Goal: Task Accomplishment & Management: Manage account settings

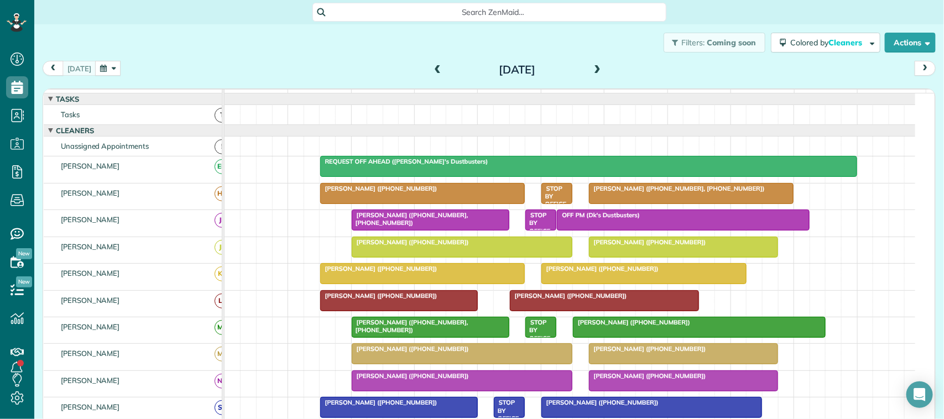
scroll to position [4, 4]
click at [99, 65] on button "button" at bounding box center [107, 68] width 25 height 15
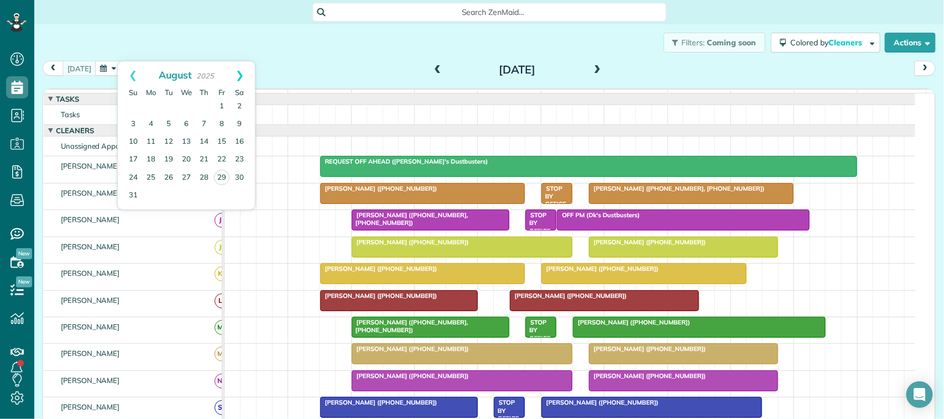
click at [235, 80] on link "Next" at bounding box center [239, 75] width 30 height 28
click at [203, 106] on link "4" at bounding box center [204, 107] width 18 height 18
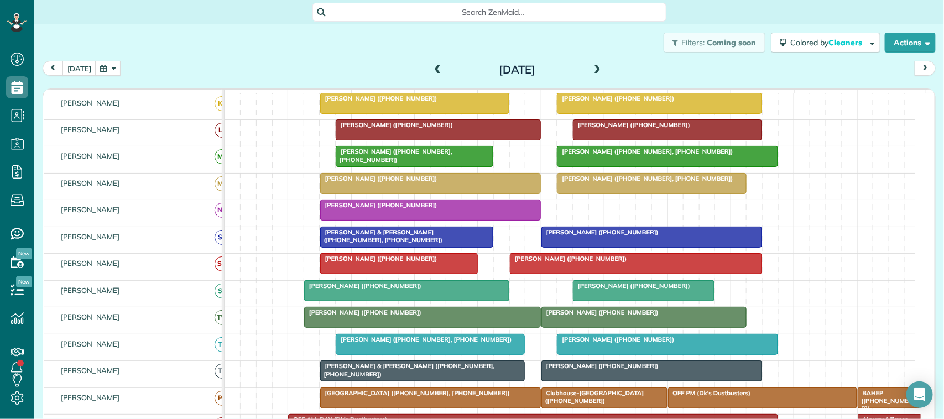
scroll to position [276, 0]
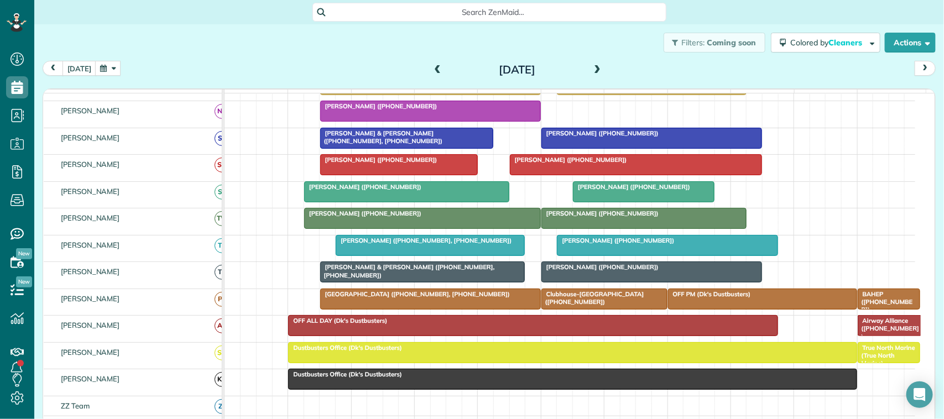
click at [105, 67] on button "button" at bounding box center [107, 68] width 25 height 15
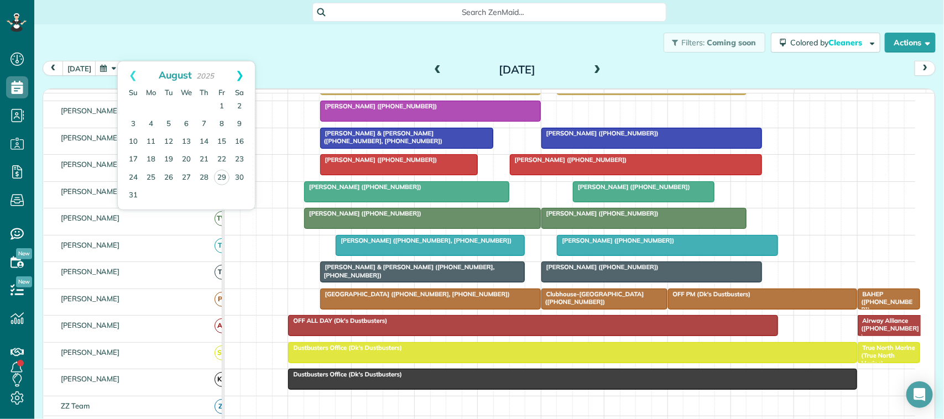
click at [233, 76] on link "Next" at bounding box center [239, 75] width 30 height 28
click at [167, 106] on link "2" at bounding box center [169, 107] width 18 height 18
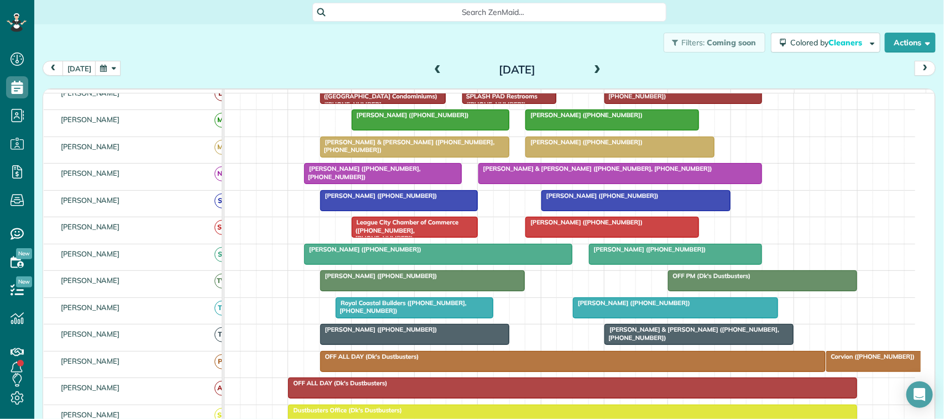
scroll to position [0, 0]
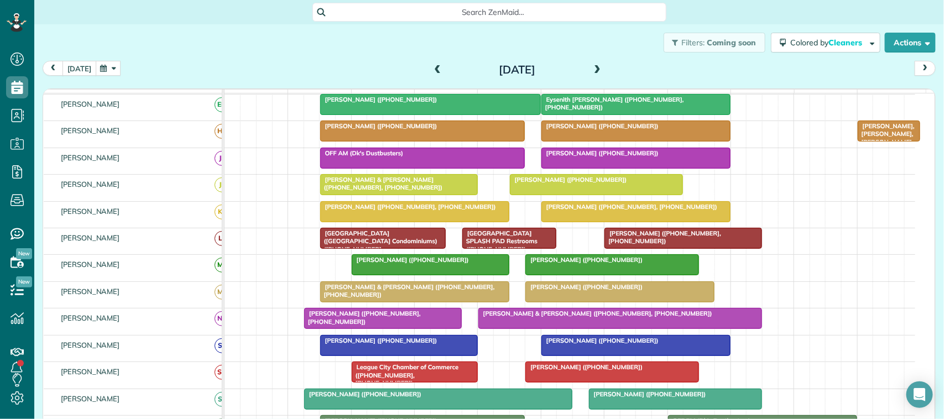
click at [76, 65] on button "today" at bounding box center [79, 68] width 34 height 15
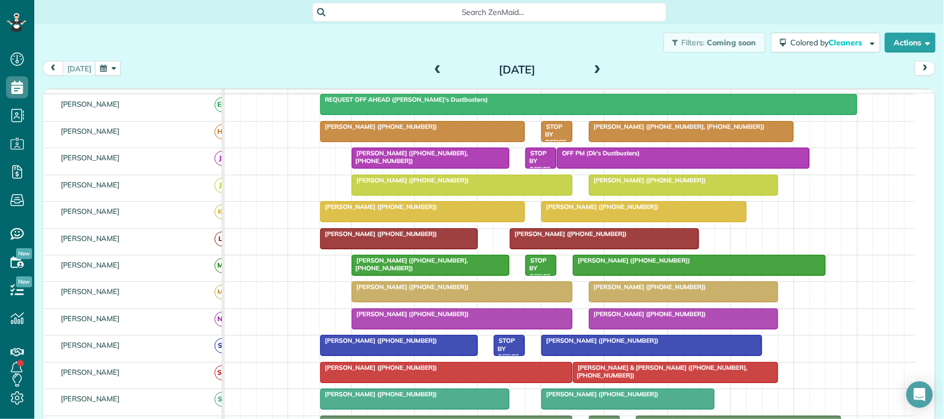
click at [203, 55] on div "Filters: Coming soon Colored by Cleaners Color by Cleaner Color by Team Color b…" at bounding box center [488, 42] width 909 height 36
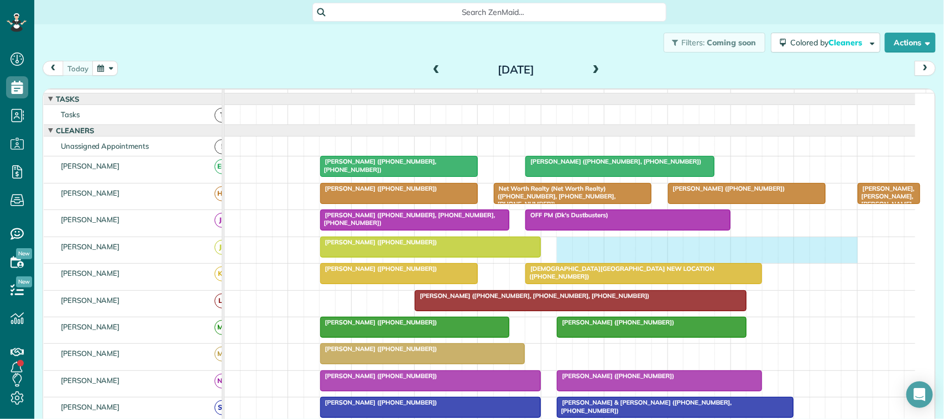
drag, startPoint x: 560, startPoint y: 261, endPoint x: 840, endPoint y: 260, distance: 280.2
click at [843, 261] on div "Ashley Ellis (+19038099099)" at bounding box center [569, 250] width 690 height 26
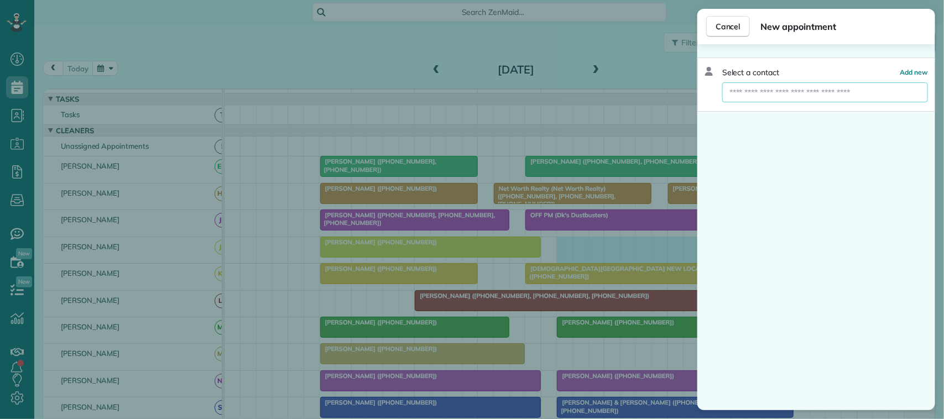
click at [795, 84] on input "text" at bounding box center [825, 92] width 206 height 20
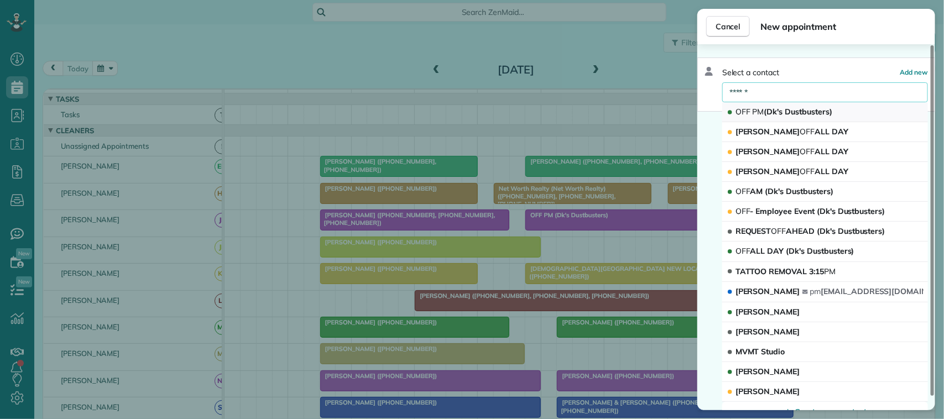
type input "******"
click at [789, 107] on span "OFF PM (Dk's Dustbusters)" at bounding box center [783, 112] width 97 height 10
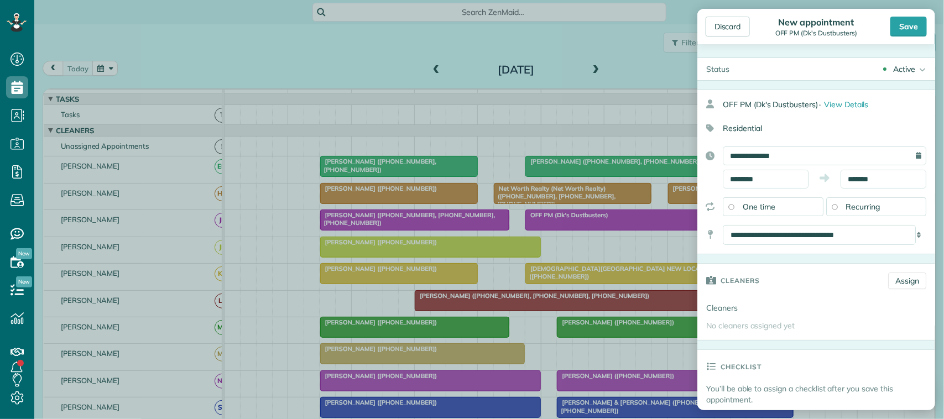
click at [913, 32] on div "Save" at bounding box center [908, 27] width 36 height 20
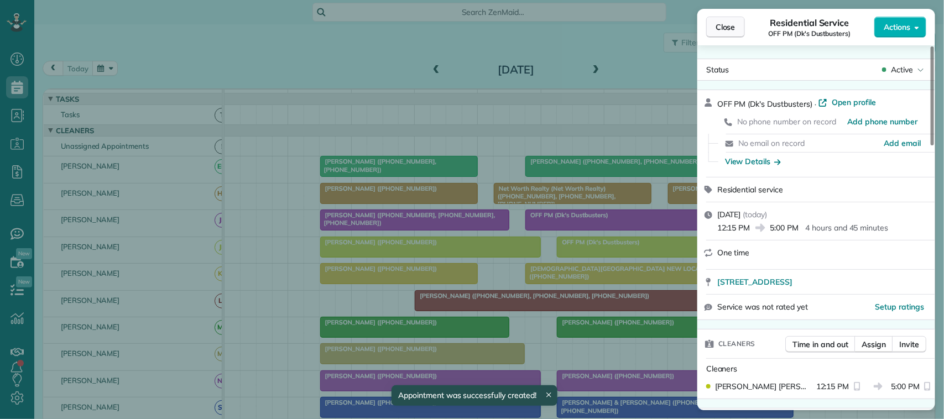
click at [734, 30] on span "Close" at bounding box center [725, 27] width 20 height 11
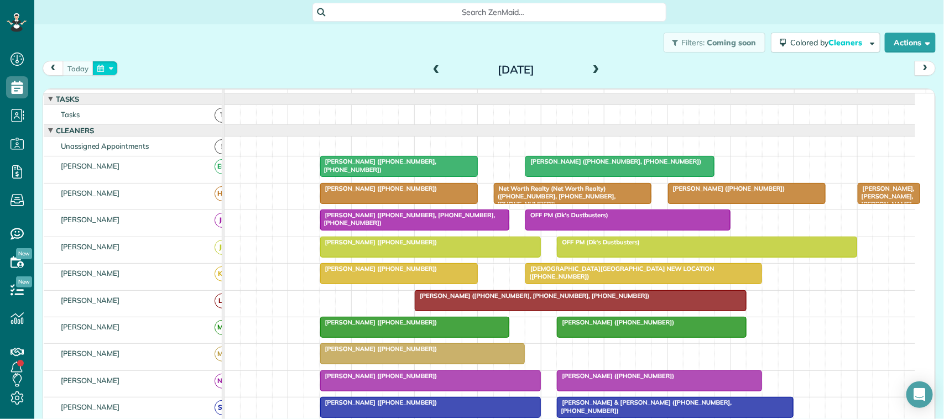
click at [98, 67] on button "button" at bounding box center [104, 68] width 25 height 15
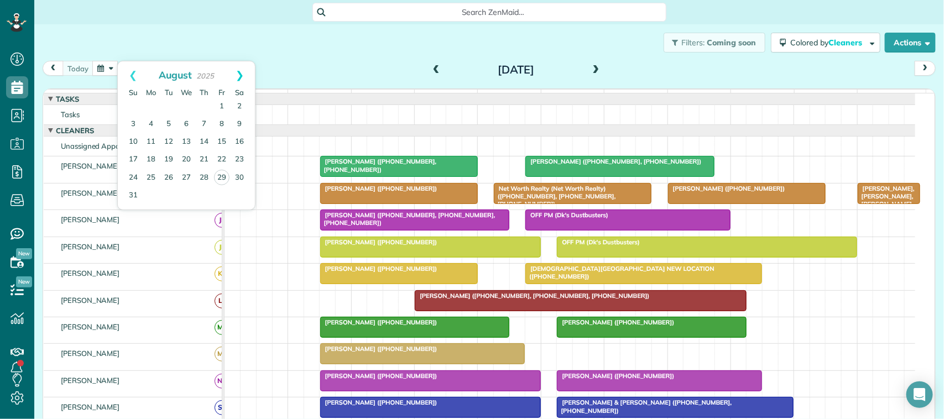
click at [242, 72] on link "Next" at bounding box center [239, 75] width 30 height 28
click at [167, 101] on link "2" at bounding box center [169, 107] width 18 height 18
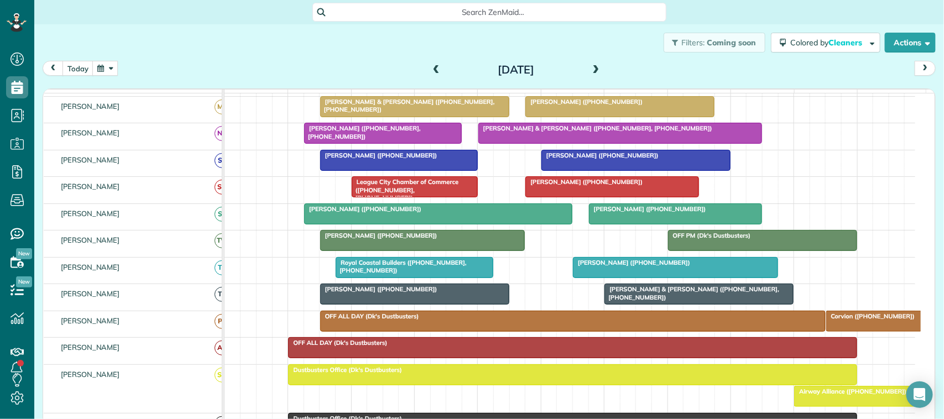
scroll to position [276, 0]
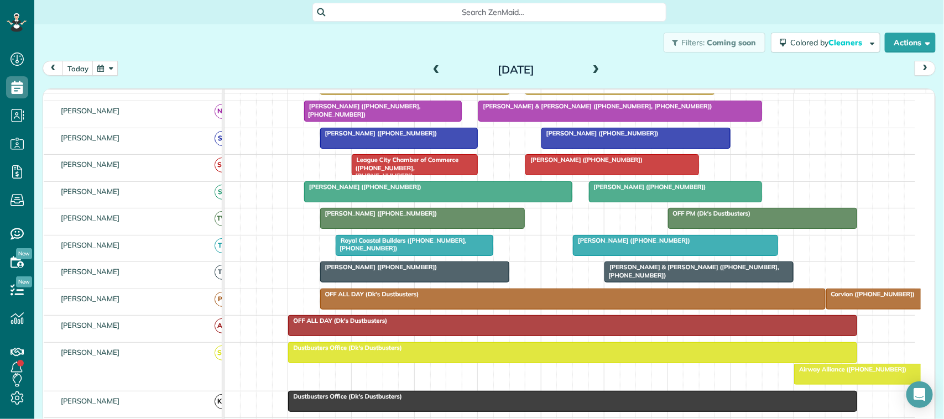
click at [595, 70] on span at bounding box center [596, 70] width 12 height 10
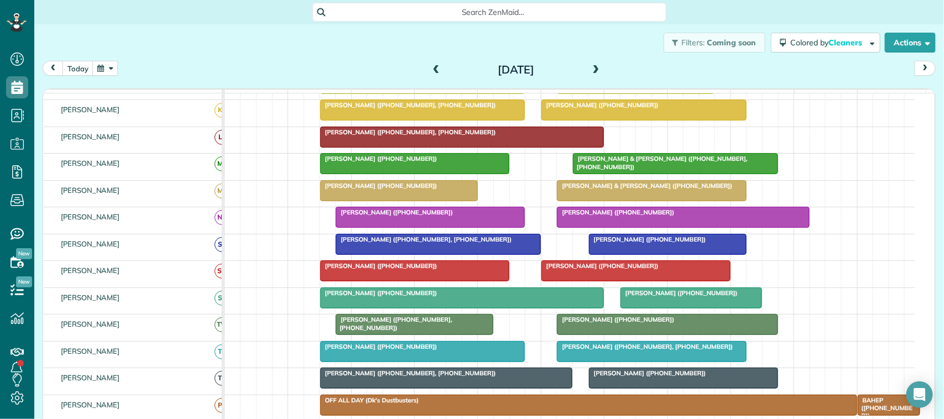
scroll to position [319, 0]
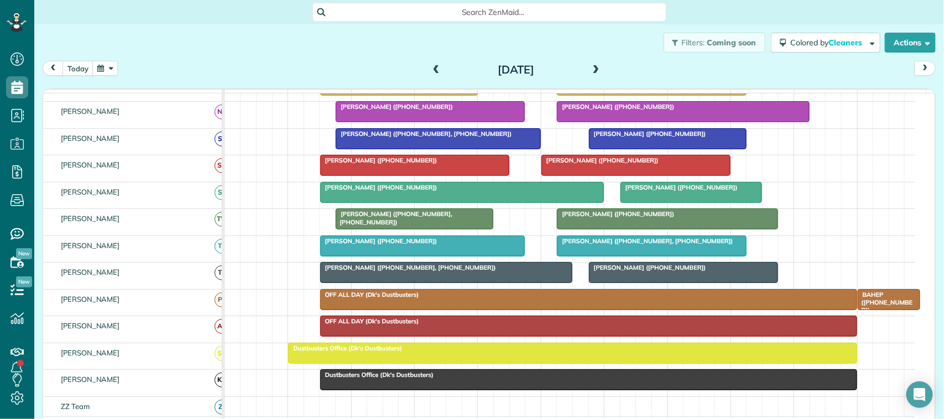
click at [592, 70] on span at bounding box center [596, 70] width 12 height 10
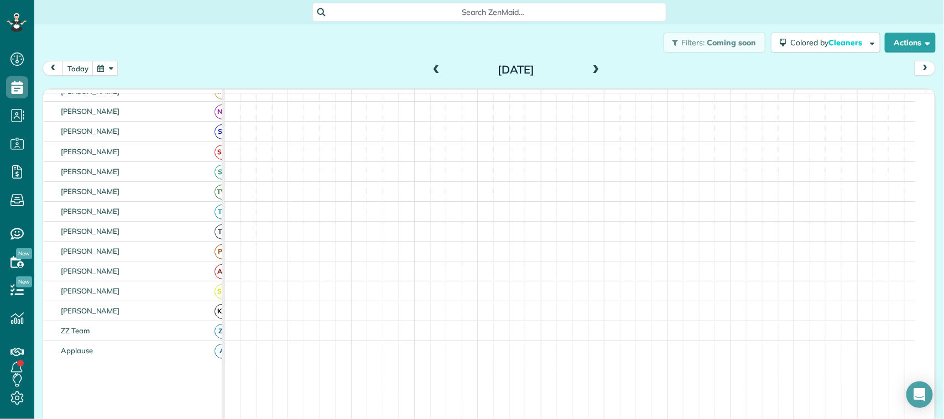
scroll to position [276, 0]
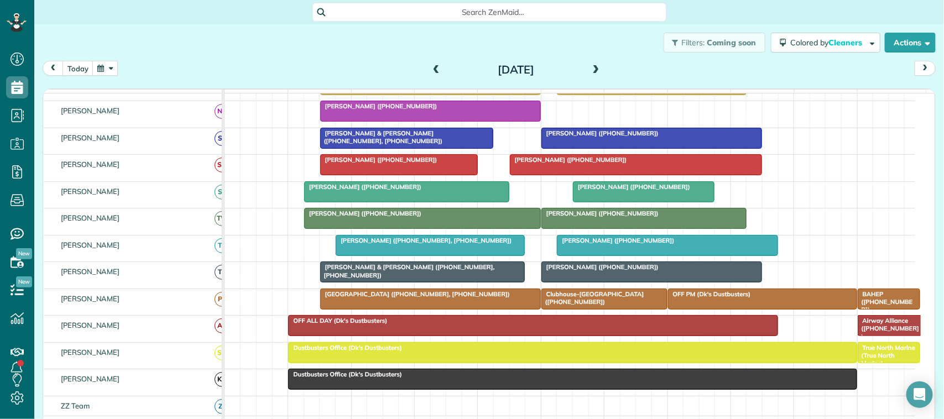
click at [592, 70] on span at bounding box center [596, 70] width 12 height 10
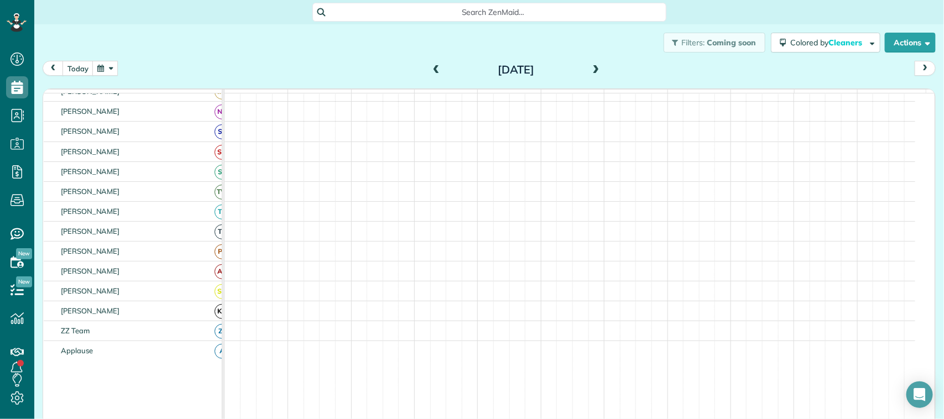
scroll to position [269, 0]
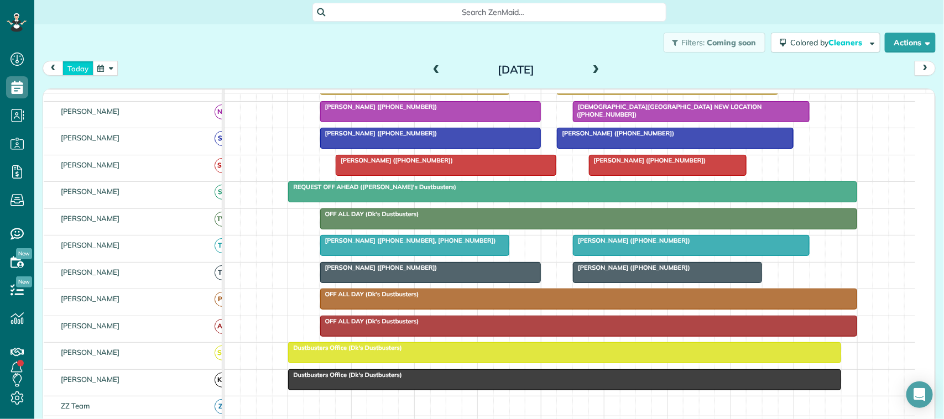
click at [88, 68] on button "today" at bounding box center [77, 68] width 31 height 15
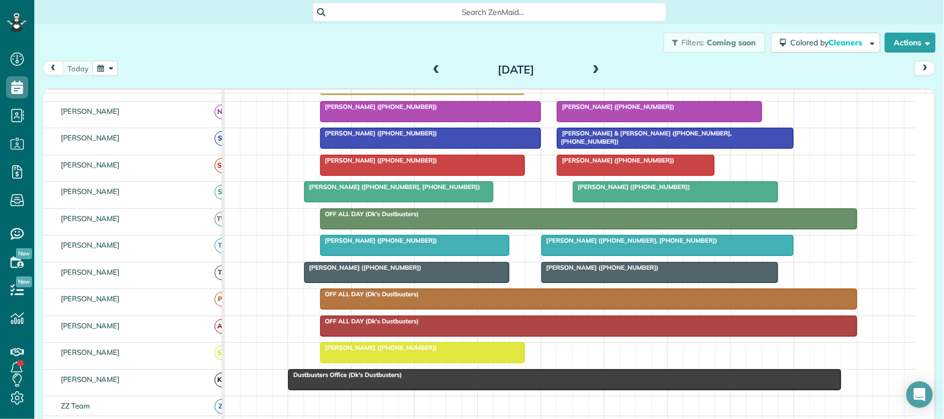
click at [161, 45] on div "Filters: Coming soon Colored by Cleaners Color by Cleaner Color by Team Color b…" at bounding box center [488, 42] width 909 height 36
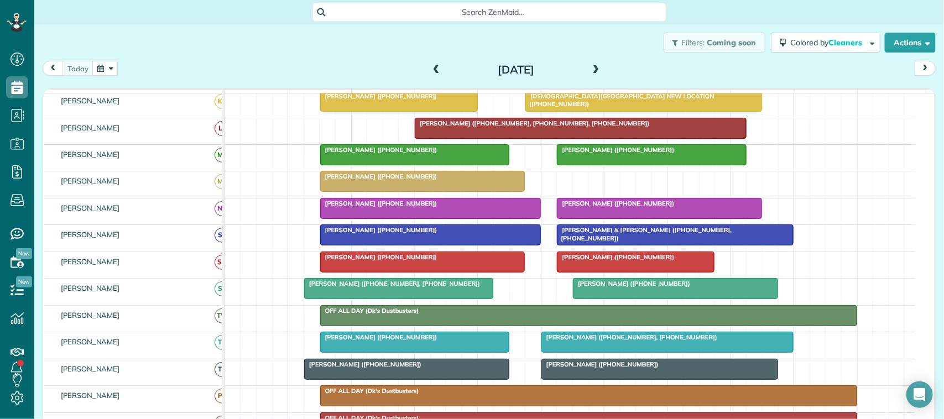
scroll to position [207, 0]
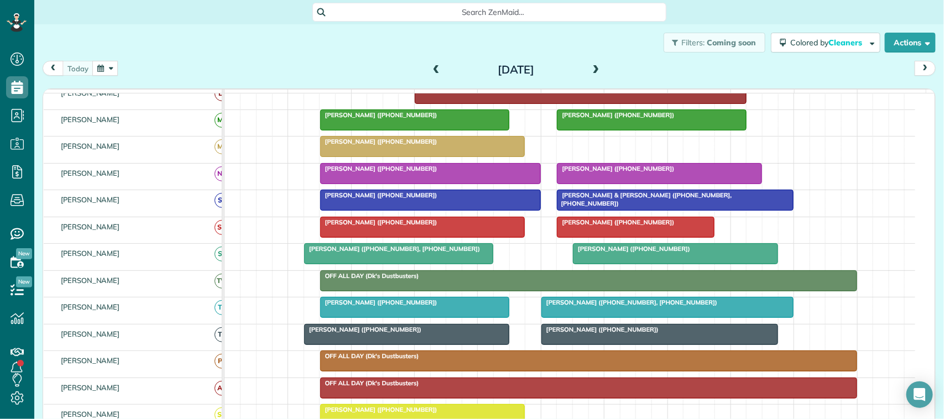
click at [590, 333] on span "Sarah Miller (+17135821481)" at bounding box center [600, 330] width 118 height 8
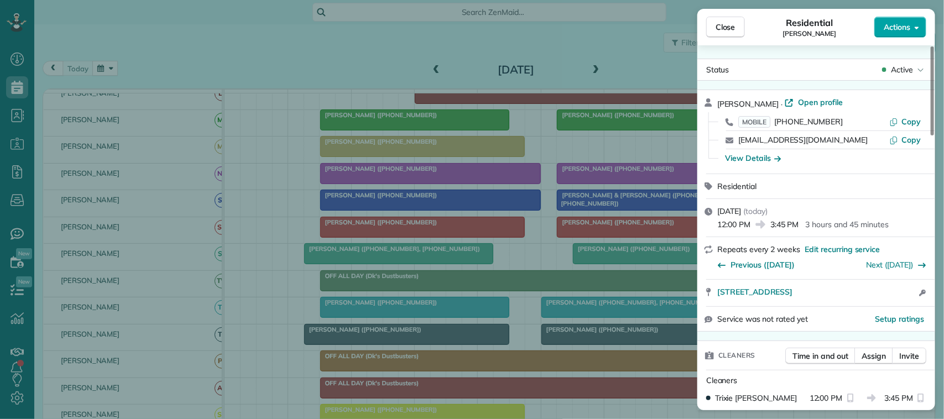
click at [905, 35] on button "Actions" at bounding box center [900, 27] width 52 height 21
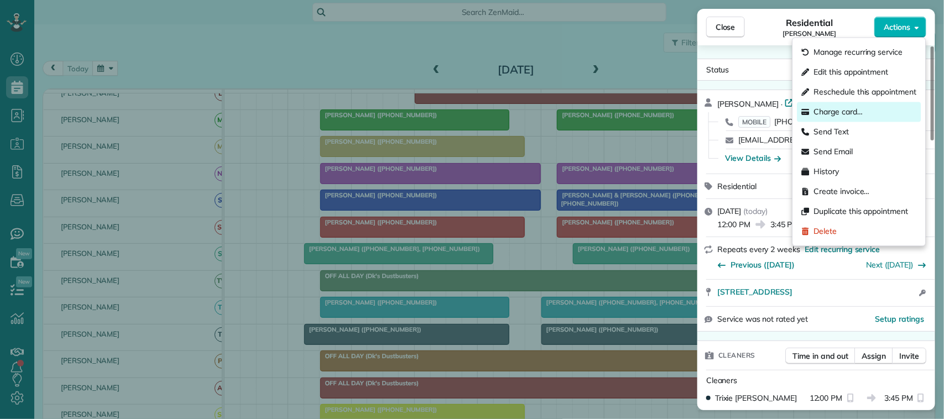
click at [865, 114] on div "Charge card…" at bounding box center [859, 112] width 124 height 20
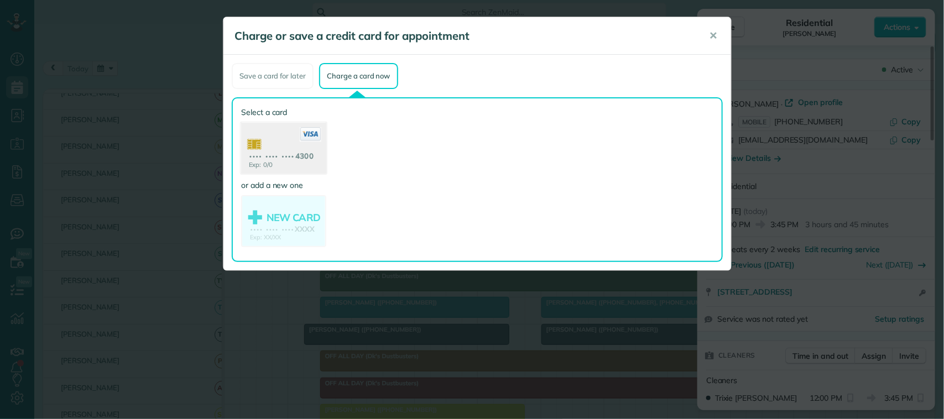
click at [286, 161] on use at bounding box center [283, 150] width 85 height 54
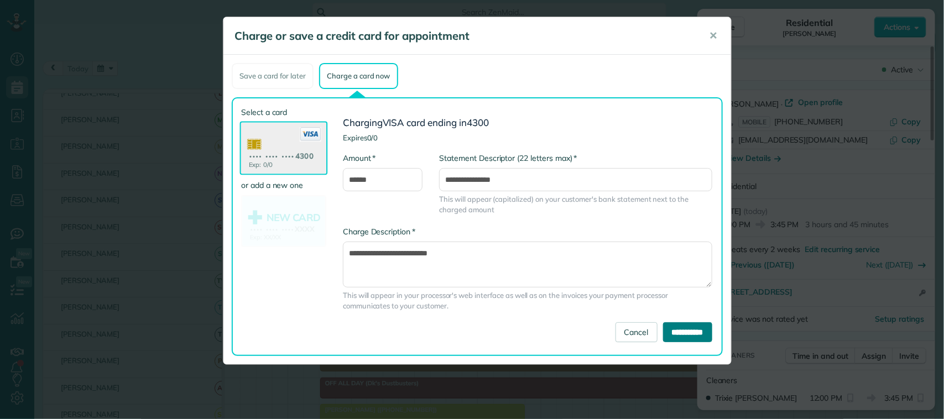
click at [678, 339] on input "**********" at bounding box center [687, 332] width 49 height 20
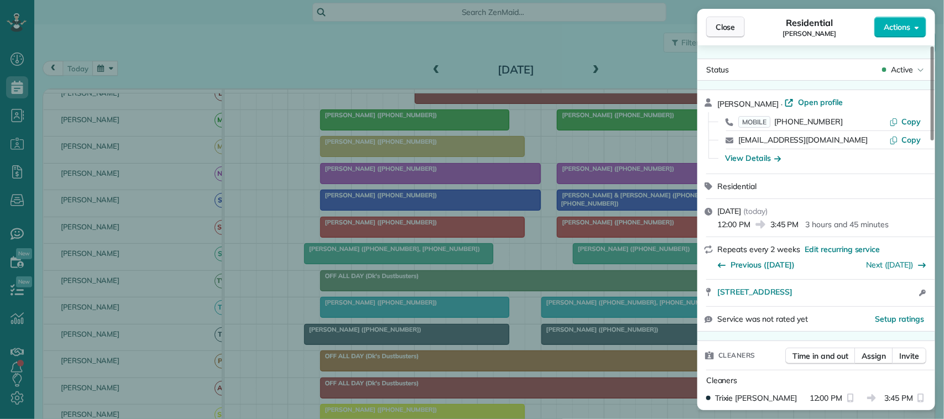
click at [722, 32] on span "Close" at bounding box center [725, 27] width 20 height 11
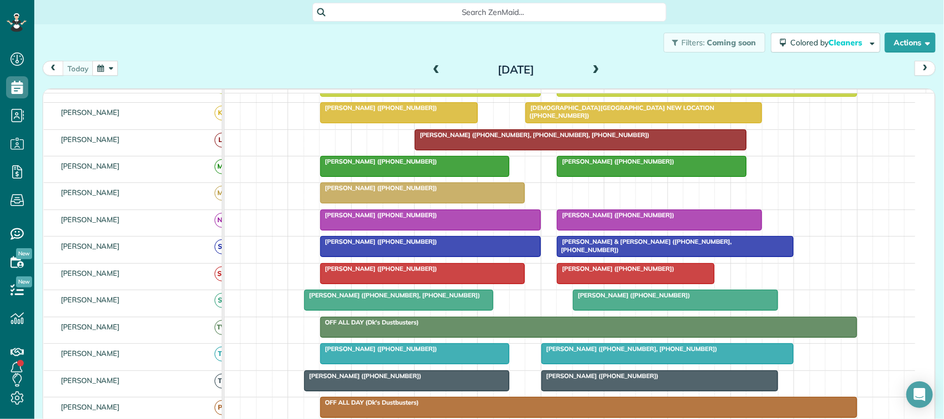
scroll to position [138, 0]
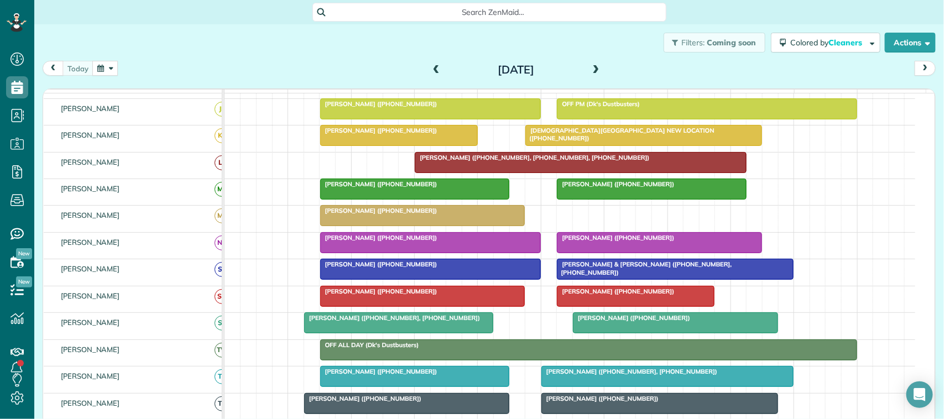
click at [664, 199] on div at bounding box center [651, 189] width 188 height 20
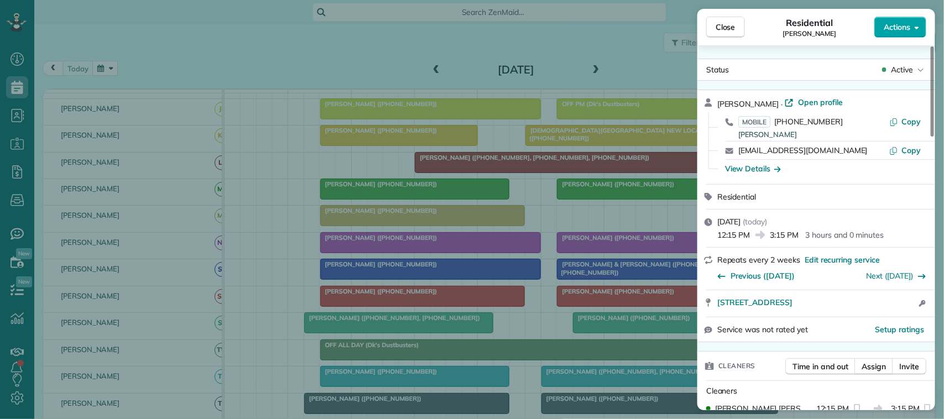
click at [910, 18] on button "Actions" at bounding box center [900, 27] width 52 height 21
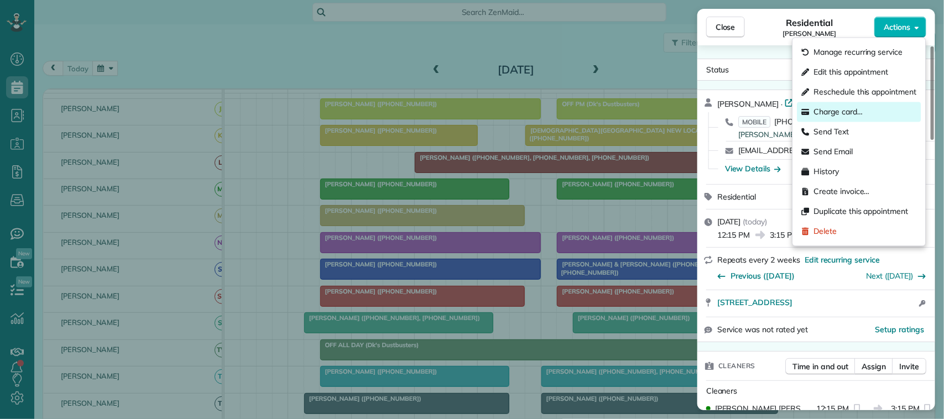
click at [868, 106] on div "Charge card…" at bounding box center [859, 112] width 124 height 20
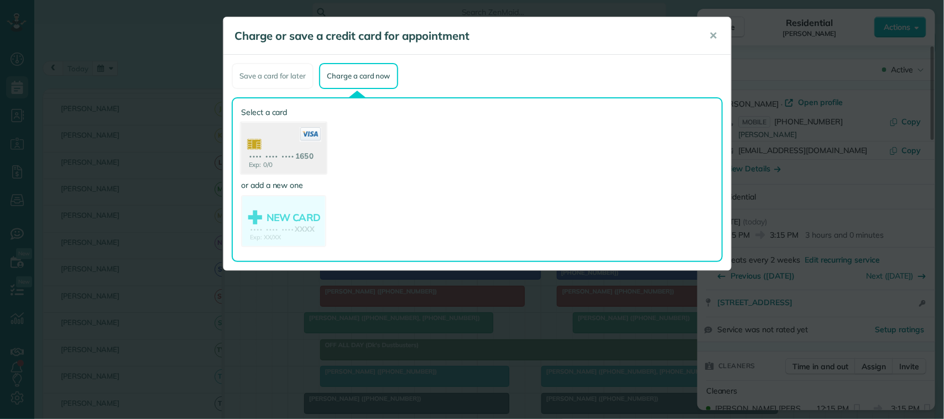
click at [296, 155] on use at bounding box center [283, 150] width 85 height 54
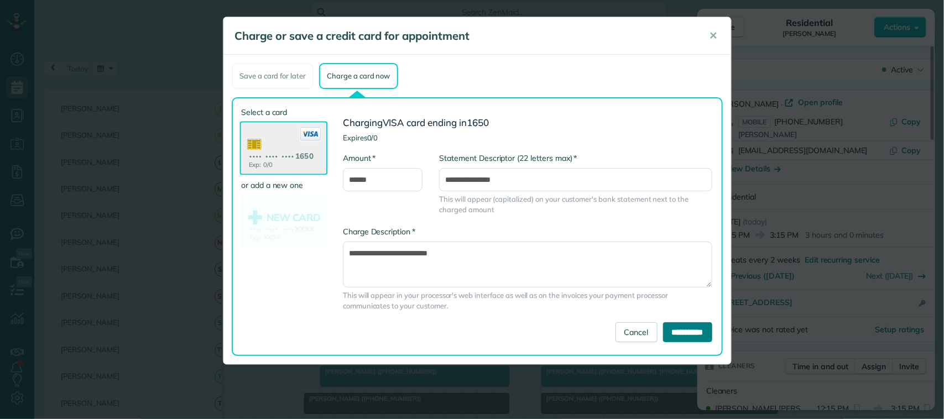
click at [674, 325] on input "**********" at bounding box center [687, 332] width 49 height 20
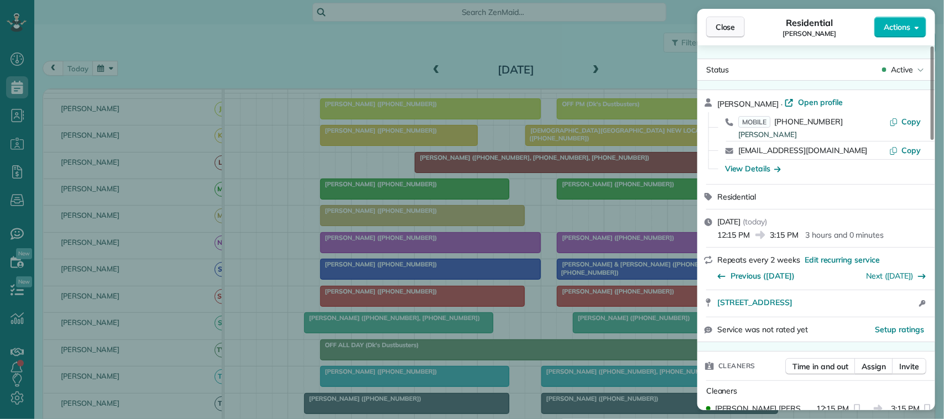
click at [725, 28] on span "Close" at bounding box center [725, 27] width 20 height 11
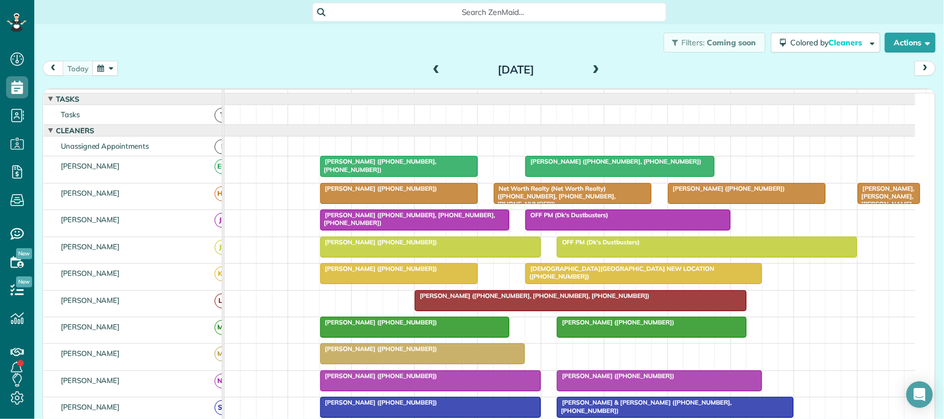
click at [714, 203] on div at bounding box center [746, 194] width 156 height 20
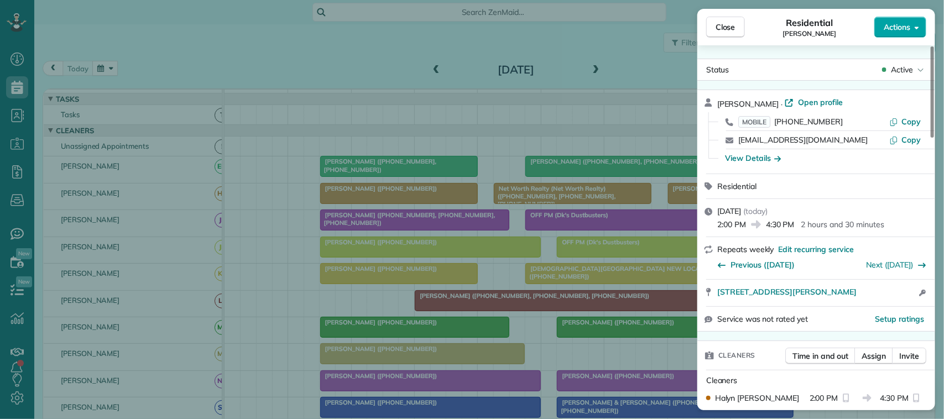
click at [882, 34] on button "Actions" at bounding box center [900, 27] width 52 height 21
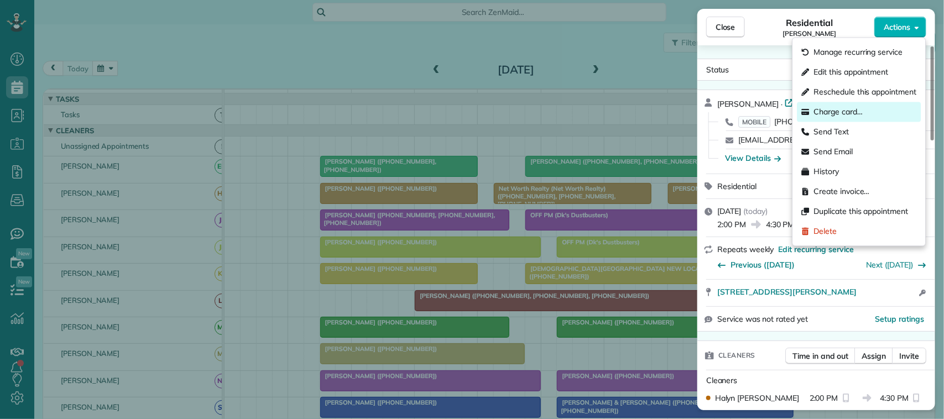
click at [872, 111] on div "Charge card…" at bounding box center [859, 112] width 124 height 20
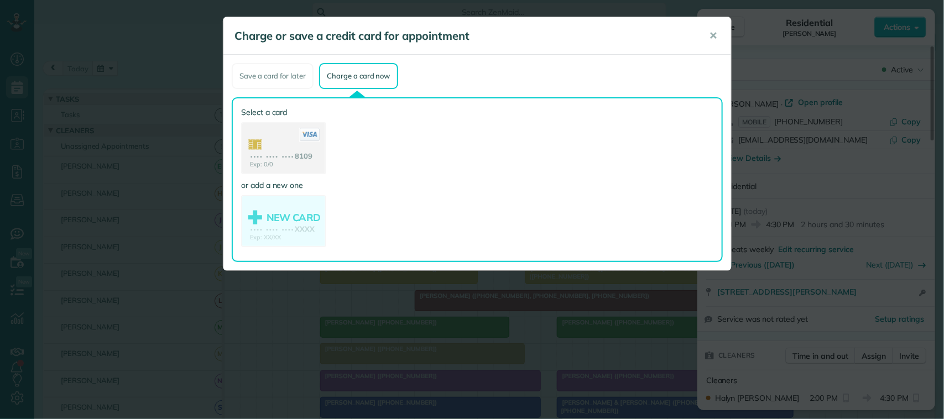
click at [281, 151] on use at bounding box center [283, 149] width 83 height 52
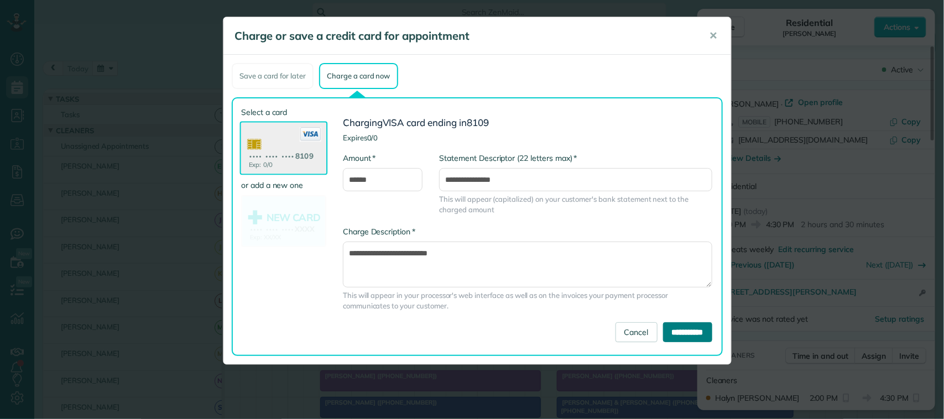
click at [672, 328] on input "**********" at bounding box center [687, 332] width 49 height 20
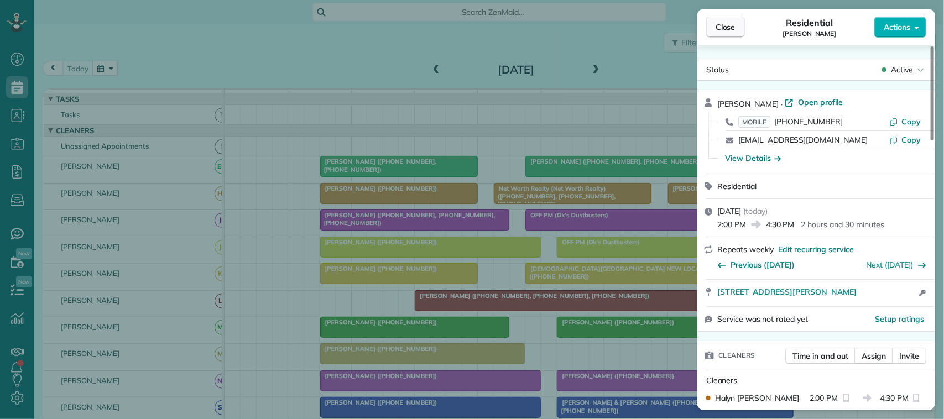
click at [729, 20] on button "Close" at bounding box center [725, 27] width 39 height 21
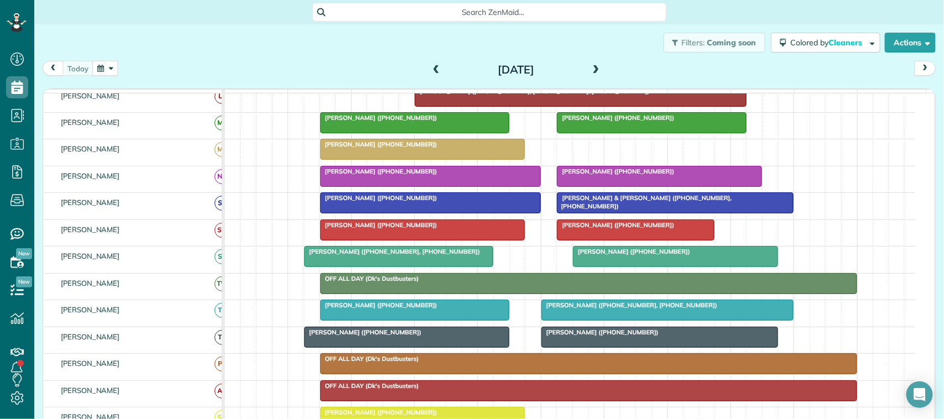
scroll to position [207, 0]
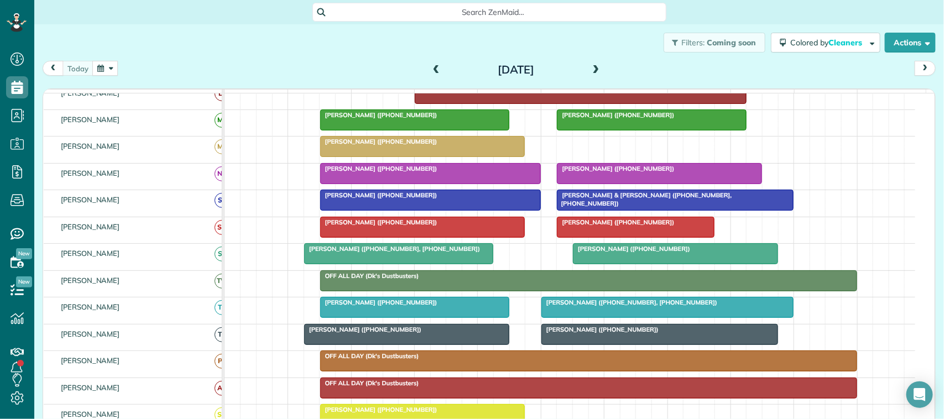
click at [614, 226] on span "[PERSON_NAME] ([PHONE_NUMBER])" at bounding box center [615, 222] width 118 height 8
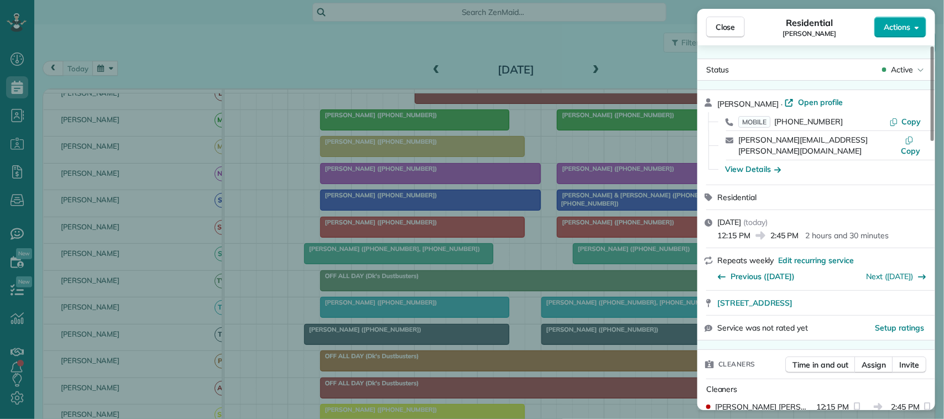
click at [885, 23] on span "Actions" at bounding box center [896, 27] width 27 height 11
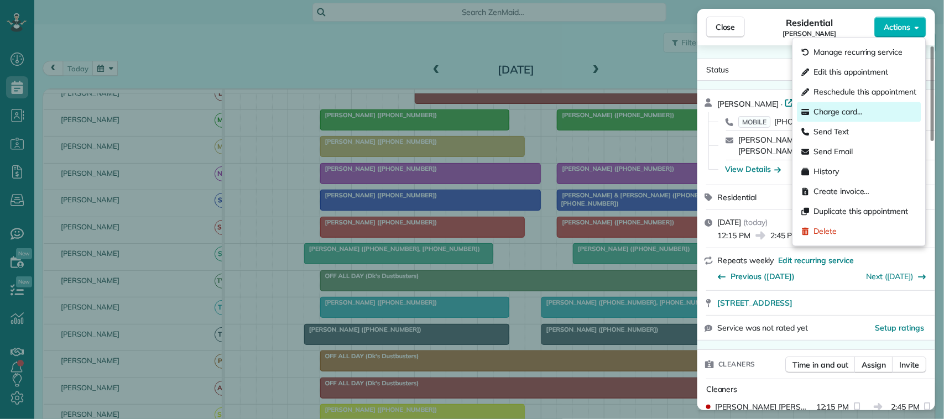
click at [868, 111] on div "Charge card…" at bounding box center [859, 112] width 124 height 20
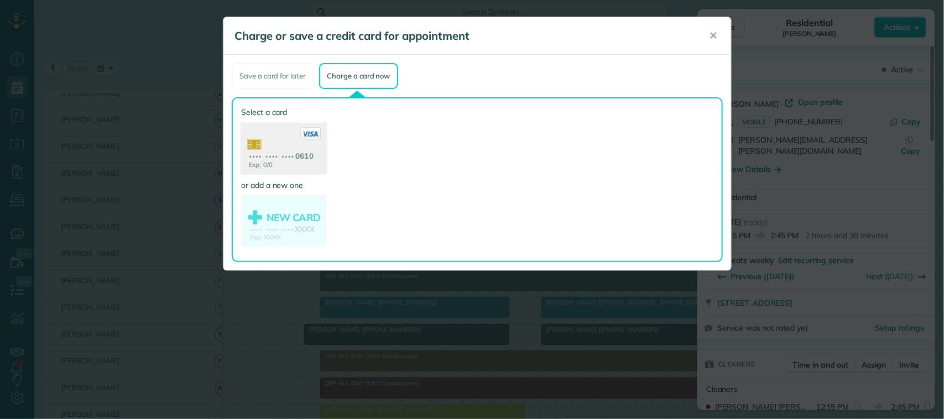
click at [280, 148] on use at bounding box center [283, 150] width 85 height 54
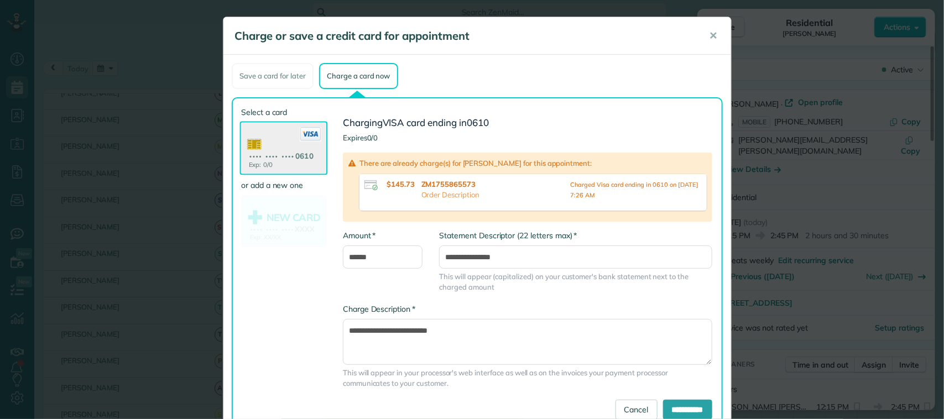
scroll to position [38, 0]
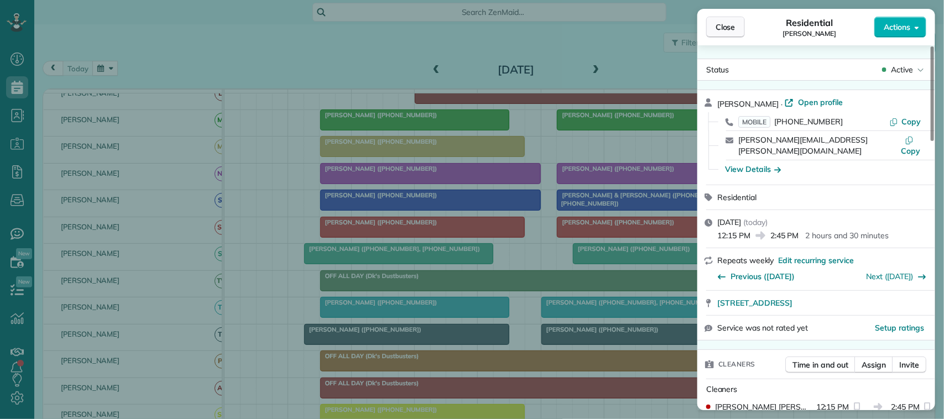
click at [720, 25] on span "Close" at bounding box center [725, 27] width 20 height 11
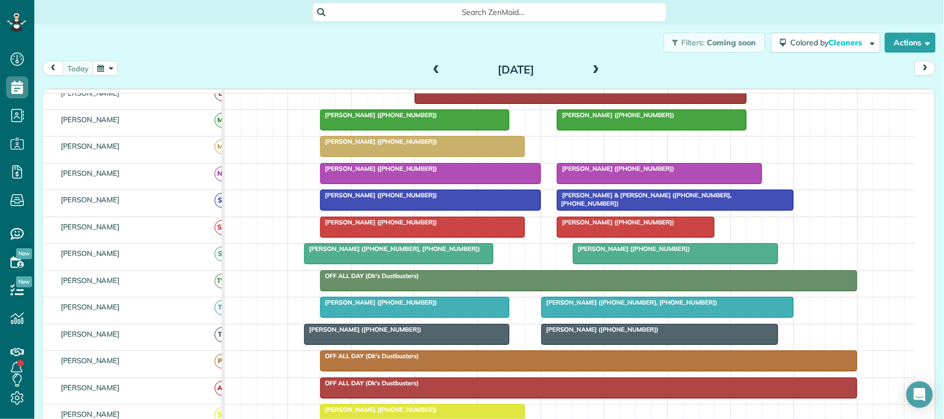
click at [106, 70] on button "button" at bounding box center [104, 68] width 25 height 15
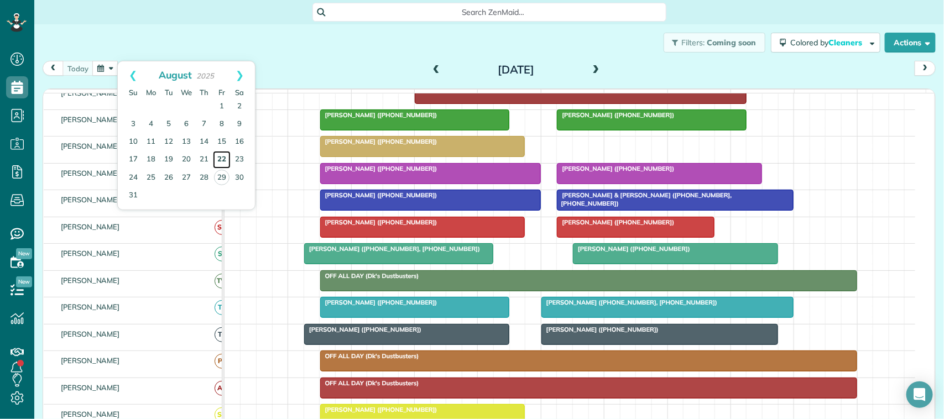
click at [221, 155] on link "22" at bounding box center [222, 160] width 18 height 18
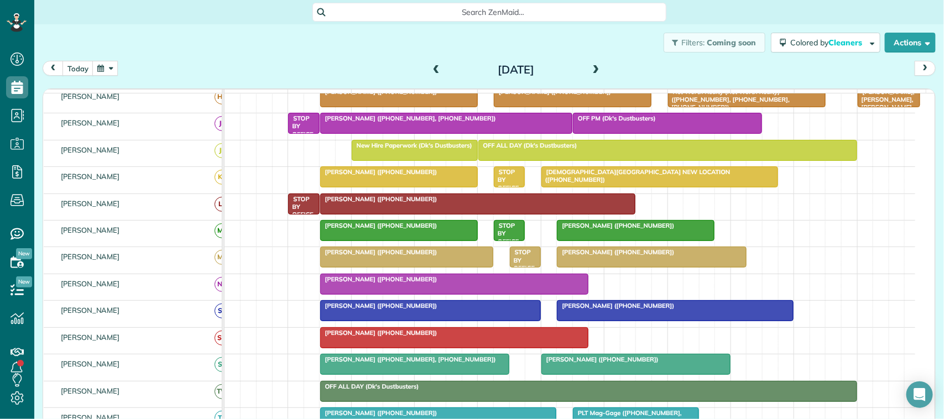
scroll to position [111, 0]
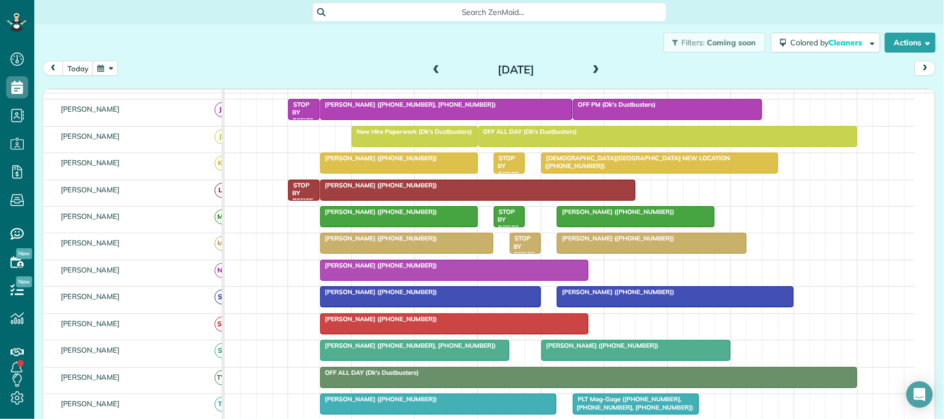
click at [601, 227] on div at bounding box center [635, 217] width 156 height 20
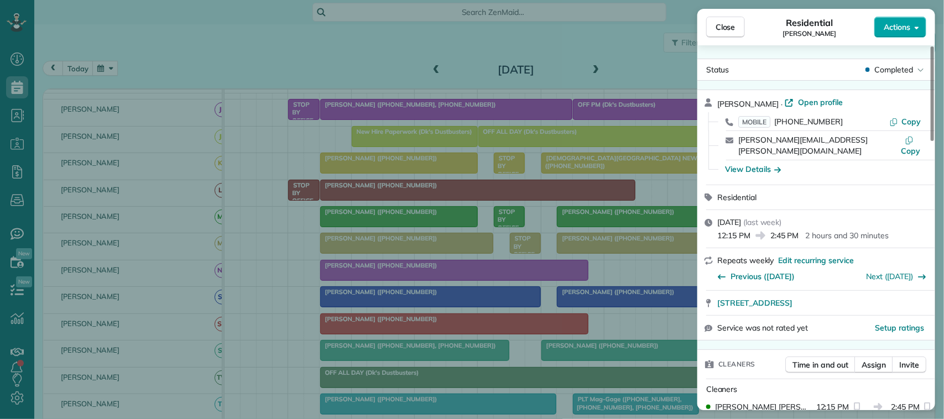
click at [893, 27] on span "Actions" at bounding box center [896, 27] width 27 height 11
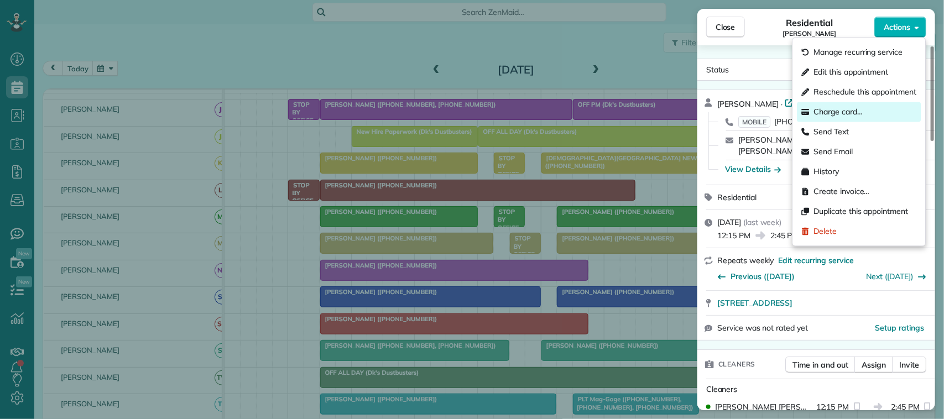
click at [864, 108] on div "Charge card…" at bounding box center [859, 112] width 124 height 20
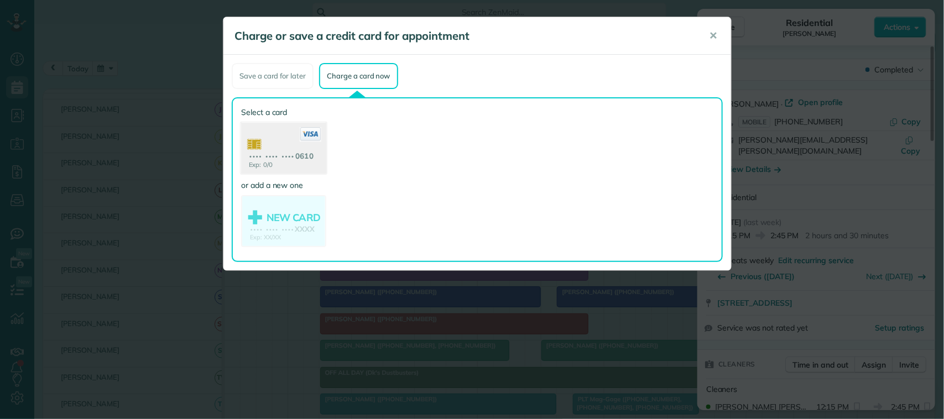
click at [310, 158] on use at bounding box center [283, 150] width 85 height 54
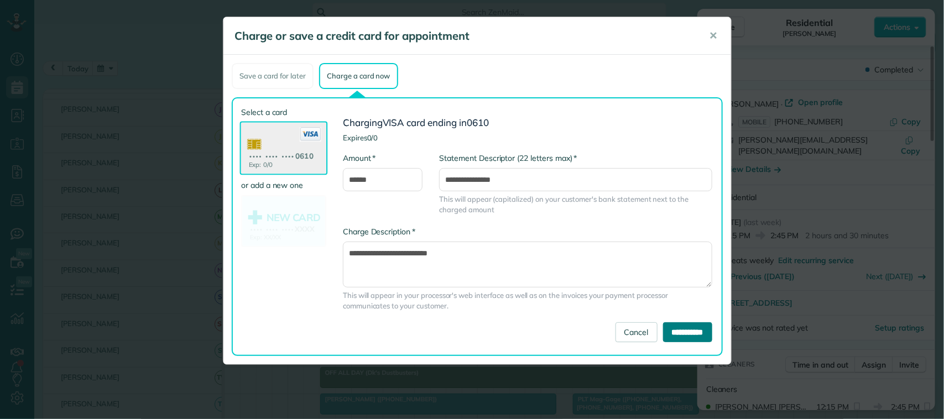
click at [673, 331] on input "**********" at bounding box center [687, 332] width 49 height 20
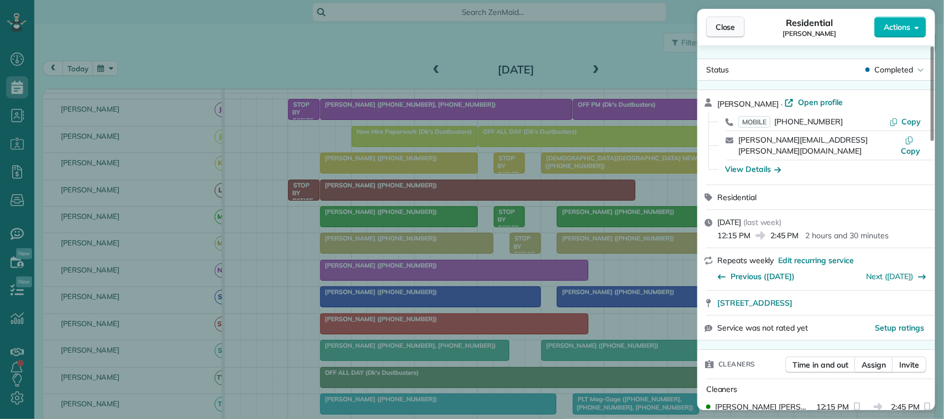
click at [725, 28] on span "Close" at bounding box center [725, 27] width 20 height 11
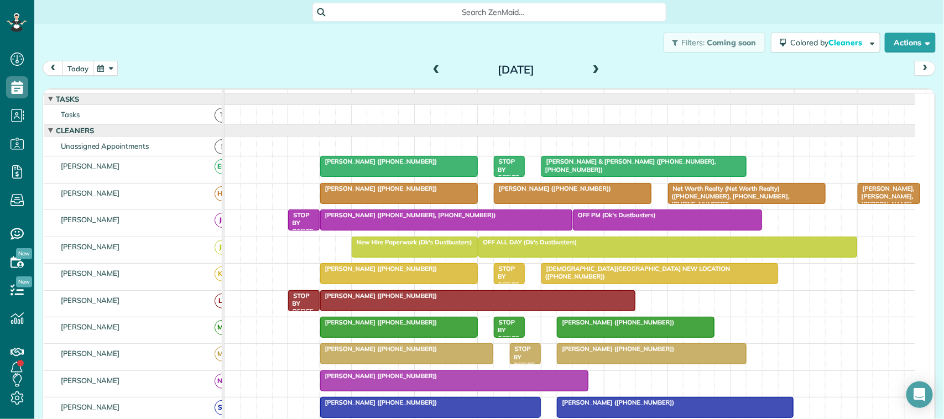
click at [79, 56] on div "Filters: Coming soon Colored by Cleaners Color by Cleaner Color by Team Color b…" at bounding box center [488, 42] width 909 height 36
click at [104, 62] on button "button" at bounding box center [104, 68] width 25 height 15
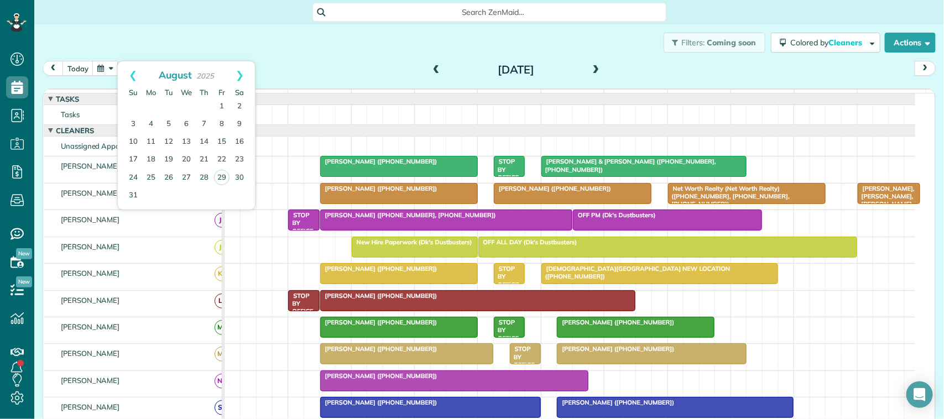
click at [297, 67] on div "today Friday Aug 22, 2025" at bounding box center [489, 71] width 893 height 20
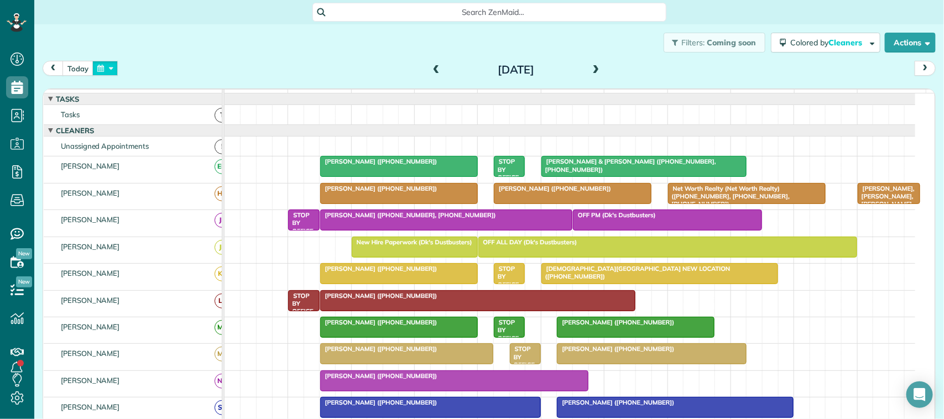
click at [111, 64] on button "button" at bounding box center [104, 68] width 25 height 15
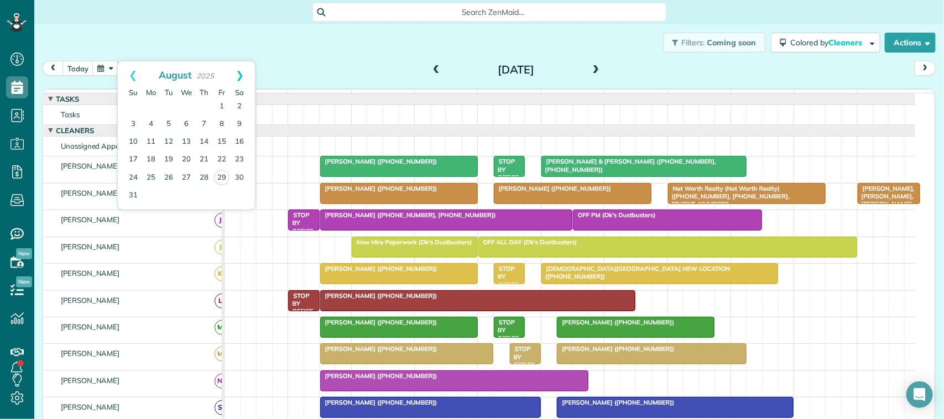
click at [238, 72] on link "Next" at bounding box center [239, 75] width 30 height 28
click at [261, 50] on div "Filters: Coming soon Colored by Cleaners Color by Cleaner Color by Team Color b…" at bounding box center [488, 42] width 909 height 36
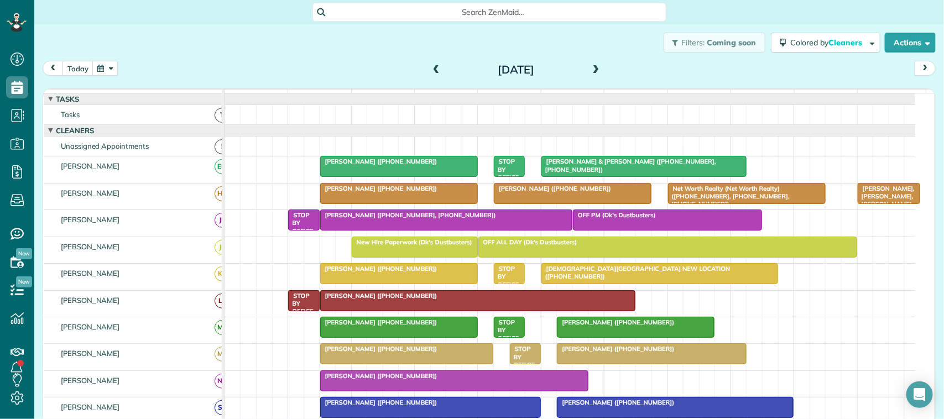
click at [117, 64] on button "button" at bounding box center [104, 68] width 25 height 15
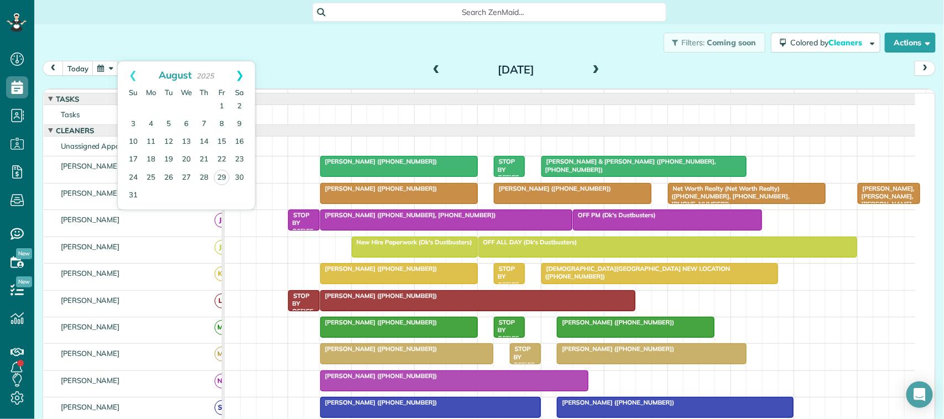
click at [237, 87] on link "Next" at bounding box center [239, 75] width 30 height 28
click at [170, 102] on link "2" at bounding box center [169, 107] width 18 height 18
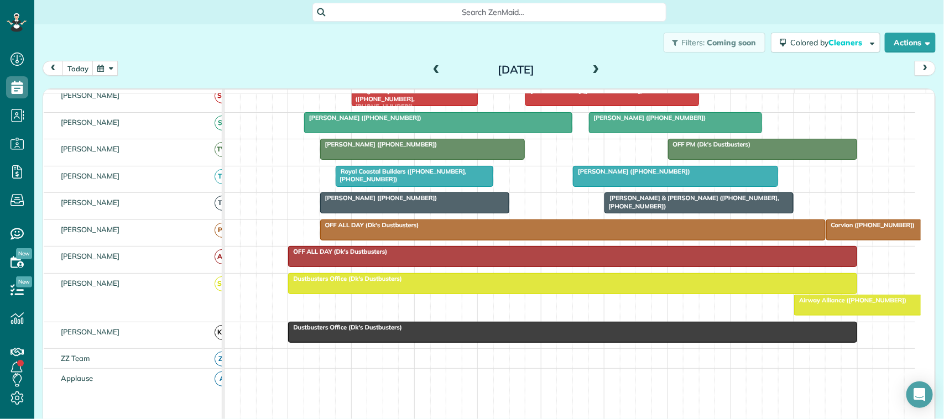
click at [389, 294] on div at bounding box center [572, 284] width 567 height 20
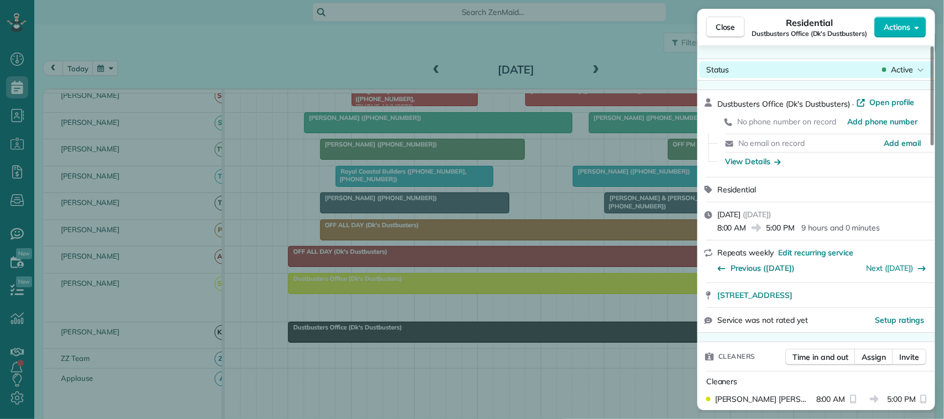
click at [899, 65] on span "Active" at bounding box center [901, 69] width 22 height 11
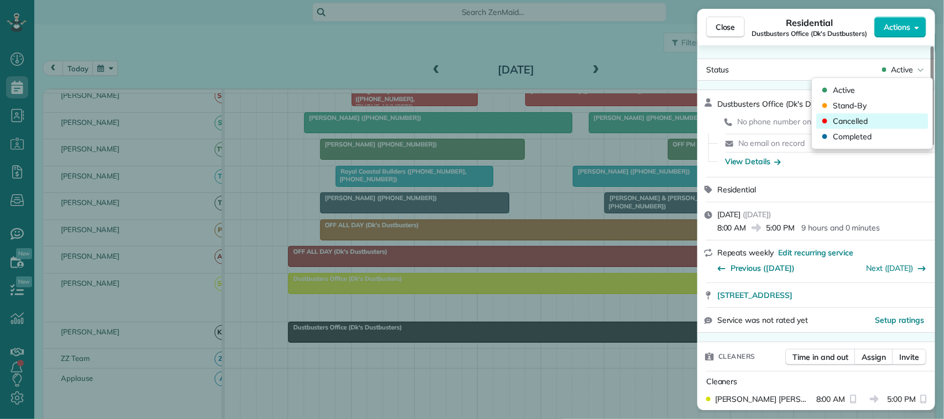
click at [899, 116] on div "Cancelled" at bounding box center [872, 120] width 112 height 15
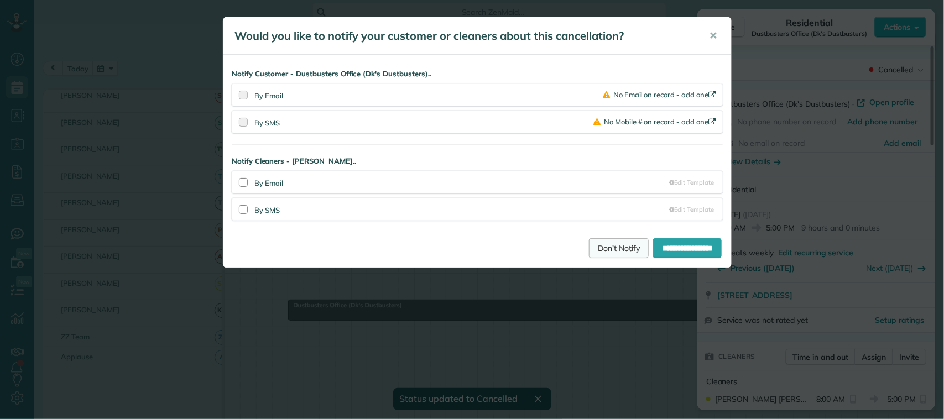
click at [620, 248] on link "Don't Notify" at bounding box center [619, 248] width 60 height 20
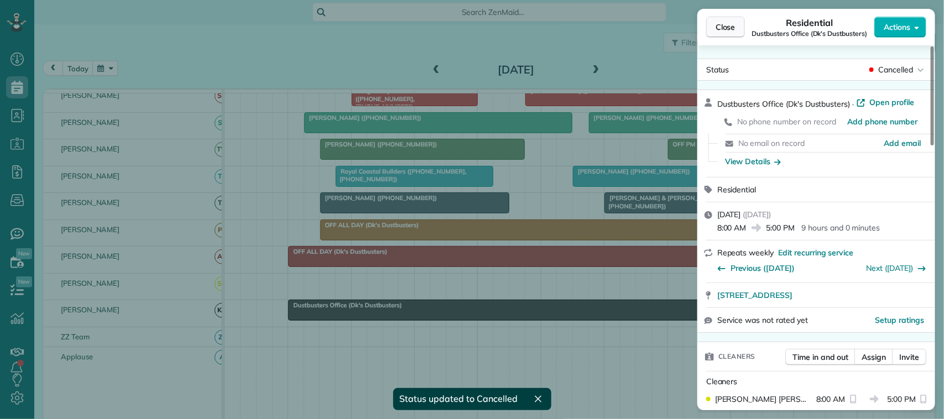
click at [738, 32] on button "Close" at bounding box center [725, 27] width 39 height 21
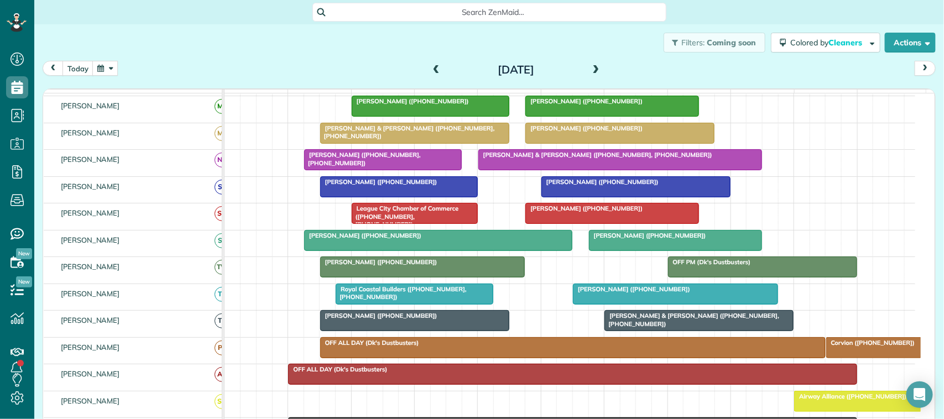
scroll to position [207, 0]
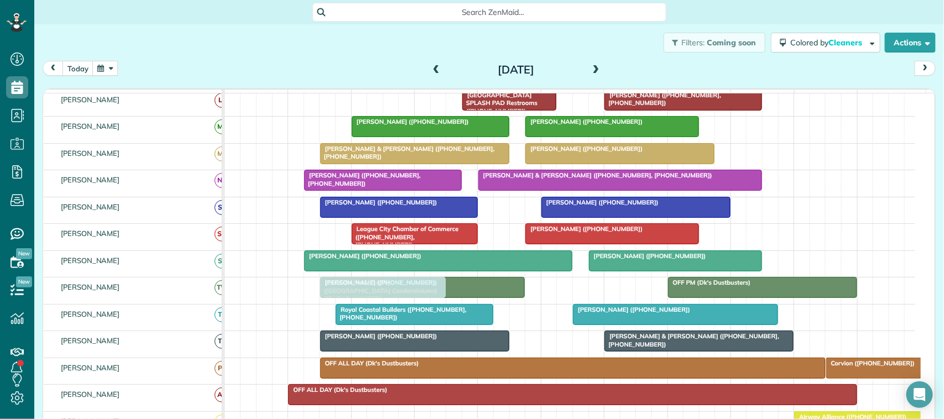
drag, startPoint x: 374, startPoint y: 180, endPoint x: 379, endPoint y: 290, distance: 110.7
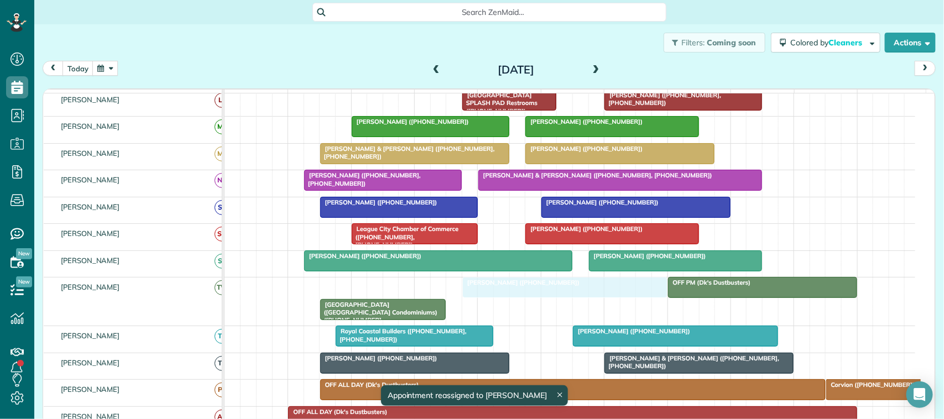
drag, startPoint x: 368, startPoint y: 299, endPoint x: 503, endPoint y: 297, distance: 135.4
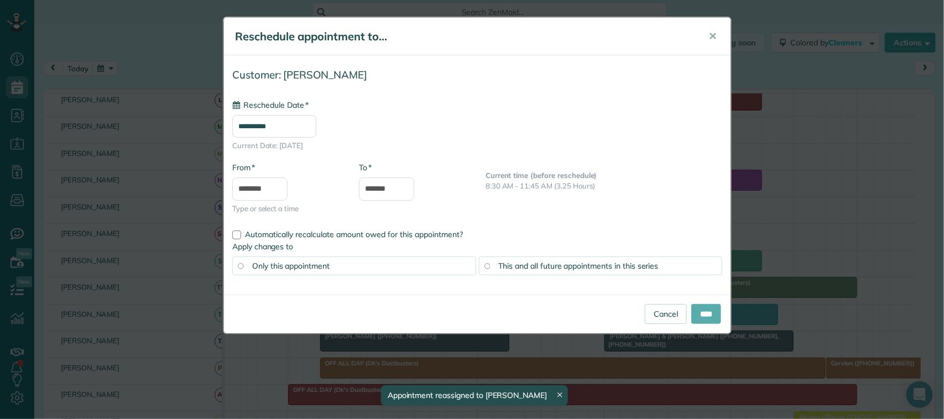
type input "**********"
click at [706, 318] on input "****" at bounding box center [706, 314] width 30 height 20
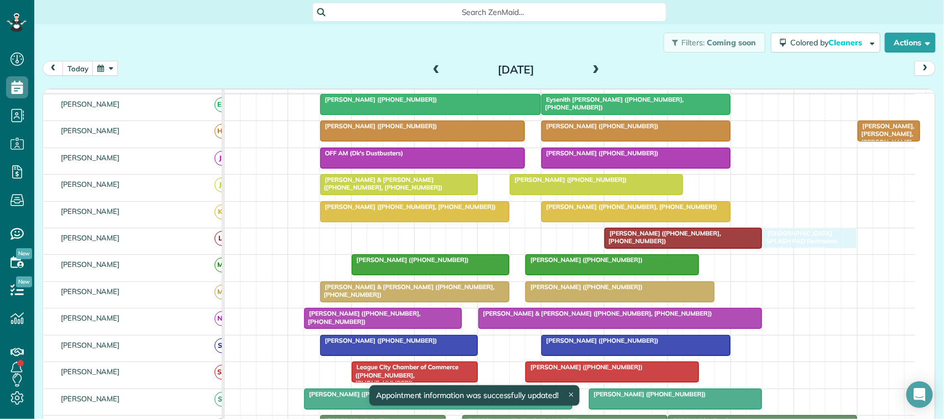
drag, startPoint x: 485, startPoint y: 254, endPoint x: 789, endPoint y: 248, distance: 304.1
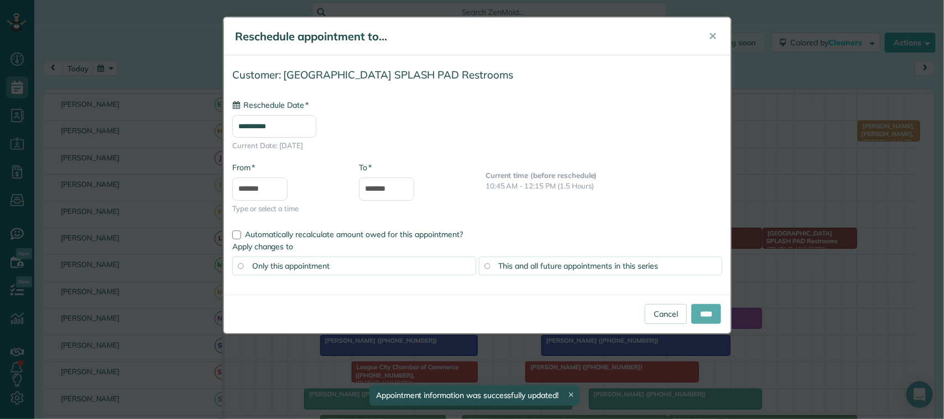
type input "**********"
click at [709, 312] on input "****" at bounding box center [706, 314] width 30 height 20
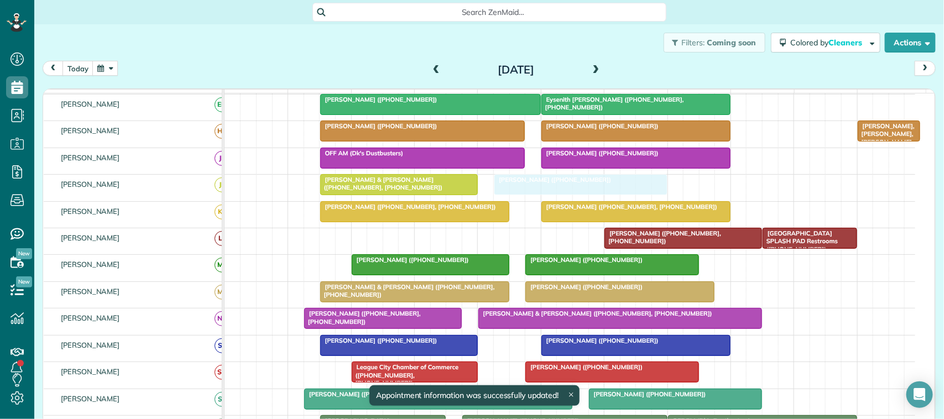
drag, startPoint x: 548, startPoint y: 196, endPoint x: 540, endPoint y: 198, distance: 8.5
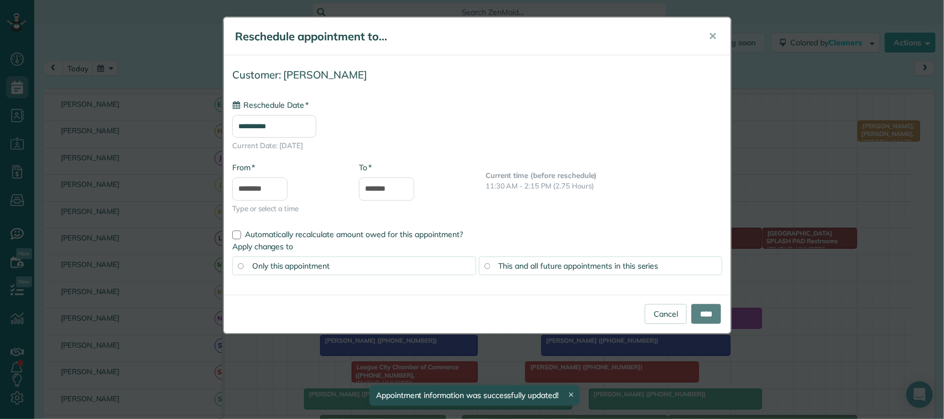
type input "**********"
click at [711, 318] on input "****" at bounding box center [706, 314] width 30 height 20
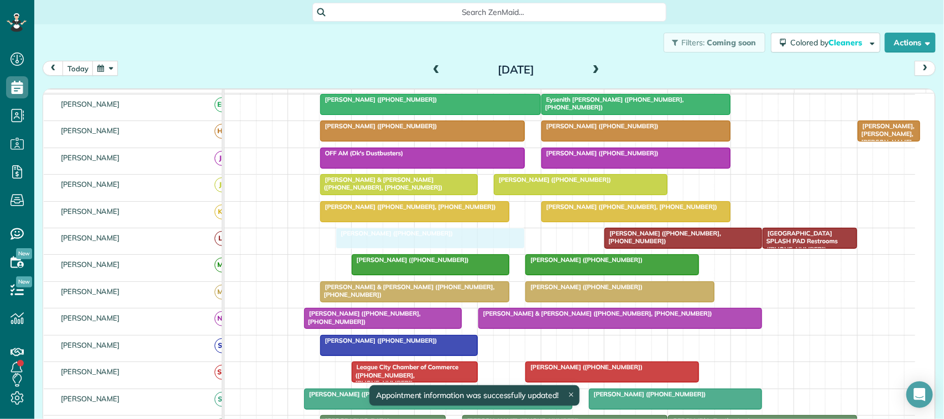
drag, startPoint x: 610, startPoint y: 349, endPoint x: 412, endPoint y: 243, distance: 224.5
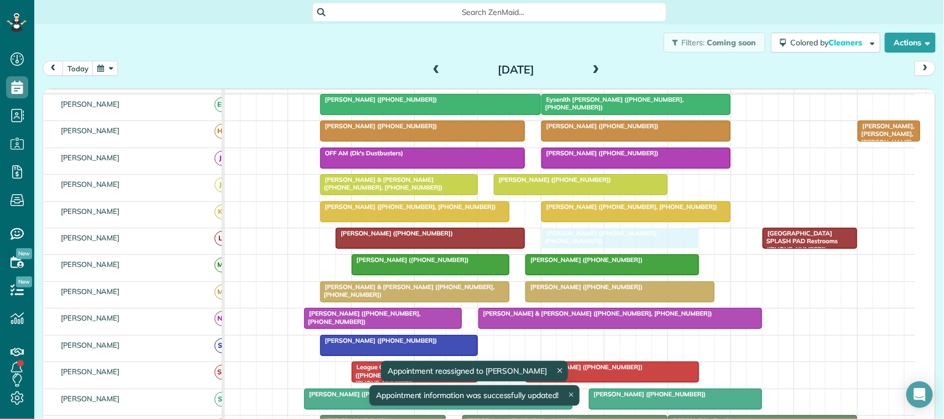
drag, startPoint x: 637, startPoint y: 253, endPoint x: 580, endPoint y: 250, distance: 56.4
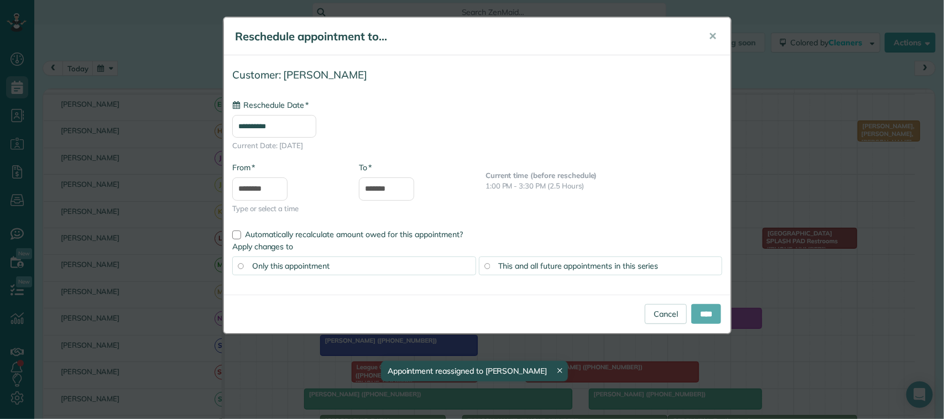
type input "**********"
click at [697, 315] on input "****" at bounding box center [706, 314] width 30 height 20
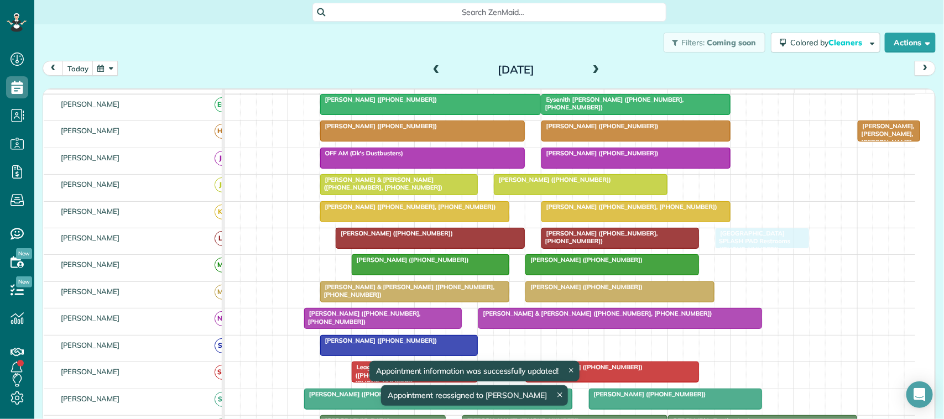
drag, startPoint x: 799, startPoint y: 250, endPoint x: 747, endPoint y: 250, distance: 52.5
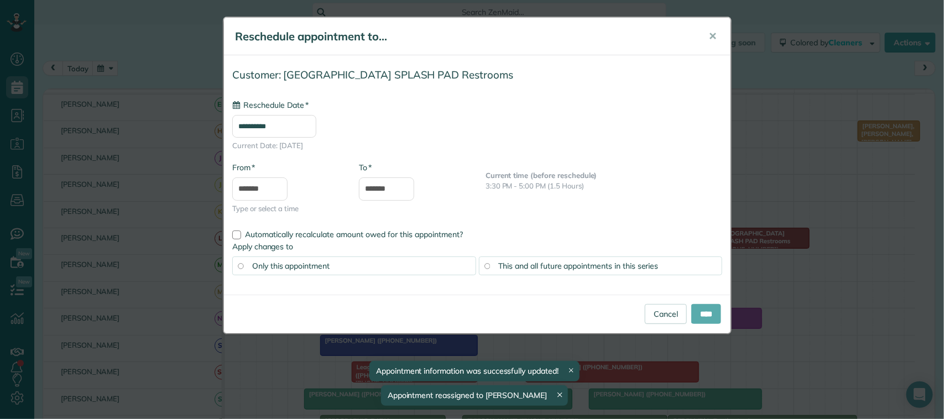
type input "**********"
click at [716, 311] on input "****" at bounding box center [706, 314] width 30 height 20
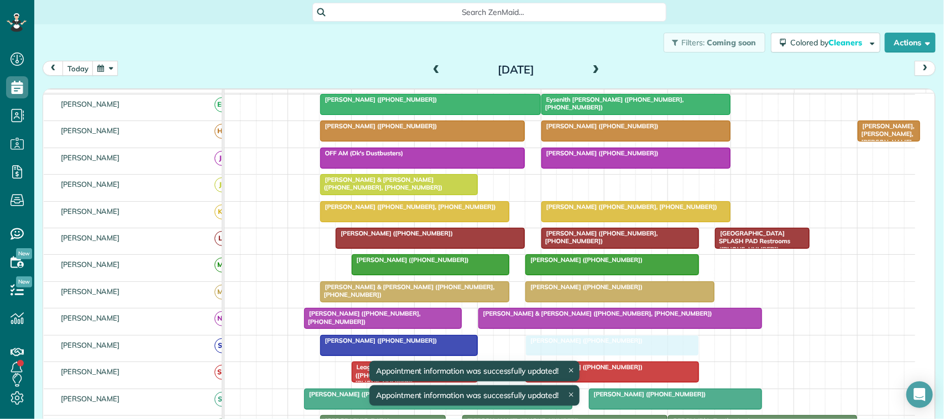
drag, startPoint x: 557, startPoint y: 197, endPoint x: 591, endPoint y: 349, distance: 155.4
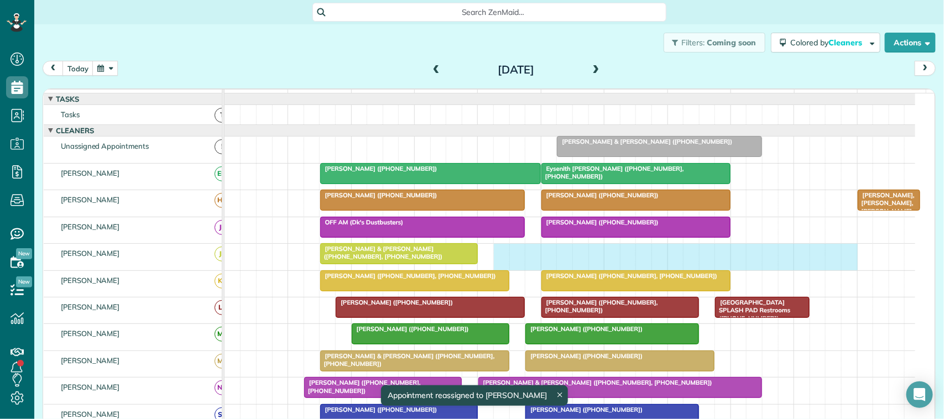
drag, startPoint x: 504, startPoint y: 266, endPoint x: 840, endPoint y: 264, distance: 336.6
click at [841, 264] on div "Michael Achierno & Barbara Calvert (+16063752380, +13615509820)" at bounding box center [569, 257] width 690 height 26
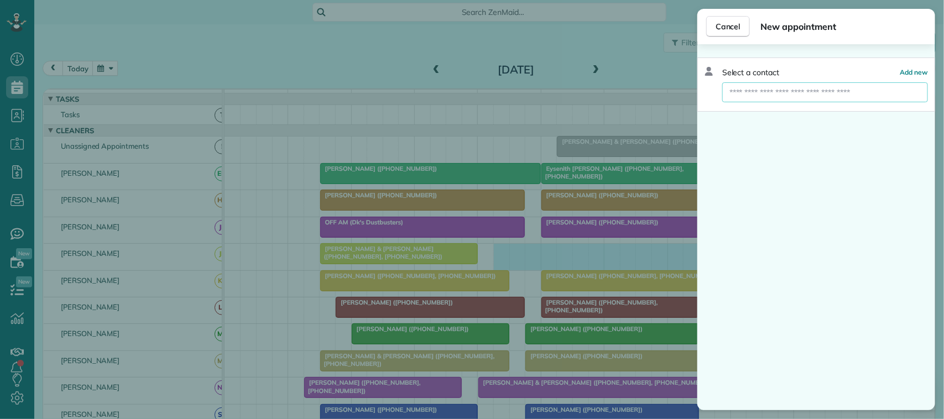
click at [795, 89] on input "text" at bounding box center [825, 92] width 206 height 20
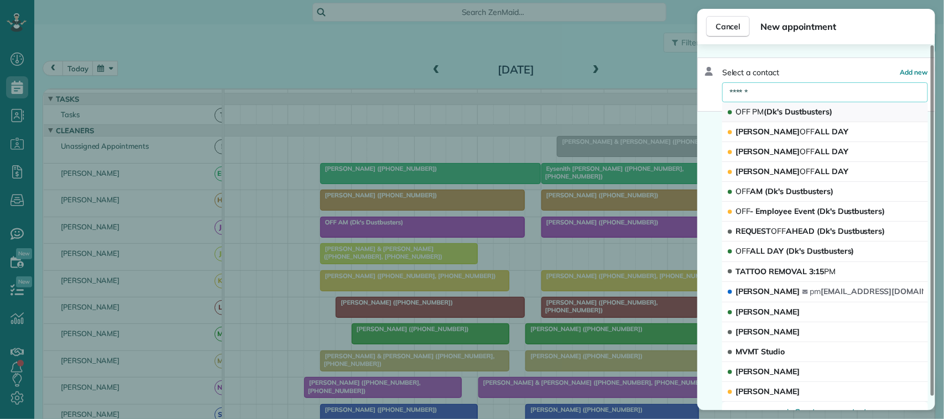
type input "******"
click at [807, 111] on span "OFF PM (Dk's Dustbusters)" at bounding box center [783, 112] width 97 height 10
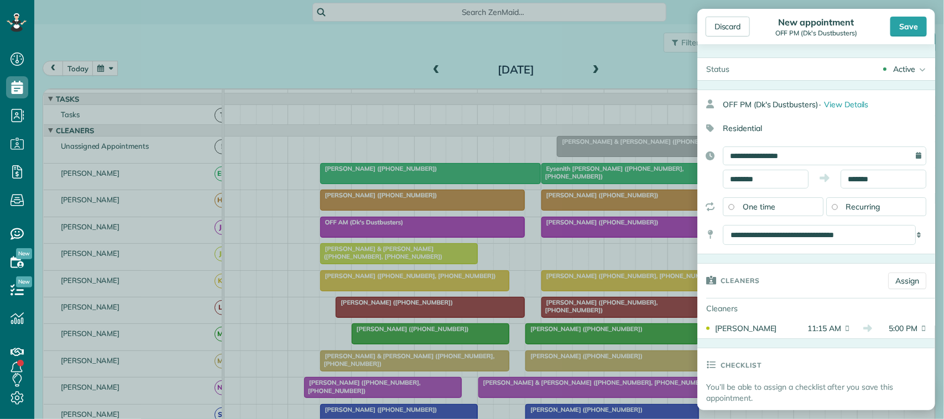
drag, startPoint x: 916, startPoint y: 31, endPoint x: 913, endPoint y: 38, distance: 7.7
click at [916, 31] on div "Save" at bounding box center [908, 27] width 36 height 20
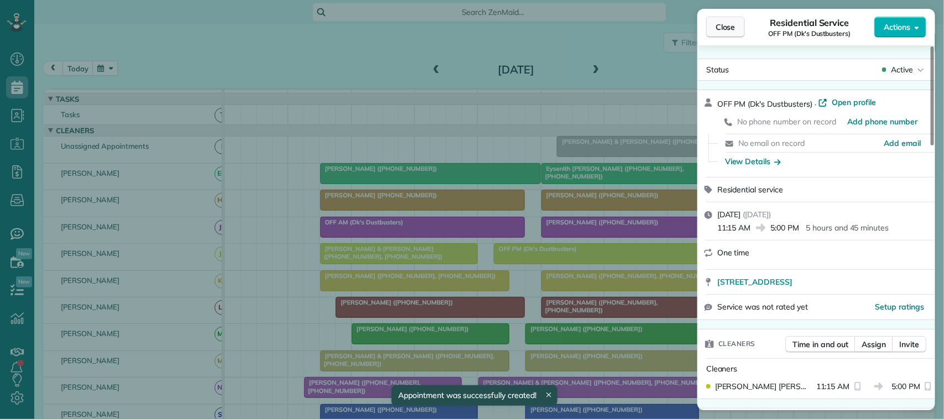
click at [727, 29] on span "Close" at bounding box center [725, 27] width 20 height 11
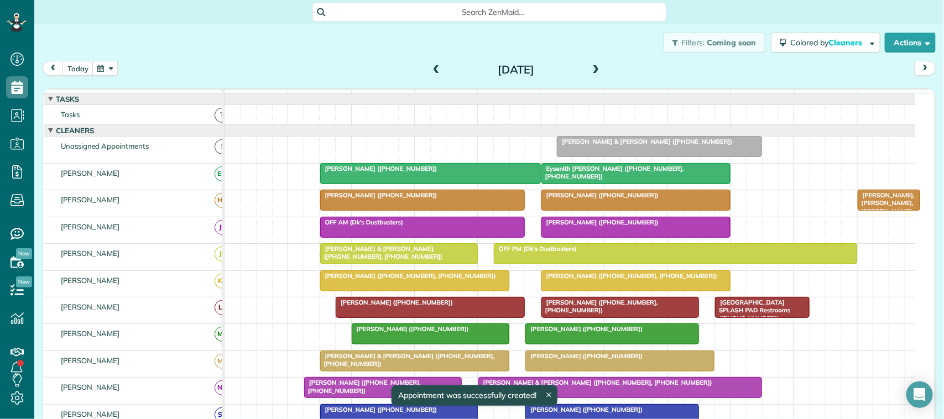
click at [594, 70] on span at bounding box center [596, 70] width 12 height 10
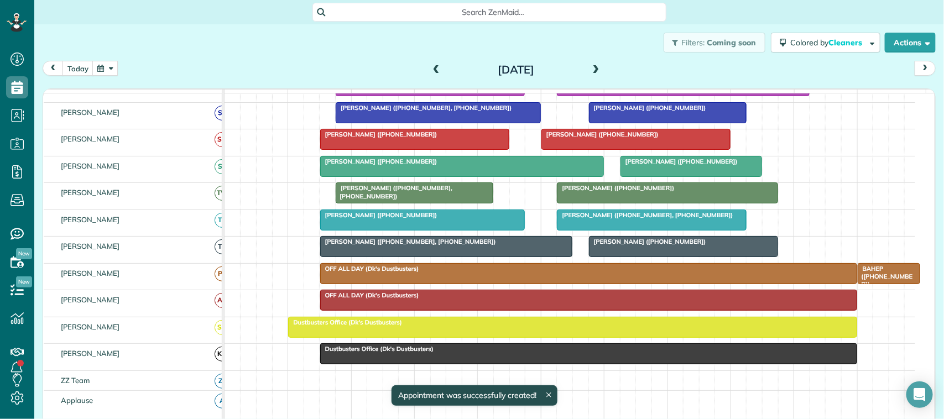
click at [437, 337] on div at bounding box center [572, 327] width 567 height 20
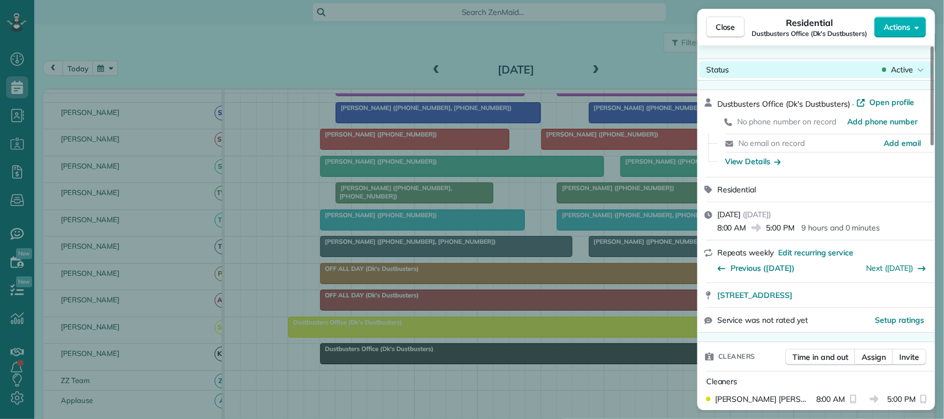
click at [900, 71] on span "Active" at bounding box center [901, 69] width 22 height 11
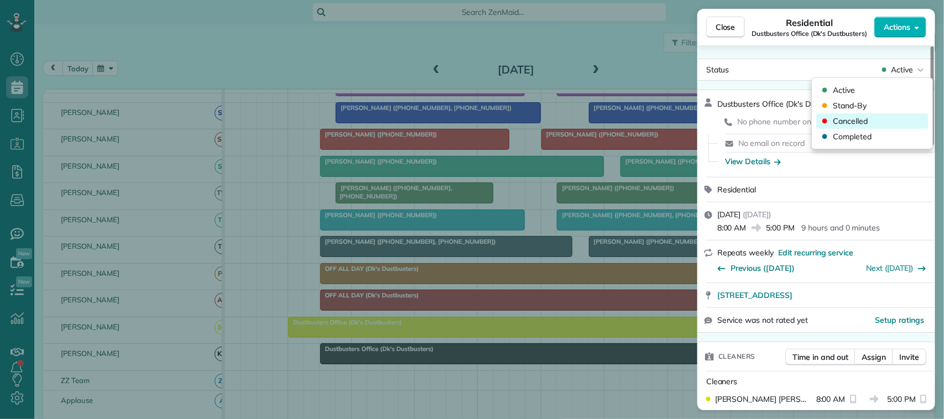
click at [879, 119] on div "Cancelled" at bounding box center [872, 120] width 112 height 15
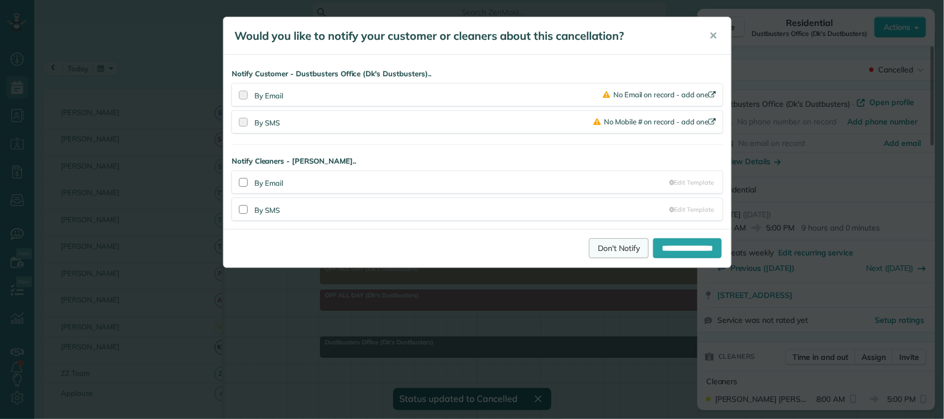
click at [593, 249] on link "Don't Notify" at bounding box center [619, 248] width 60 height 20
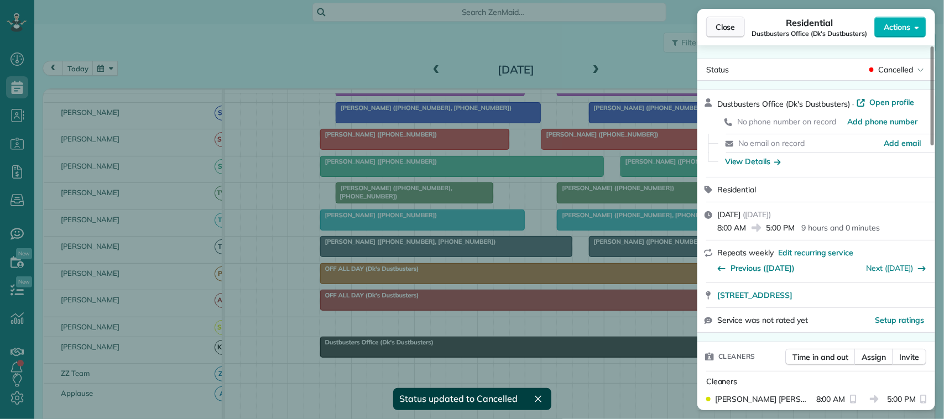
click at [730, 22] on span "Close" at bounding box center [725, 27] width 20 height 11
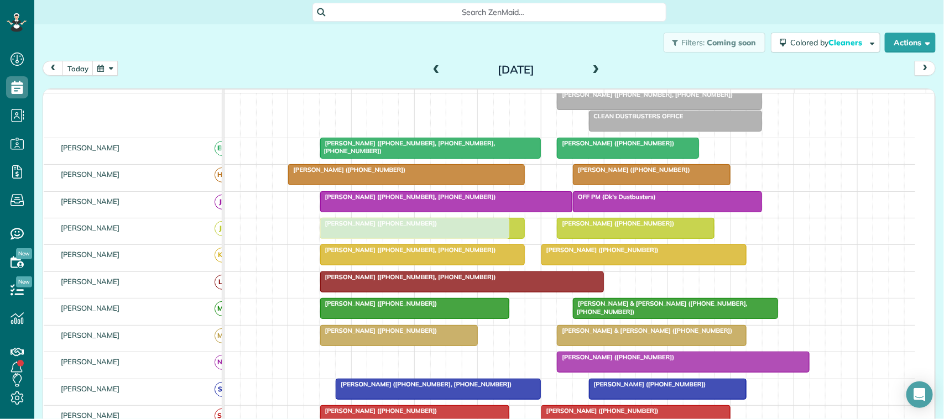
drag, startPoint x: 382, startPoint y: 374, endPoint x: 363, endPoint y: 250, distance: 125.8
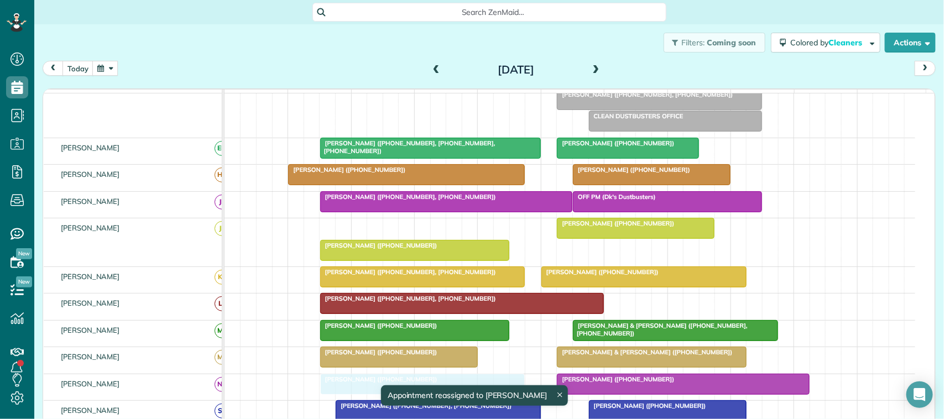
drag, startPoint x: 384, startPoint y: 242, endPoint x: 385, endPoint y: 398, distance: 155.9
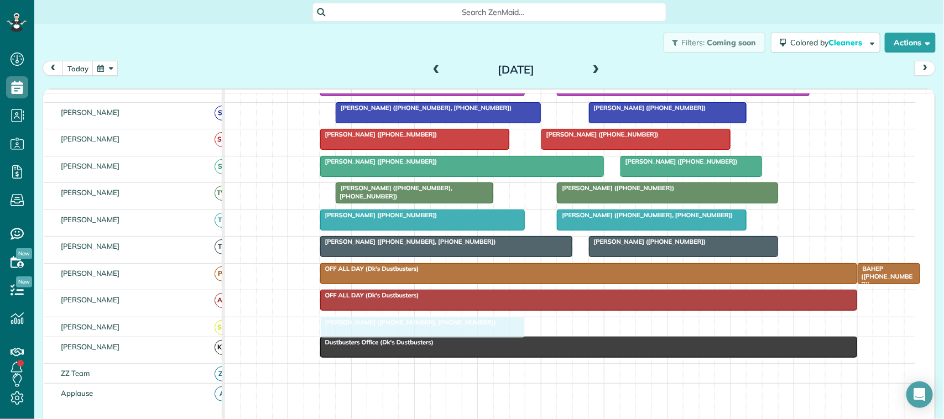
drag, startPoint x: 617, startPoint y: 178, endPoint x: 387, endPoint y: 340, distance: 281.1
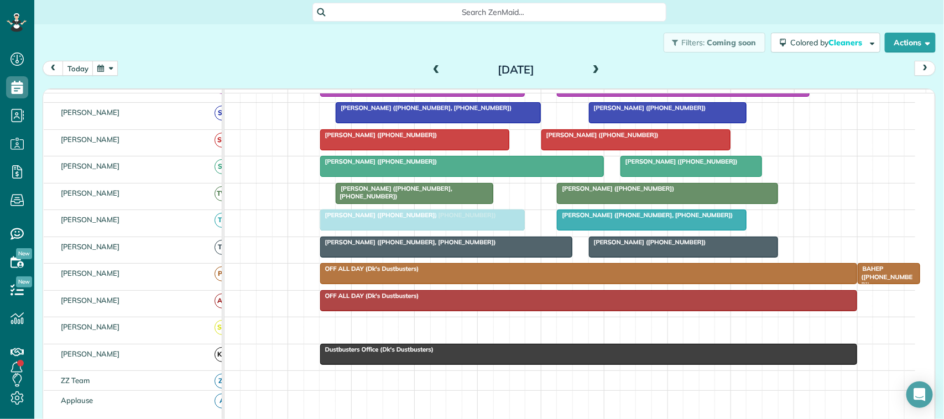
drag, startPoint x: 355, startPoint y: 337, endPoint x: 358, endPoint y: 244, distance: 92.9
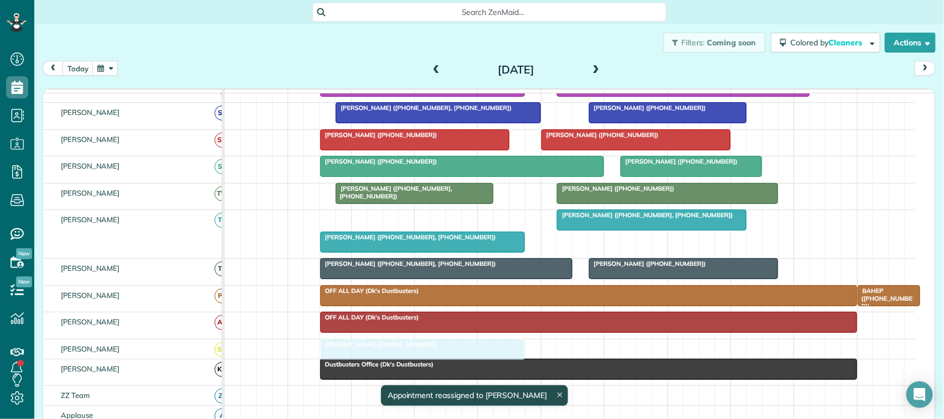
drag, startPoint x: 399, startPoint y: 233, endPoint x: 396, endPoint y: 368, distance: 134.9
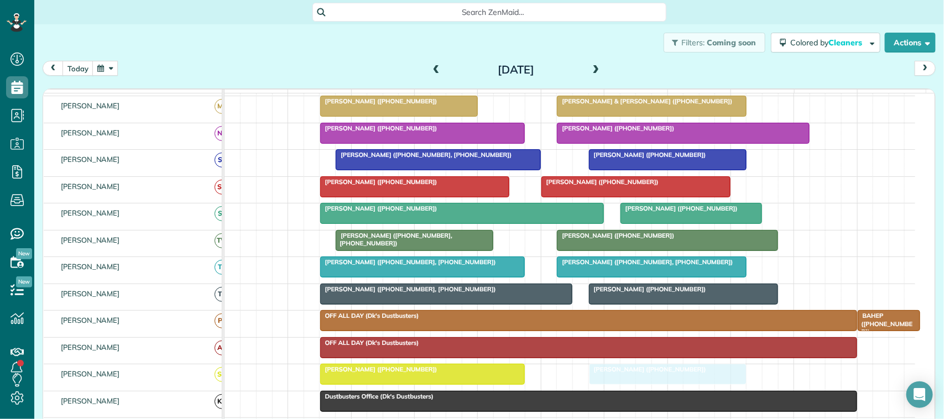
drag, startPoint x: 584, startPoint y: 216, endPoint x: 614, endPoint y: 376, distance: 163.6
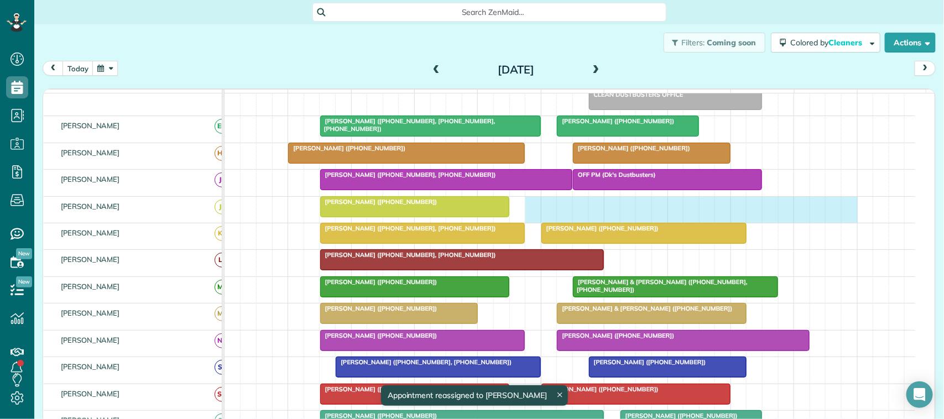
drag, startPoint x: 536, startPoint y: 224, endPoint x: 855, endPoint y: 217, distance: 319.0
click at [848, 217] on div "Valerie Ryholt (+18323164998)" at bounding box center [569, 210] width 690 height 26
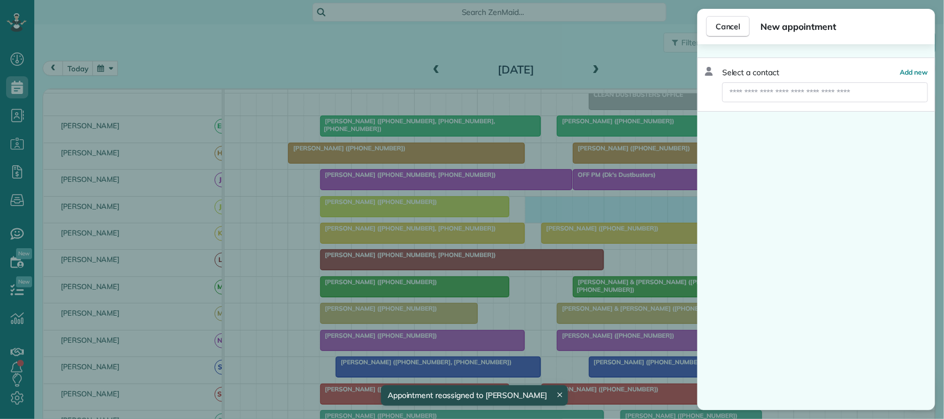
click at [811, 62] on div "Select a contact Add new" at bounding box center [816, 84] width 238 height 54
click at [816, 85] on input "text" at bounding box center [825, 92] width 206 height 20
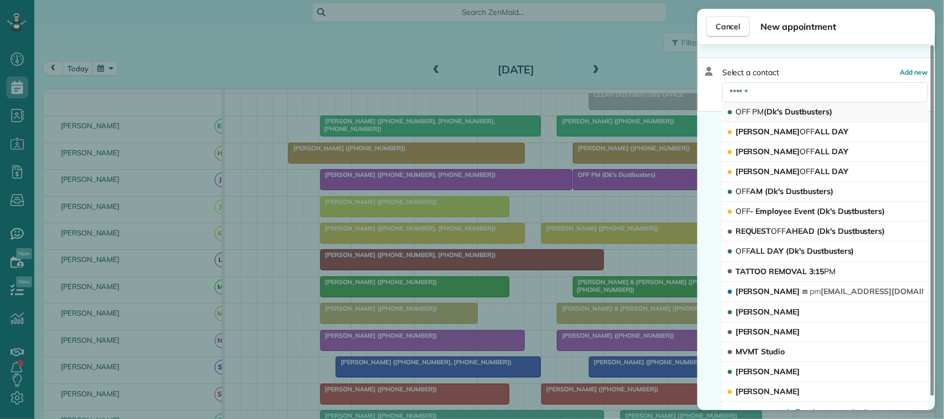
type input "******"
click at [793, 103] on button "OFF PM (Dk's Dustbusters)" at bounding box center [825, 112] width 206 height 20
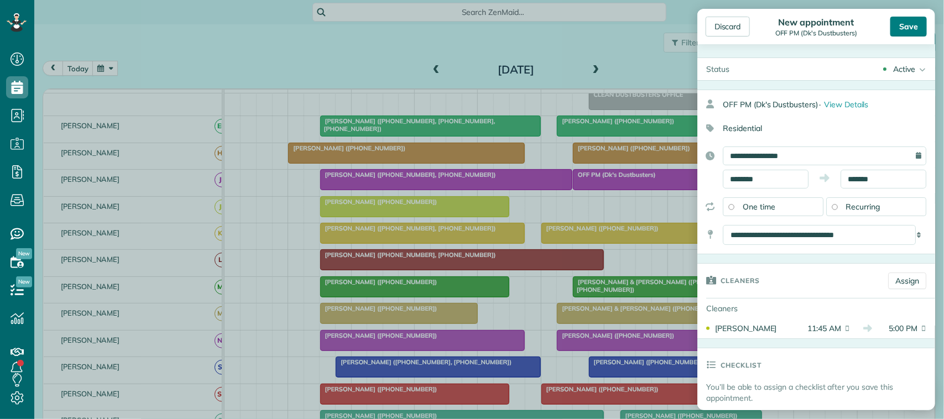
click at [908, 17] on div "Save" at bounding box center [908, 27] width 36 height 20
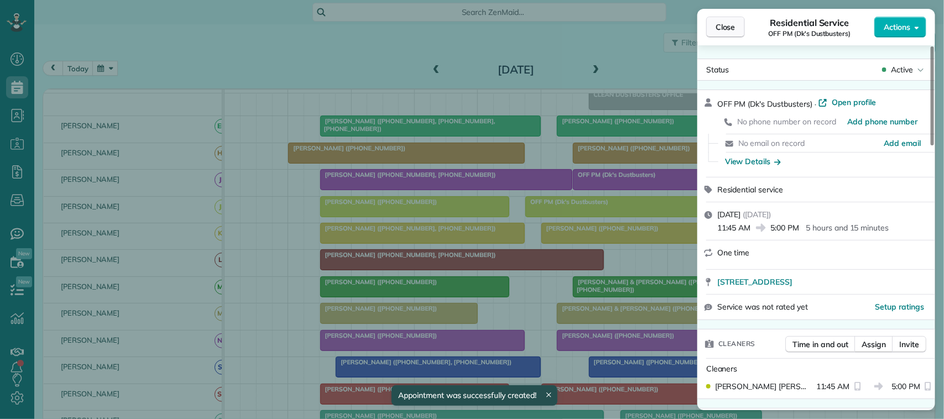
click at [731, 33] on button "Close" at bounding box center [725, 27] width 39 height 21
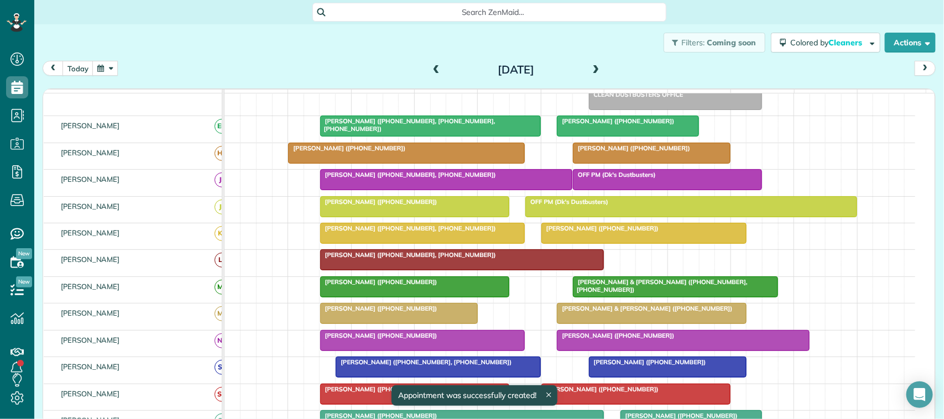
click at [595, 70] on span at bounding box center [596, 70] width 12 height 10
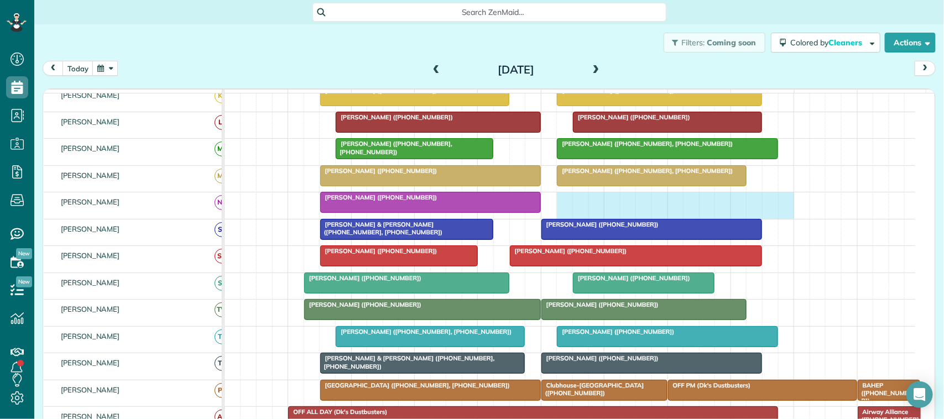
drag, startPoint x: 564, startPoint y: 211, endPoint x: 786, endPoint y: 210, distance: 221.7
click at [786, 210] on div "Mark Giugliano (+17133856120)" at bounding box center [569, 205] width 690 height 26
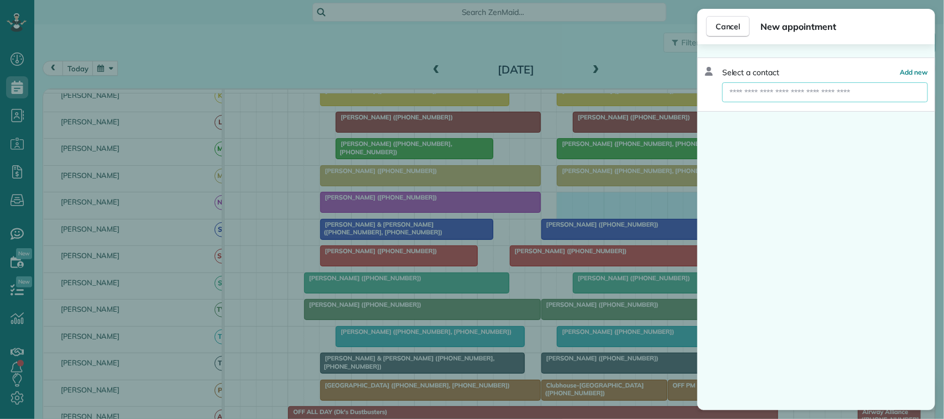
click at [836, 100] on input "text" at bounding box center [825, 92] width 206 height 20
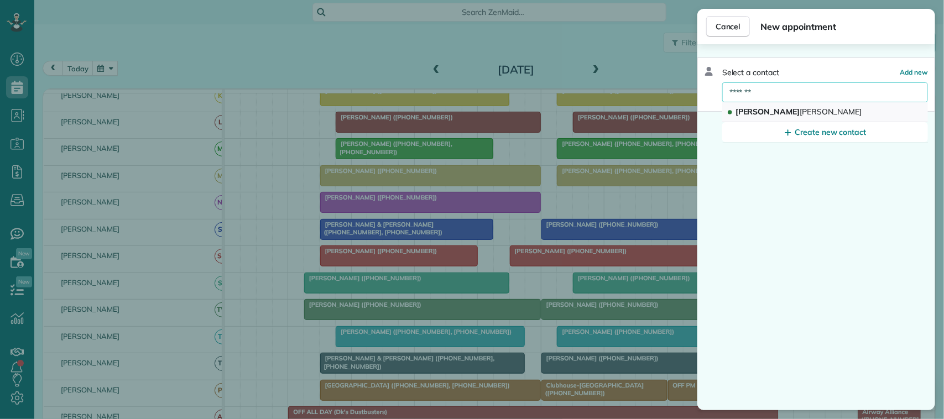
type input "*******"
click at [814, 117] on button "Megan McCants" at bounding box center [825, 112] width 206 height 20
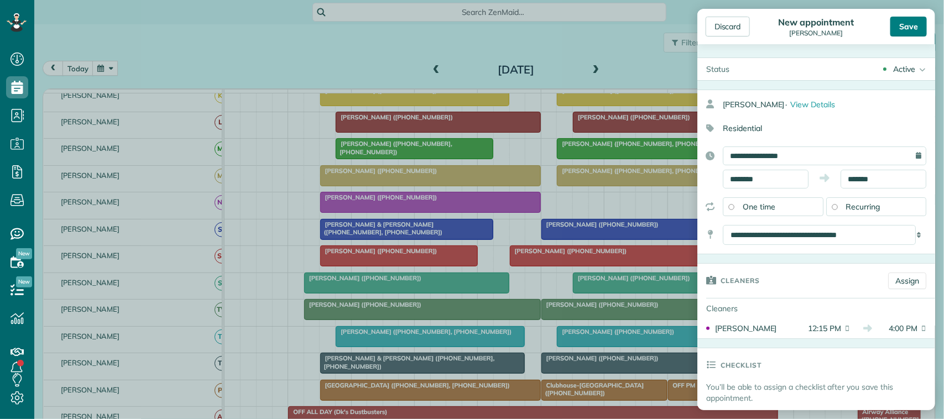
click at [913, 20] on div "Save" at bounding box center [908, 27] width 36 height 20
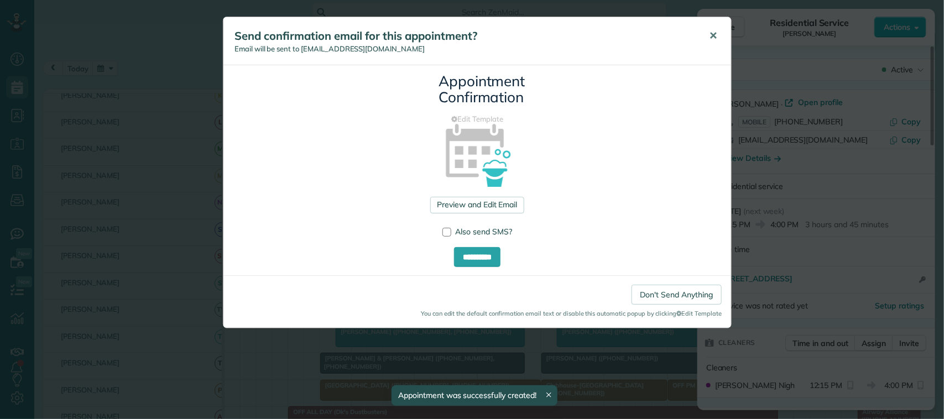
click at [711, 34] on span "✕" at bounding box center [713, 35] width 8 height 13
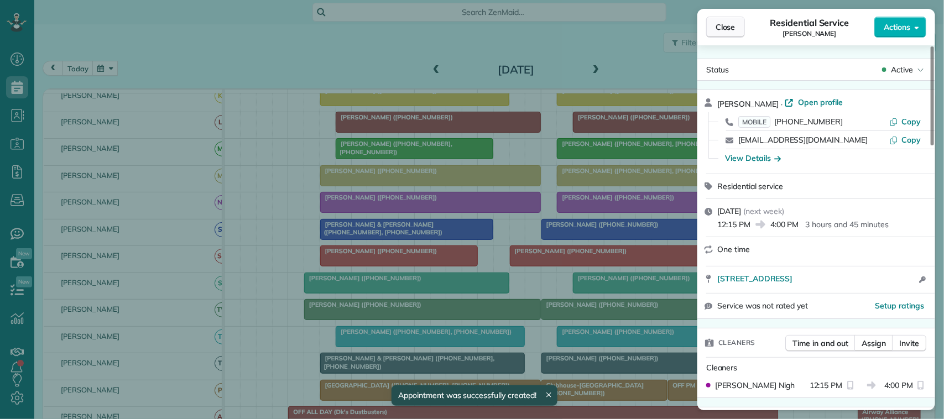
click at [731, 26] on span "Close" at bounding box center [725, 27] width 20 height 11
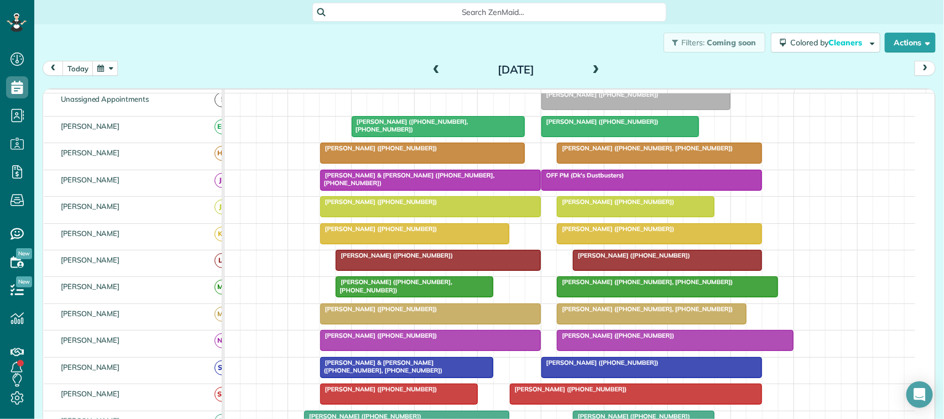
click at [590, 67] on span at bounding box center [596, 70] width 12 height 10
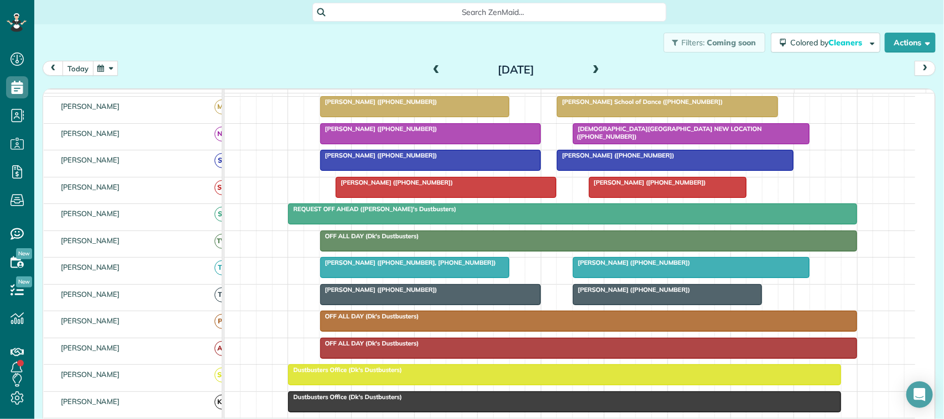
click at [89, 66] on button "today" at bounding box center [77, 68] width 31 height 15
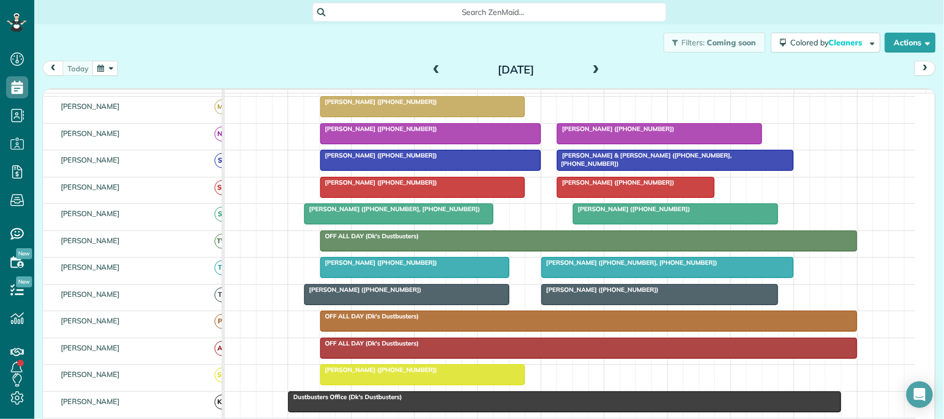
click at [208, 48] on div "Filters: Coming soon Colored by Cleaners Color by Cleaner Color by Team Color b…" at bounding box center [488, 42] width 909 height 36
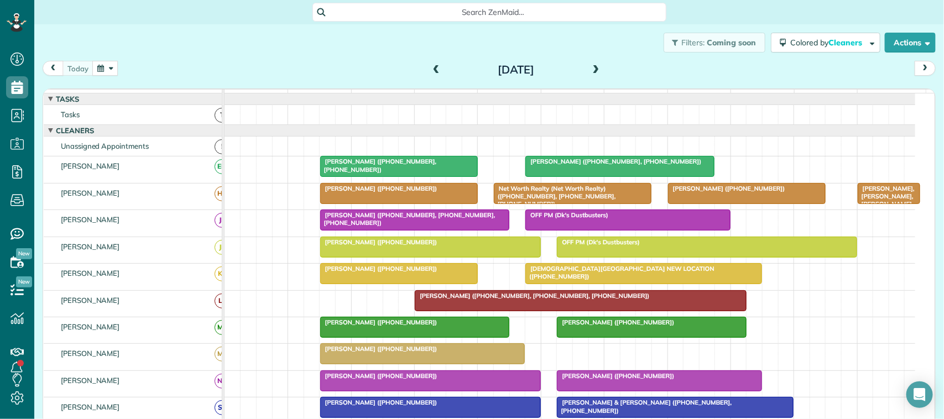
click at [103, 62] on button "button" at bounding box center [104, 68] width 25 height 15
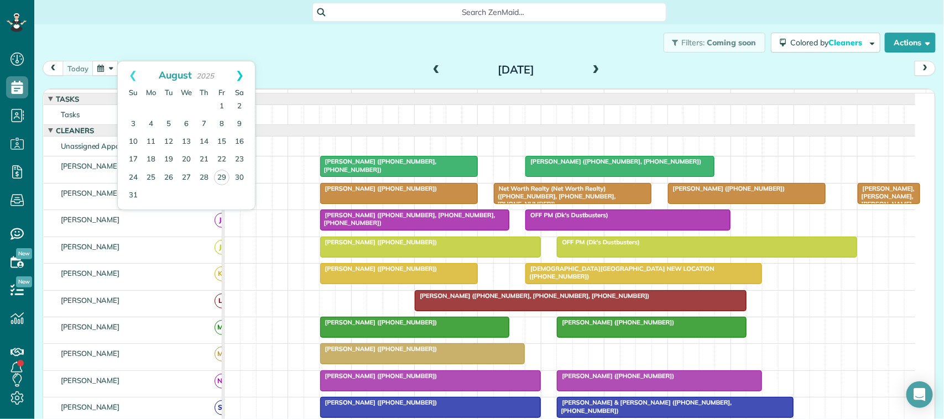
click at [243, 68] on link "Next" at bounding box center [239, 75] width 30 height 28
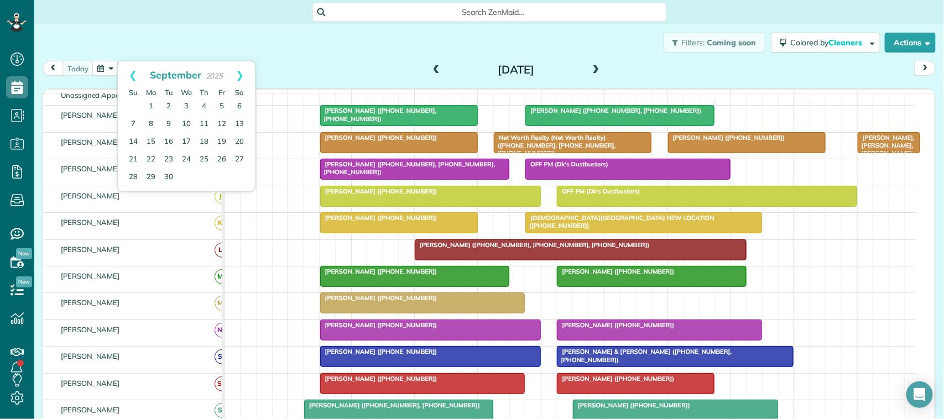
scroll to position [69, 0]
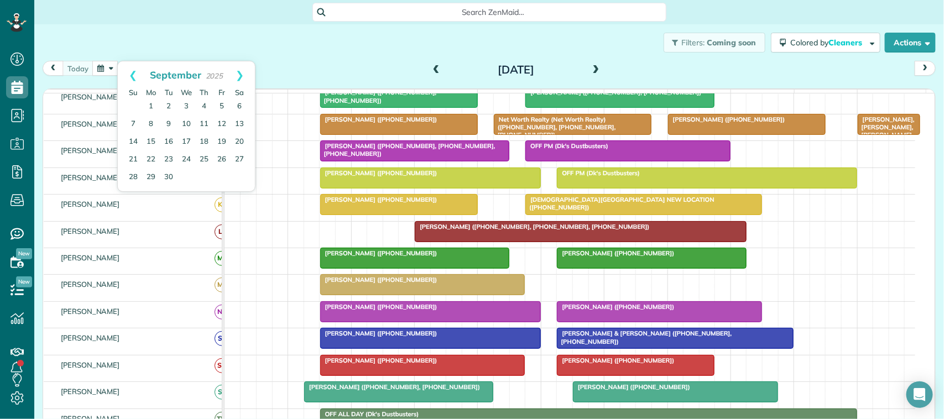
click at [298, 74] on div "today Friday Aug 29, 2025" at bounding box center [489, 71] width 893 height 20
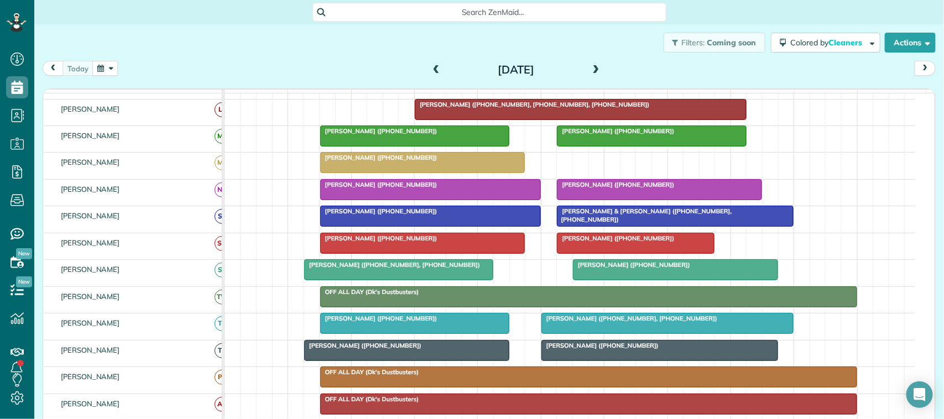
scroll to position [207, 0]
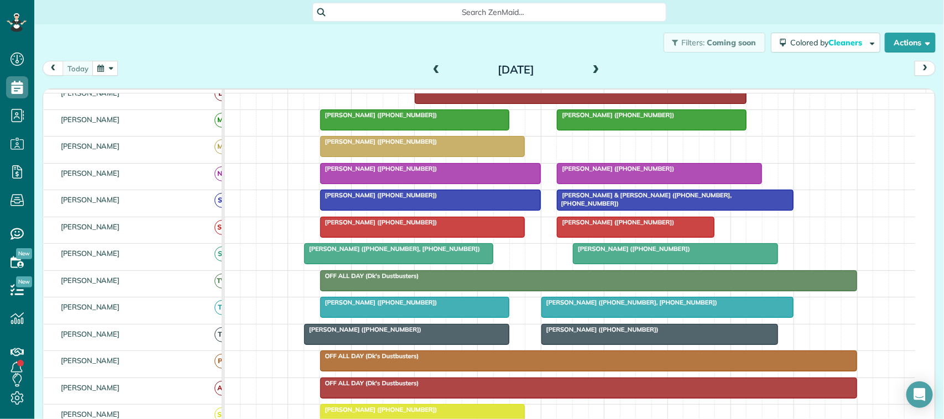
click at [578, 333] on span "Sarah Miller (+17135821481)" at bounding box center [600, 330] width 118 height 8
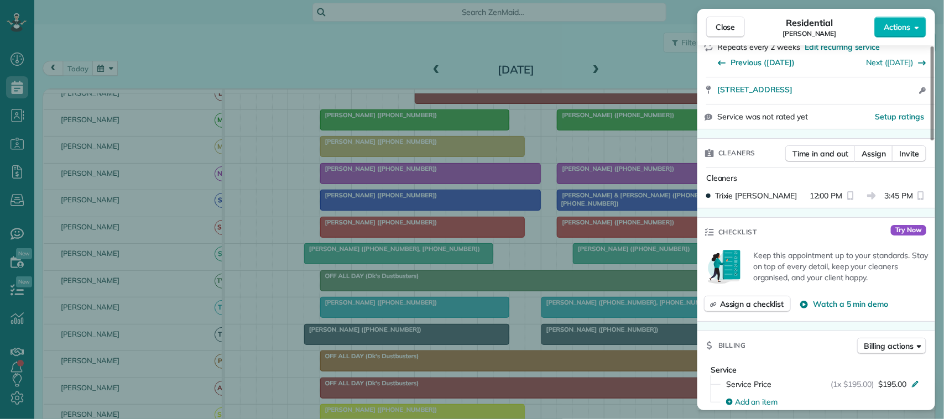
scroll to position [133, 0]
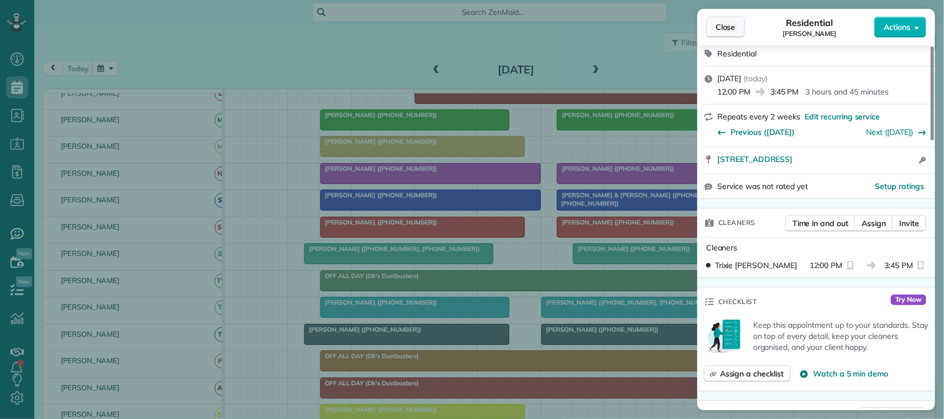
click at [728, 37] on button "Close" at bounding box center [725, 27] width 39 height 21
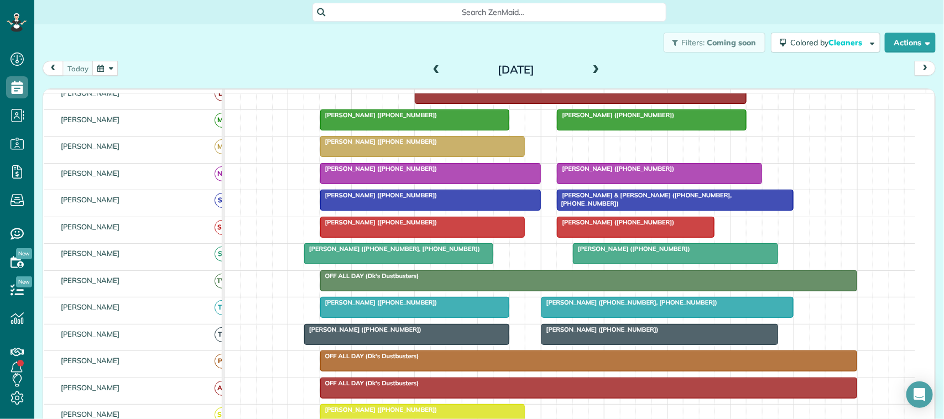
click at [634, 333] on div "Sarah Miller (+17135821481)" at bounding box center [659, 330] width 230 height 8
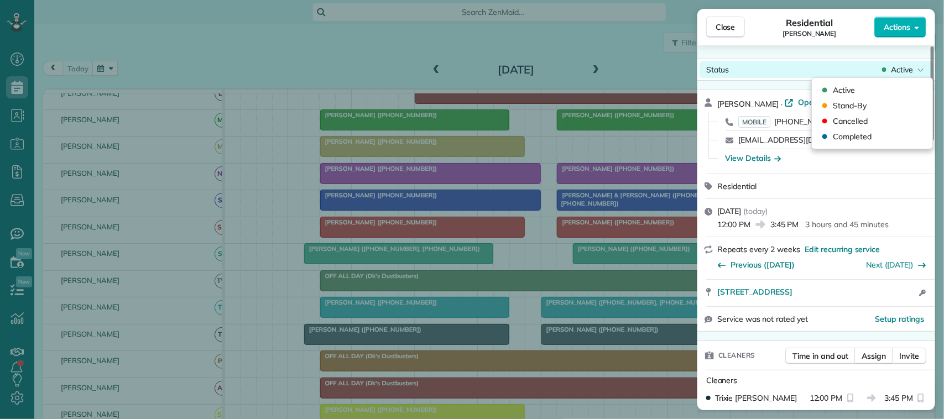
click at [908, 67] on span "Active" at bounding box center [901, 69] width 22 height 11
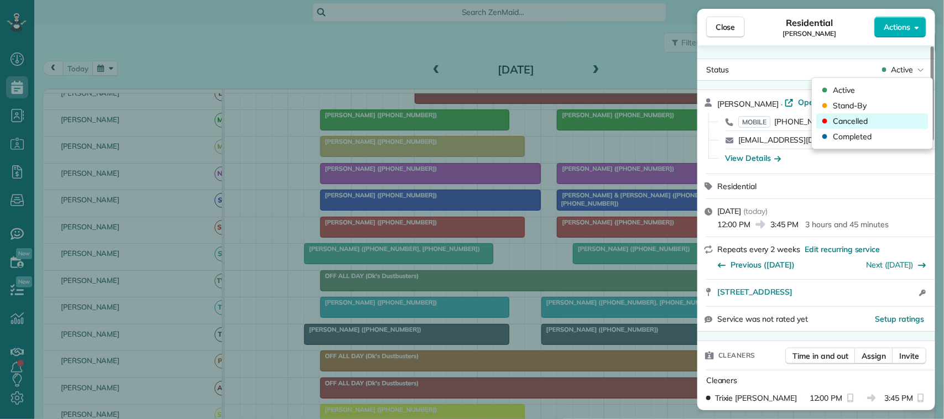
click at [882, 122] on div "Cancelled" at bounding box center [872, 120] width 112 height 15
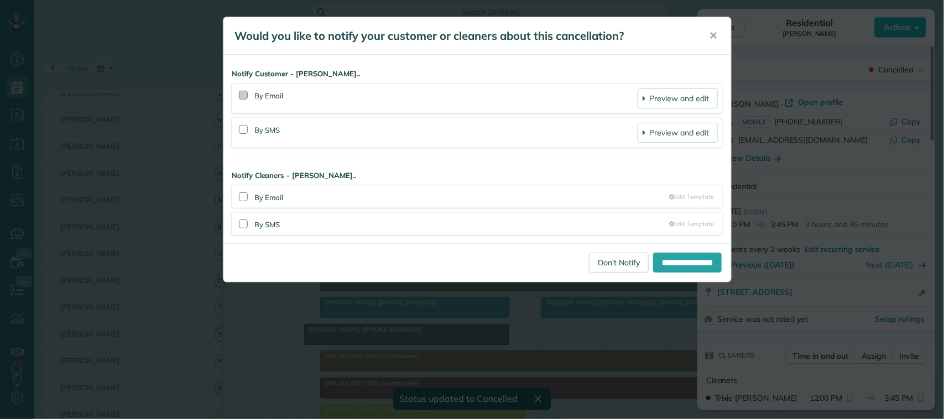
click at [242, 97] on div at bounding box center [243, 95] width 9 height 9
click at [242, 132] on div at bounding box center [243, 129] width 9 height 9
click at [653, 264] on input "**********" at bounding box center [687, 263] width 69 height 20
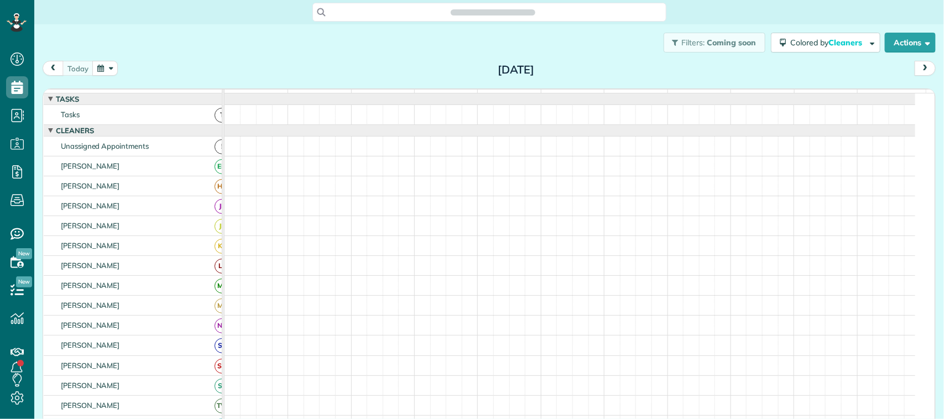
scroll to position [4, 4]
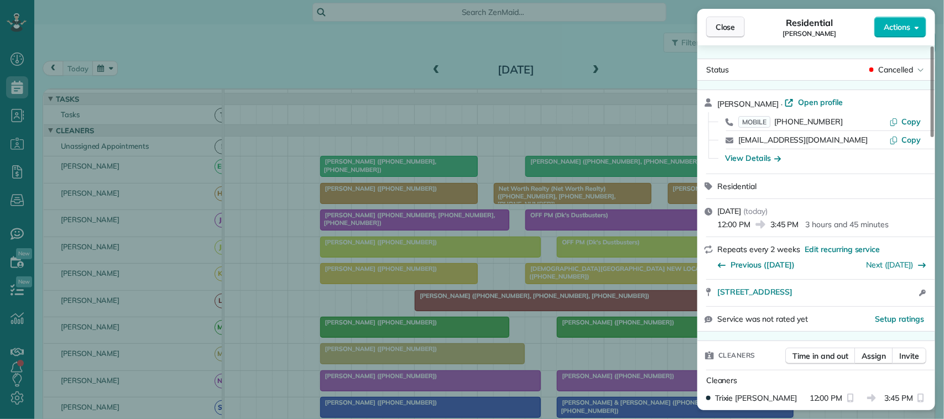
click at [737, 29] on button "Close" at bounding box center [725, 27] width 39 height 21
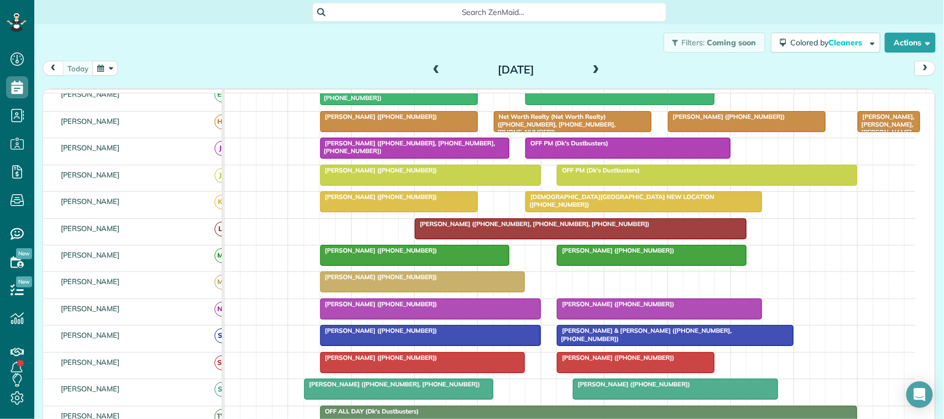
scroll to position [207, 0]
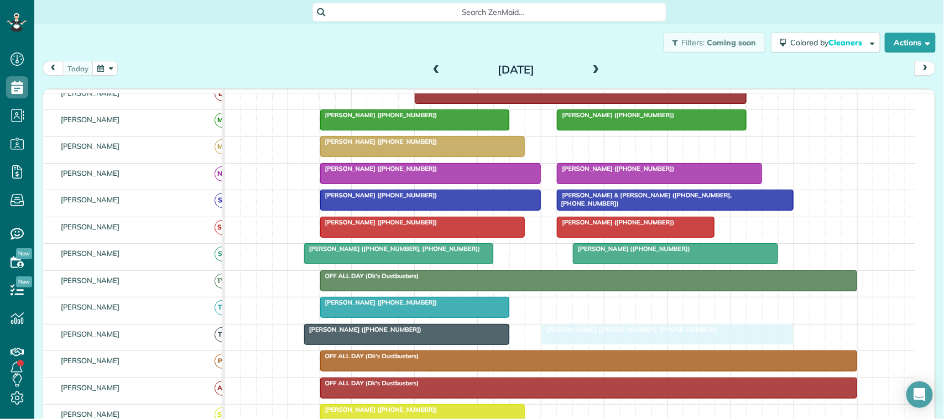
drag, startPoint x: 584, startPoint y: 329, endPoint x: 586, endPoint y: 345, distance: 16.7
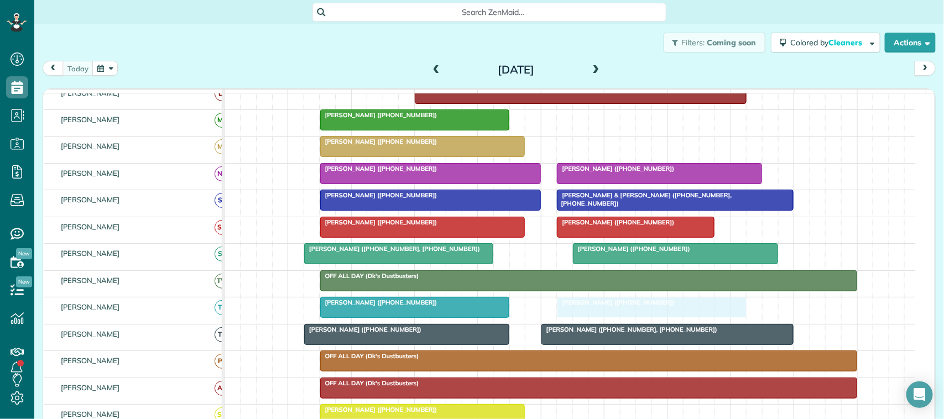
drag, startPoint x: 570, startPoint y: 128, endPoint x: 565, endPoint y: 311, distance: 182.5
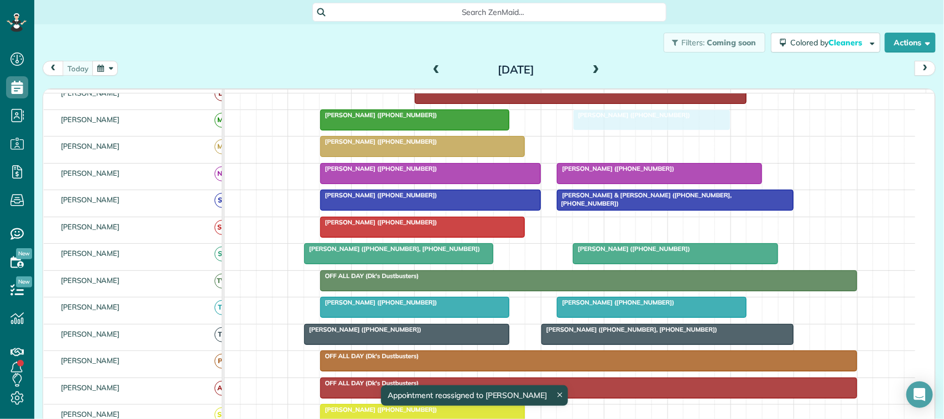
drag, startPoint x: 587, startPoint y: 241, endPoint x: 597, endPoint y: 144, distance: 97.2
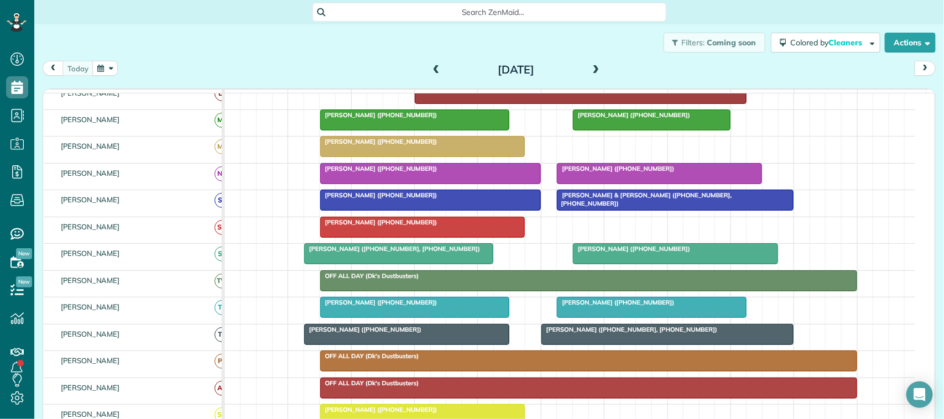
click at [94, 66] on button "button" at bounding box center [104, 68] width 25 height 15
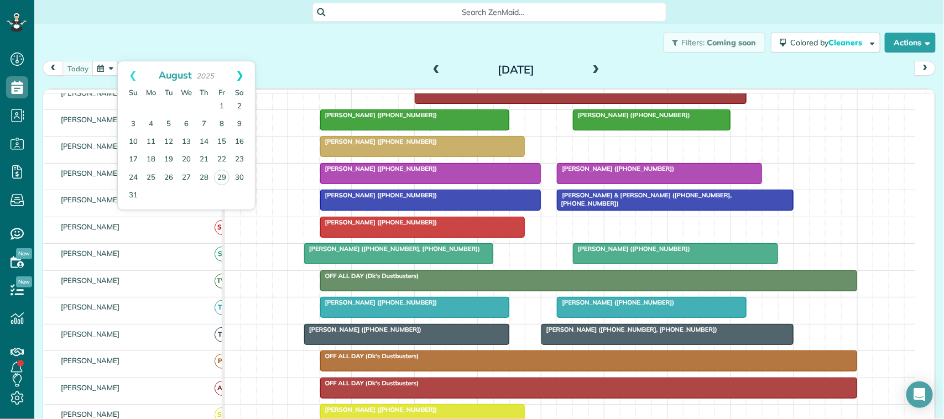
click at [237, 75] on link "Next" at bounding box center [239, 75] width 30 height 28
click at [220, 119] on link "12" at bounding box center [222, 125] width 18 height 18
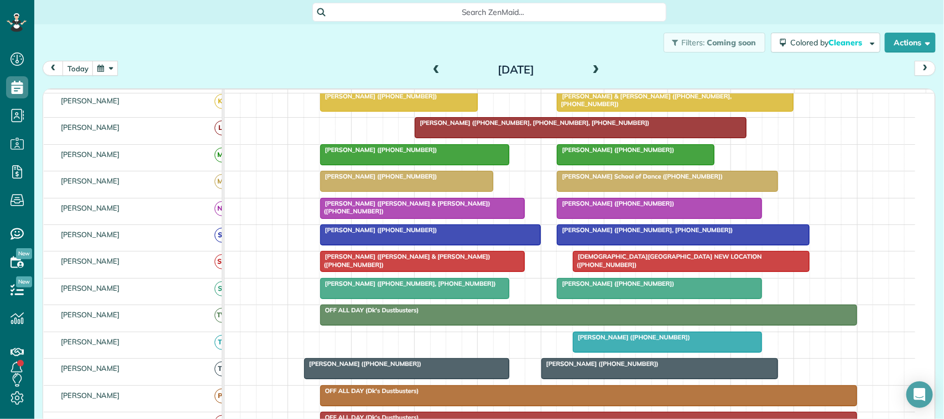
scroll to position [200, 0]
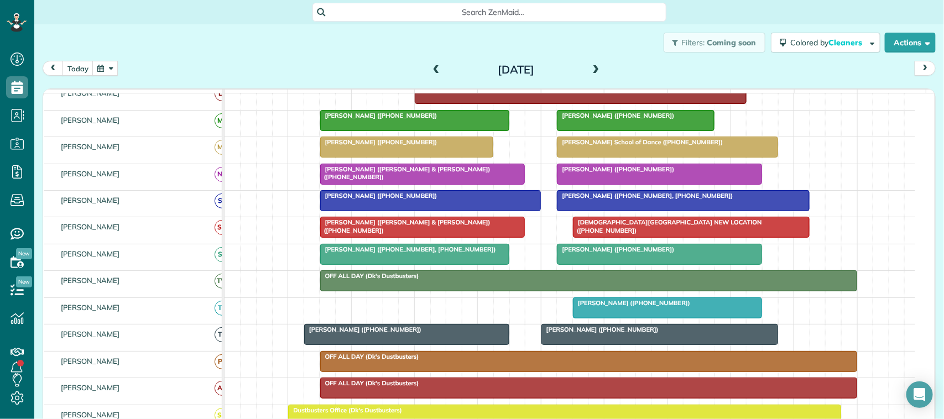
click at [107, 65] on button "button" at bounding box center [104, 68] width 25 height 15
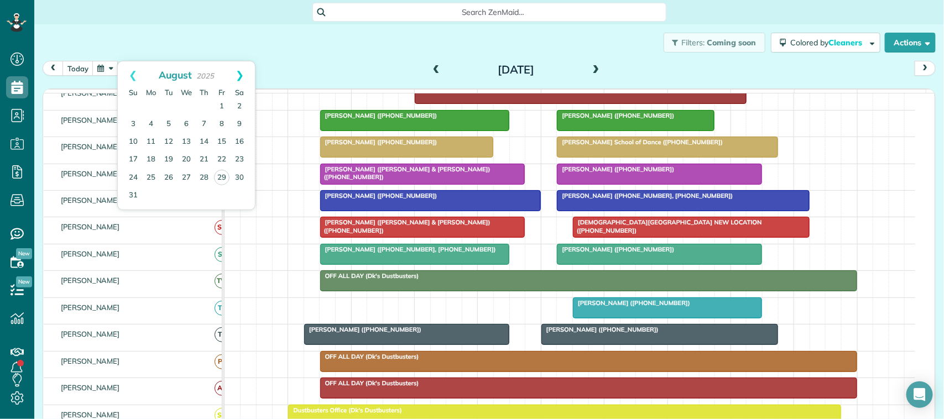
click at [239, 84] on link "Next" at bounding box center [239, 75] width 30 height 28
click at [152, 160] on link "22" at bounding box center [151, 160] width 18 height 18
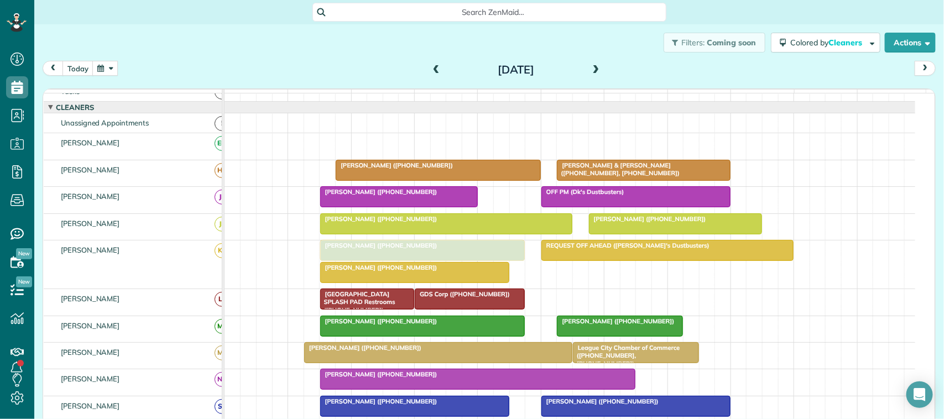
scroll to position [0, 0]
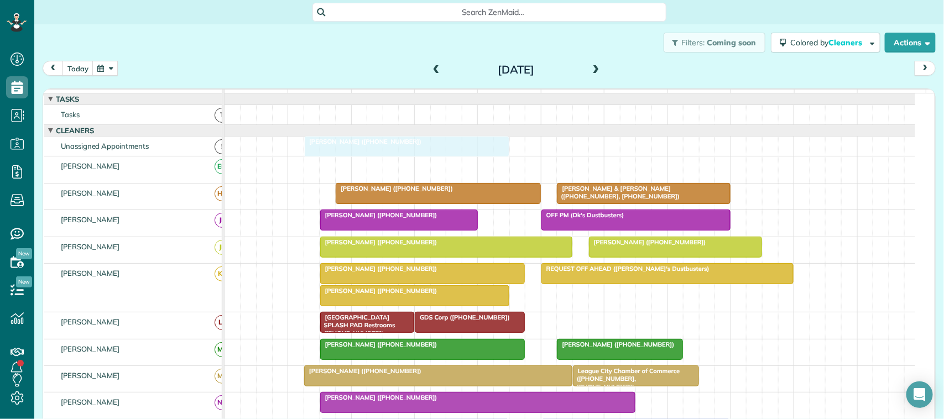
drag, startPoint x: 441, startPoint y: 172, endPoint x: 422, endPoint y: 158, distance: 24.1
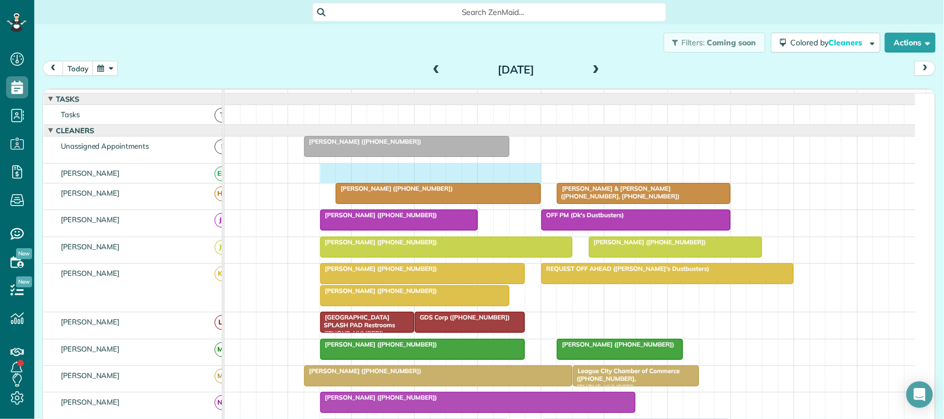
drag, startPoint x: 325, startPoint y: 183, endPoint x: 526, endPoint y: 186, distance: 201.2
click at [526, 183] on div at bounding box center [569, 173] width 690 height 19
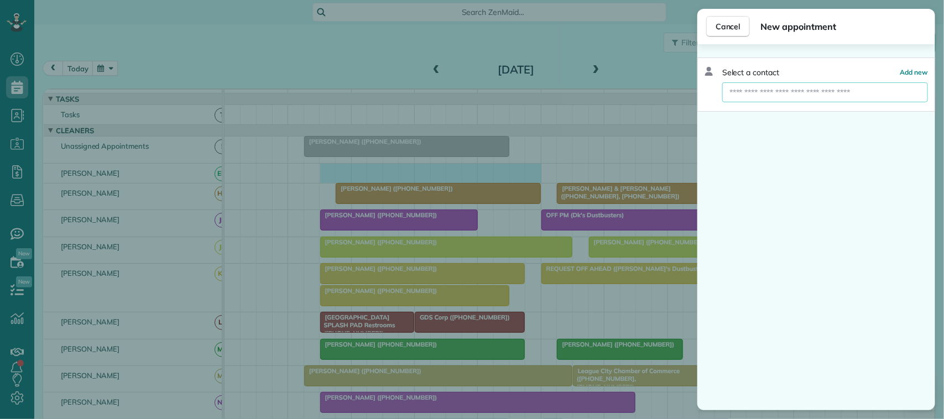
click at [771, 97] on input "text" at bounding box center [825, 92] width 206 height 20
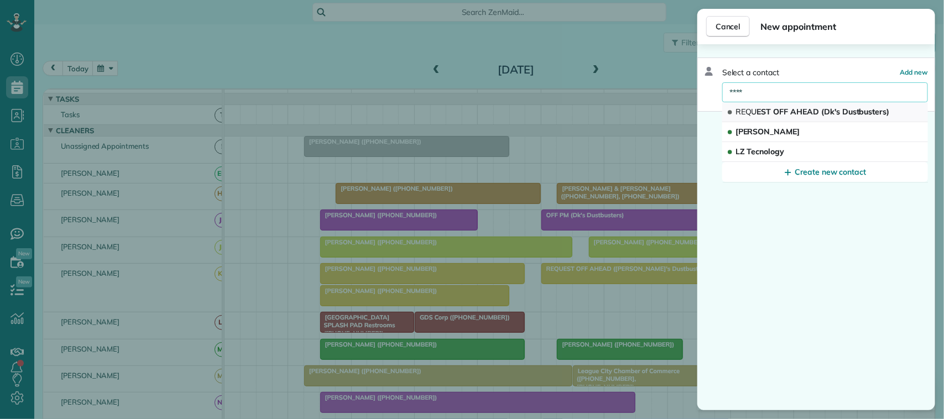
type input "****"
click at [781, 112] on span "REQU EST OFF AHEAD (Dk's Dustbusters)" at bounding box center [812, 112] width 154 height 10
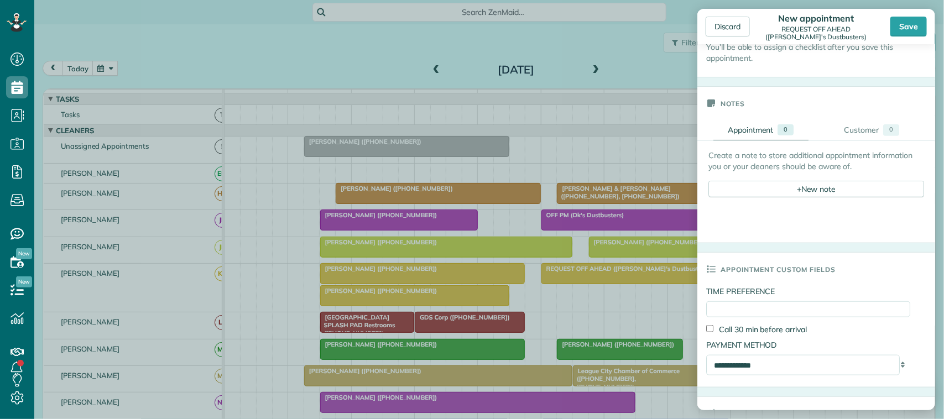
scroll to position [296, 0]
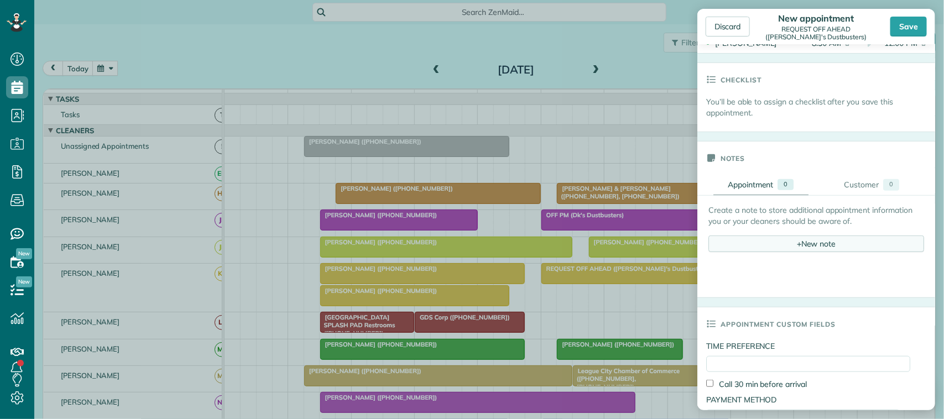
click at [785, 239] on div "+ New note" at bounding box center [816, 243] width 216 height 17
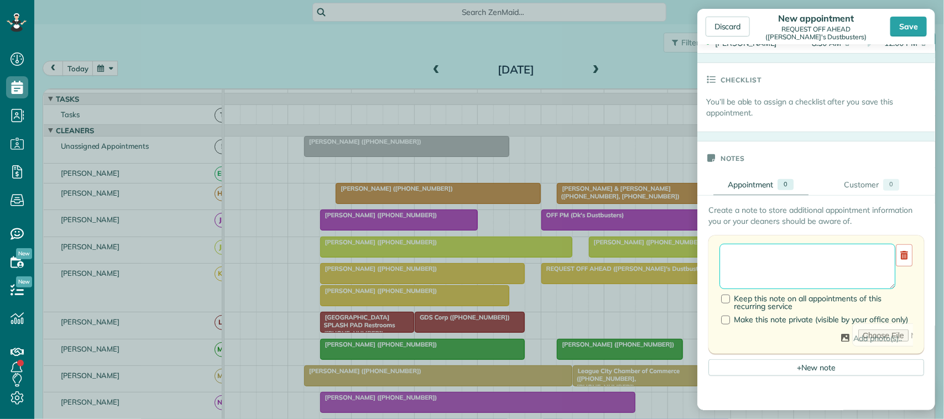
click at [772, 252] on textarea at bounding box center [807, 266] width 176 height 45
type textarea "**********"
click at [910, 24] on div "Save" at bounding box center [908, 27] width 36 height 20
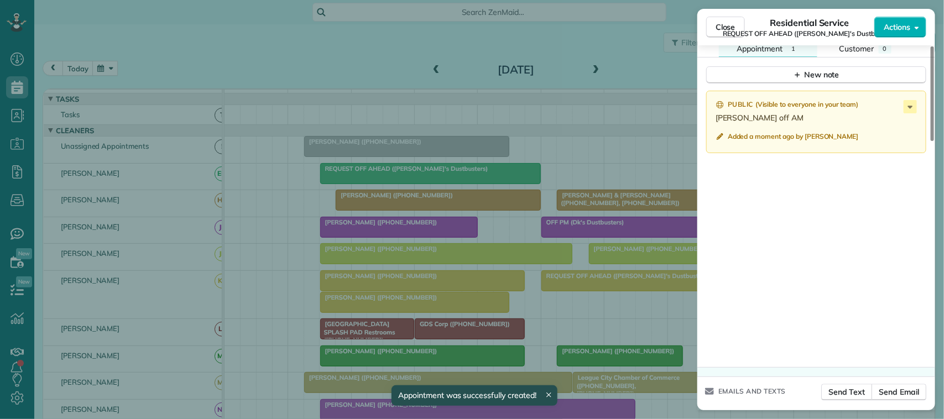
scroll to position [1035, 0]
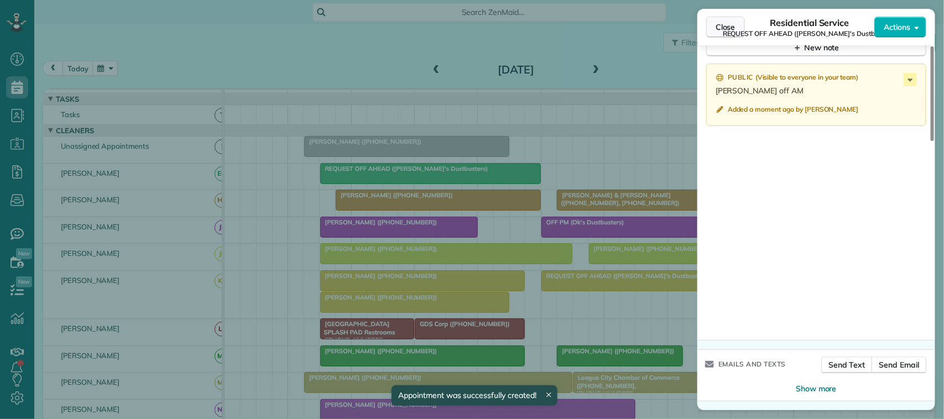
click at [728, 32] on span "Close" at bounding box center [725, 27] width 20 height 11
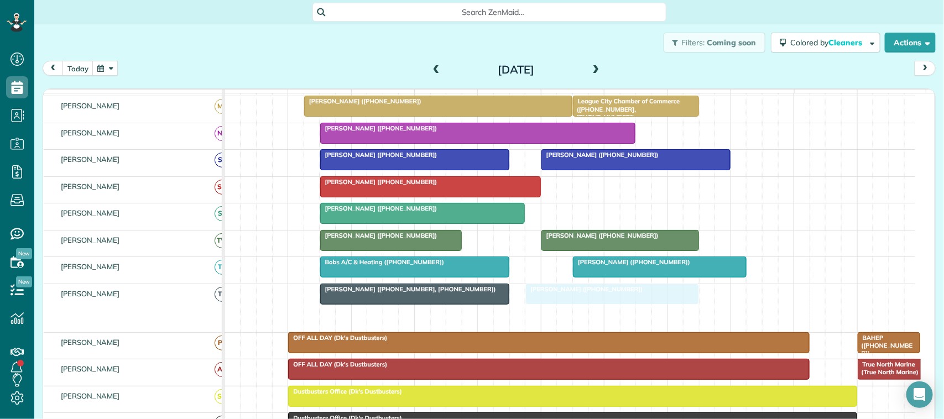
drag, startPoint x: 535, startPoint y: 327, endPoint x: 564, endPoint y: 311, distance: 33.6
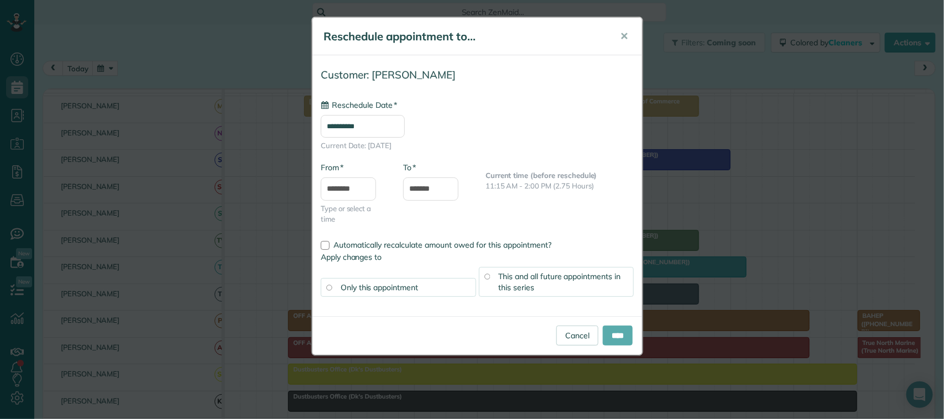
type input "**********"
click at [617, 334] on input "****" at bounding box center [617, 336] width 30 height 20
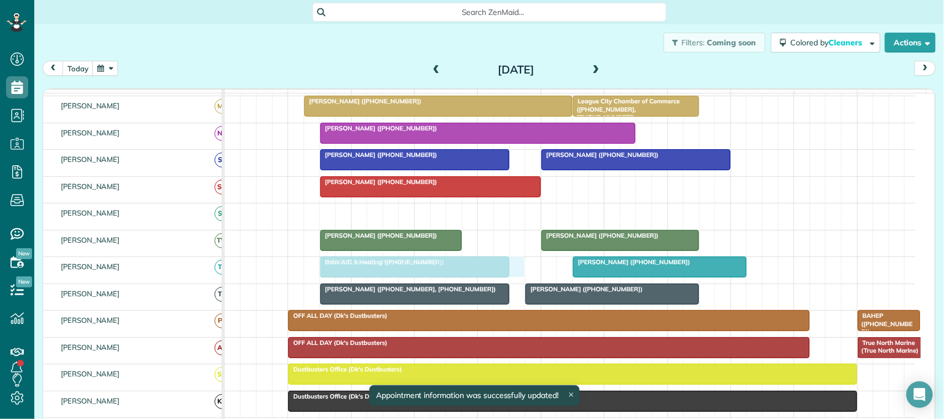
drag, startPoint x: 426, startPoint y: 222, endPoint x: 432, endPoint y: 274, distance: 51.8
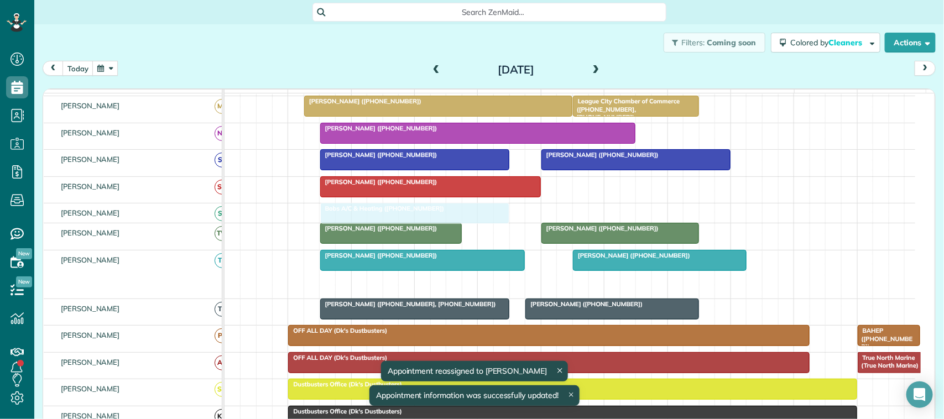
drag, startPoint x: 420, startPoint y: 296, endPoint x: 420, endPoint y: 228, distance: 67.4
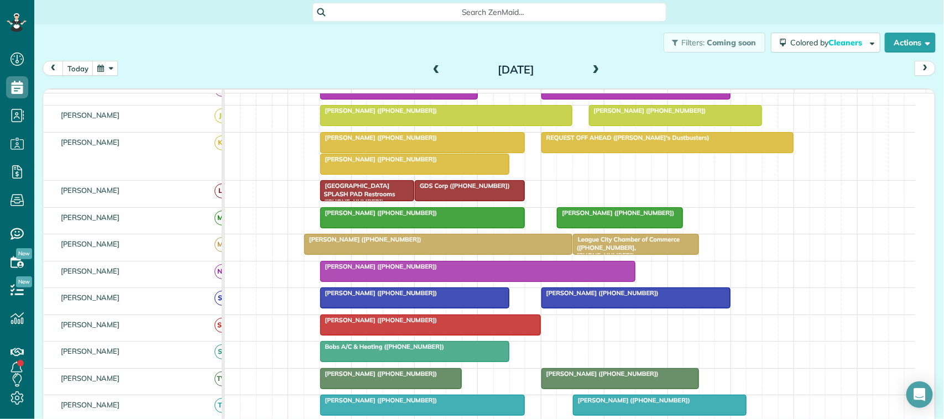
click at [376, 281] on div at bounding box center [478, 271] width 315 height 20
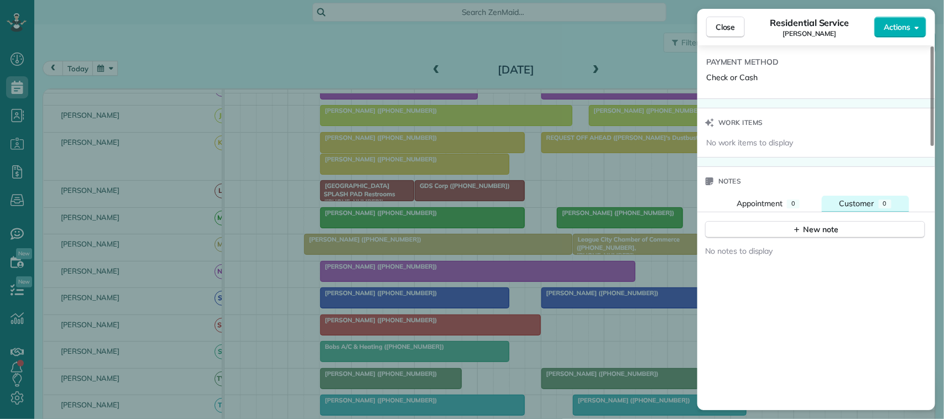
click at [856, 202] on div "Customer" at bounding box center [856, 203] width 35 height 11
click at [761, 208] on span "Appointment" at bounding box center [759, 203] width 46 height 10
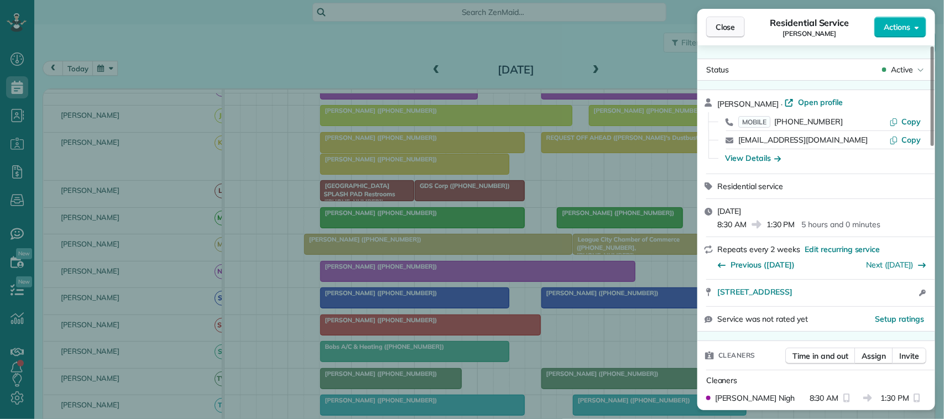
click at [725, 34] on button "Close" at bounding box center [725, 27] width 39 height 21
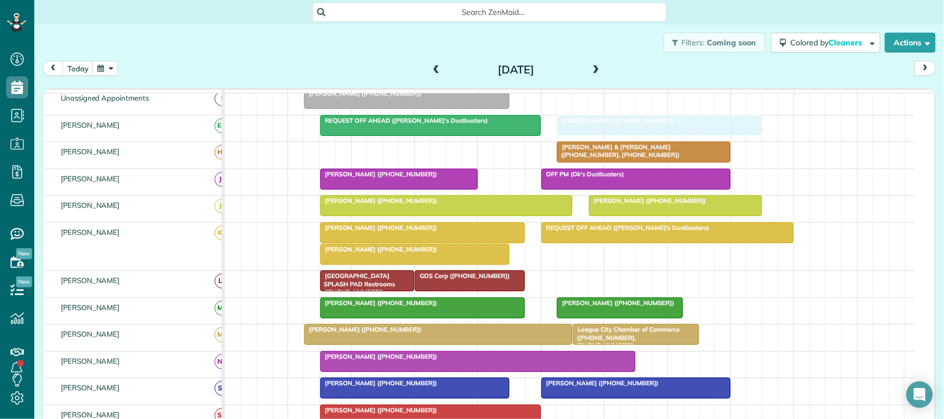
drag, startPoint x: 381, startPoint y: 141, endPoint x: 585, endPoint y: 120, distance: 204.5
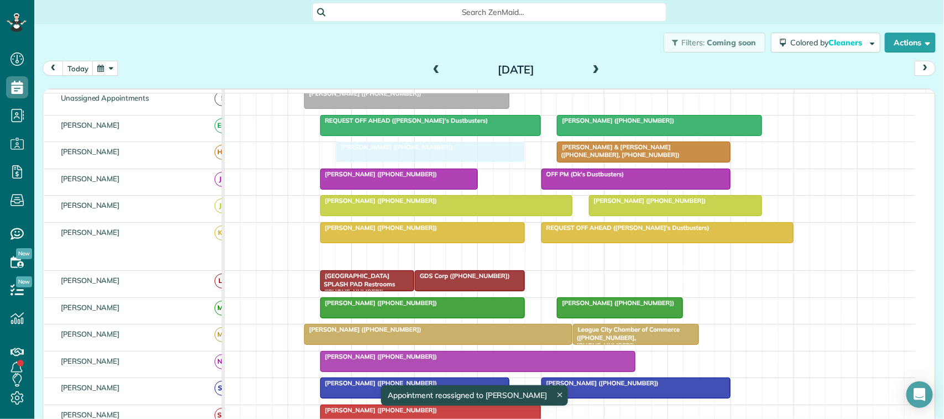
drag, startPoint x: 405, startPoint y: 264, endPoint x: 417, endPoint y: 175, distance: 89.9
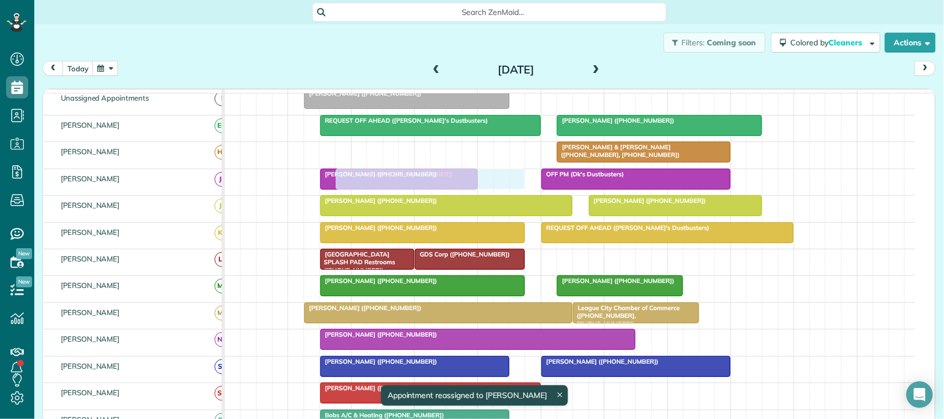
drag, startPoint x: 390, startPoint y: 163, endPoint x: 385, endPoint y: 180, distance: 17.3
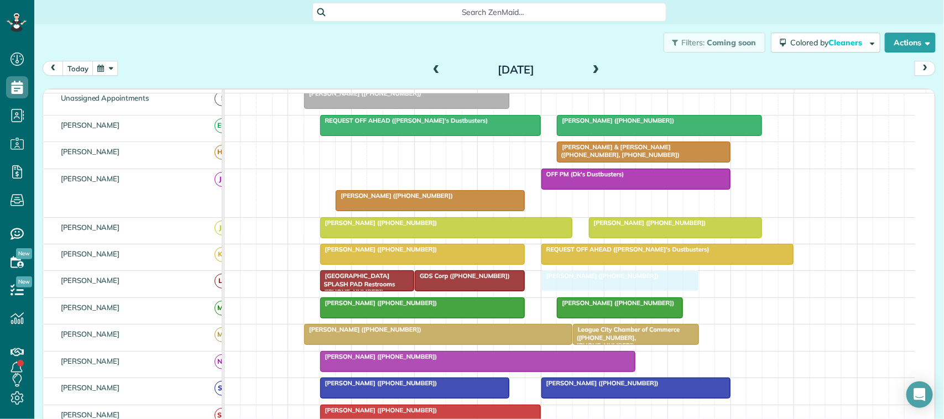
drag, startPoint x: 393, startPoint y: 189, endPoint x: 622, endPoint y: 300, distance: 254.4
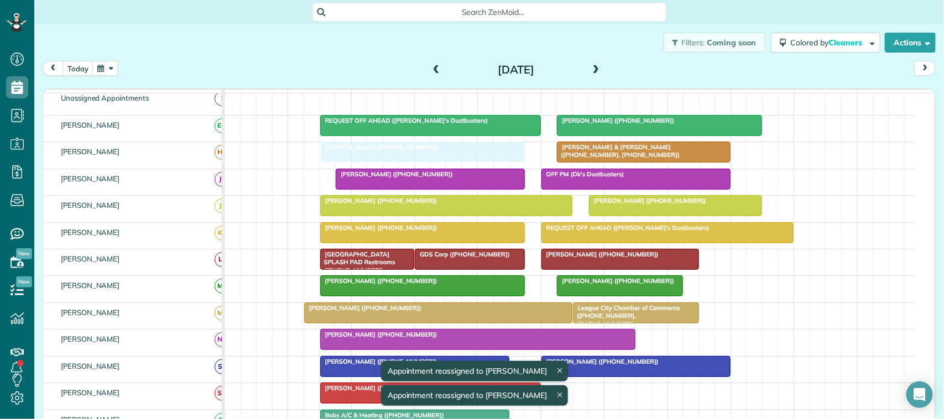
drag, startPoint x: 412, startPoint y: 109, endPoint x: 422, endPoint y: 153, distance: 44.8
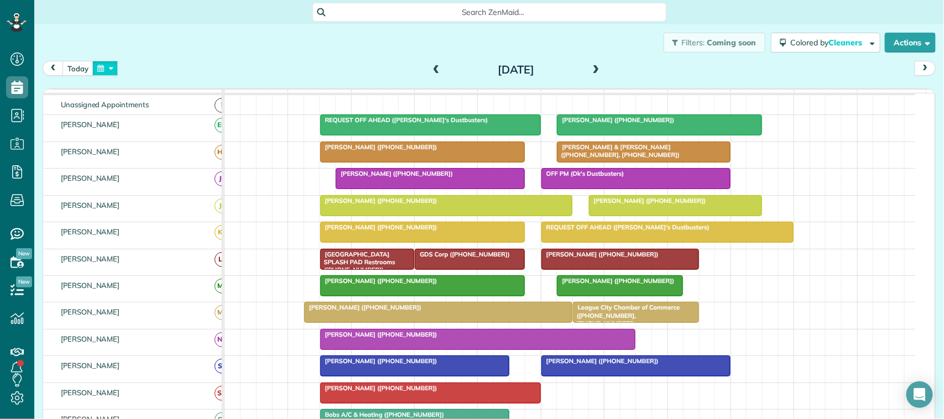
click at [111, 68] on button "button" at bounding box center [104, 68] width 25 height 15
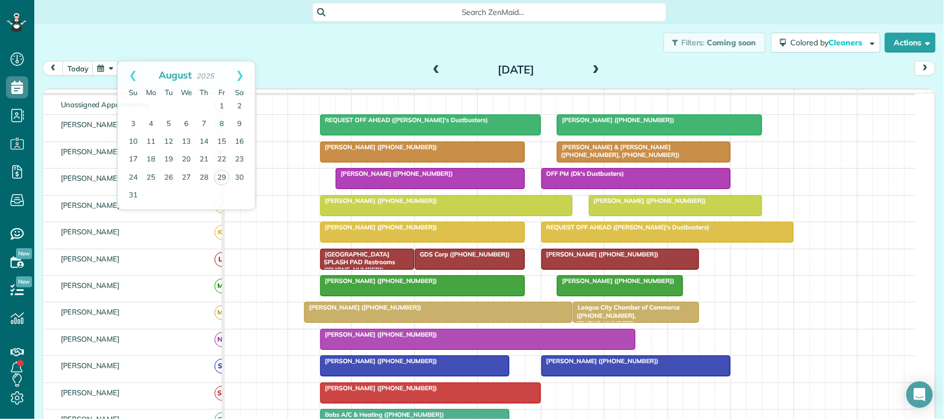
click at [280, 39] on div "Filters: Coming soon Colored by Cleaners Color by Cleaner Color by Team Color b…" at bounding box center [488, 42] width 909 height 36
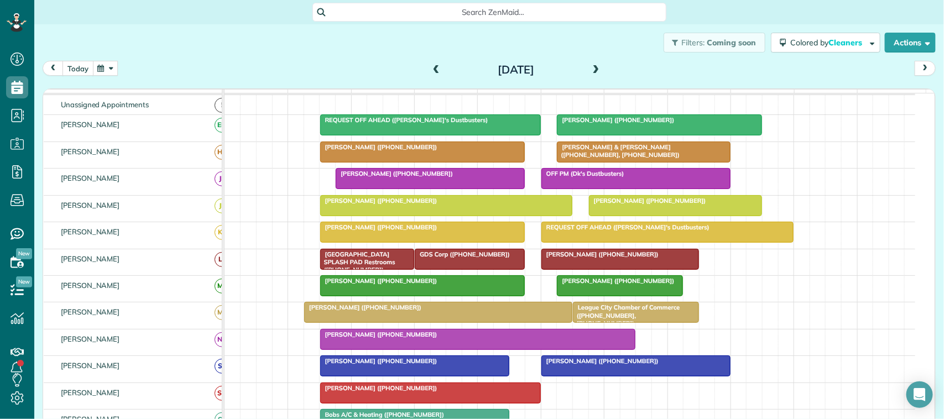
click at [89, 68] on button "today" at bounding box center [77, 68] width 31 height 15
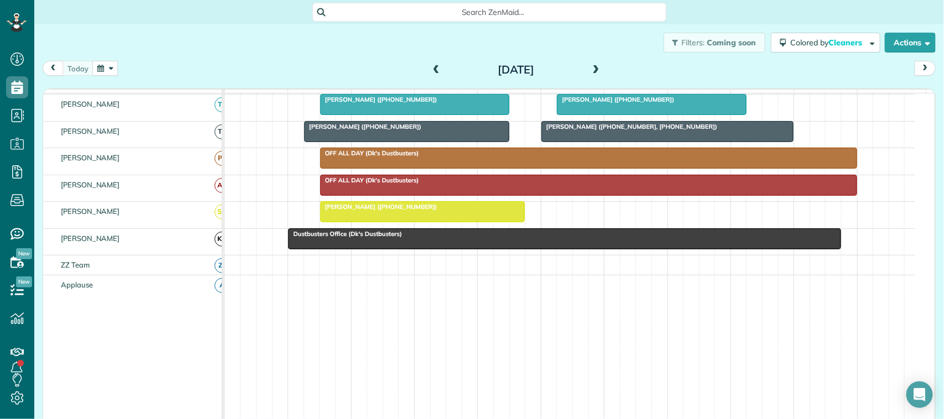
scroll to position [415, 0]
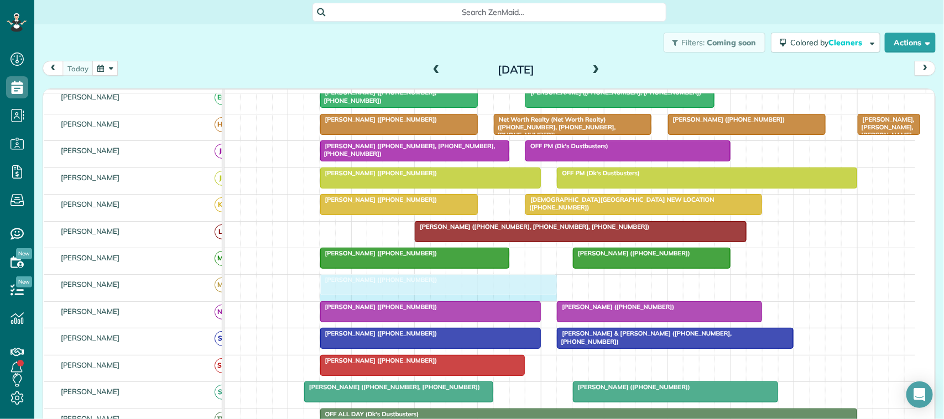
drag, startPoint x: 521, startPoint y: 295, endPoint x: 546, endPoint y: 295, distance: 24.9
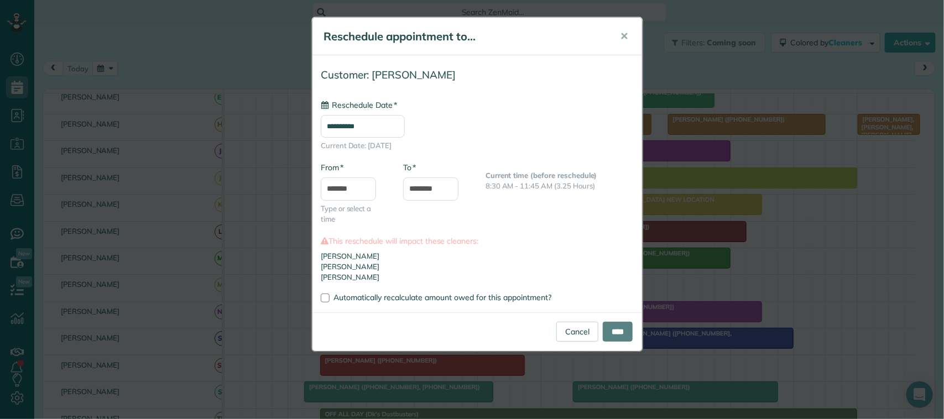
type input "**********"
click at [429, 188] on input "********" at bounding box center [430, 188] width 55 height 23
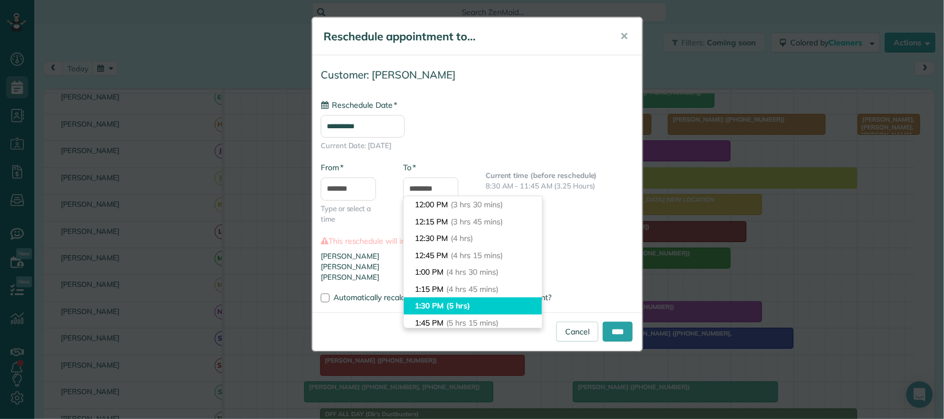
type input "*******"
click at [447, 302] on li "1:30 PM (5 hrs)" at bounding box center [473, 305] width 138 height 17
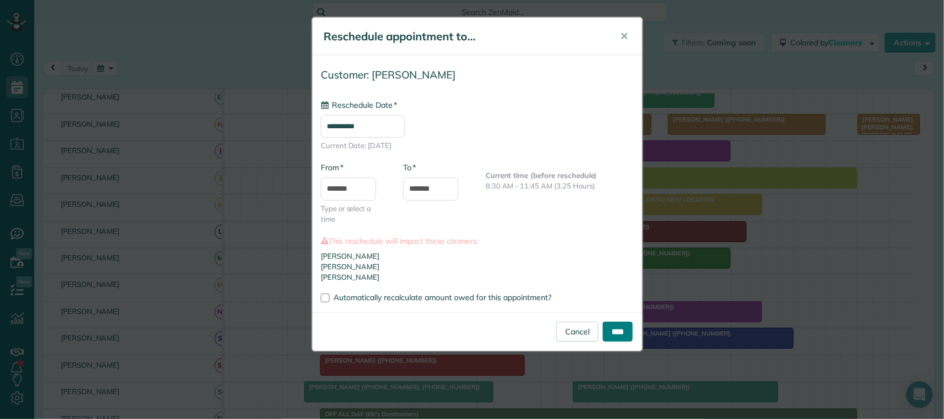
click at [609, 332] on input "****" at bounding box center [617, 332] width 30 height 20
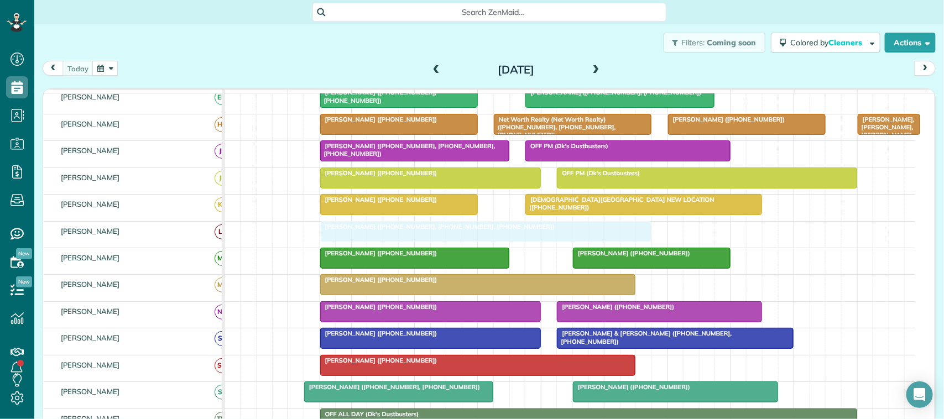
drag, startPoint x: 442, startPoint y: 247, endPoint x: 355, endPoint y: 245, distance: 87.3
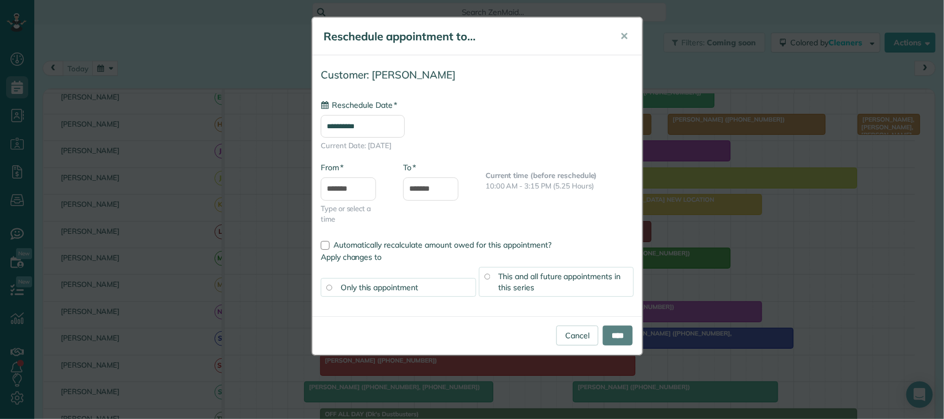
type input "**********"
click at [606, 334] on input "****" at bounding box center [617, 336] width 30 height 20
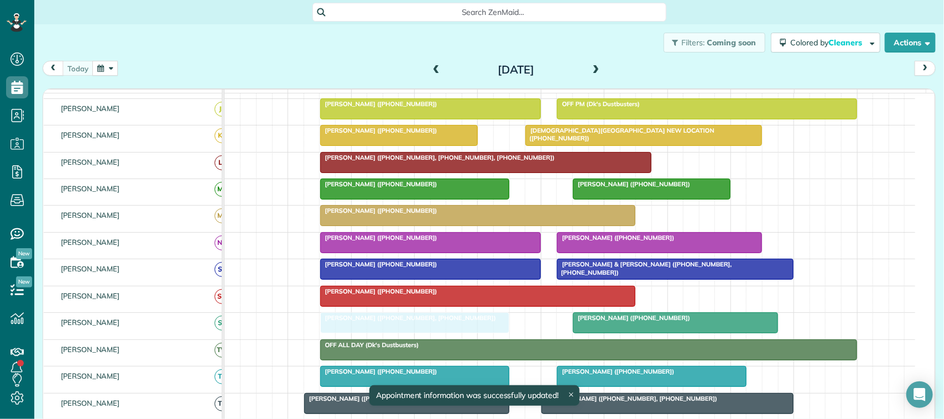
drag, startPoint x: 371, startPoint y: 338, endPoint x: 394, endPoint y: 333, distance: 22.7
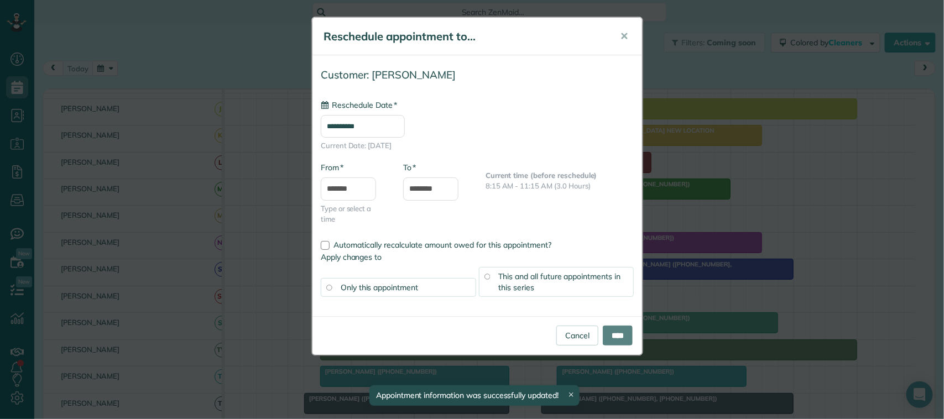
type input "**********"
click at [584, 287] on div "This and all future appointments in this series" at bounding box center [556, 282] width 155 height 30
click at [615, 333] on input "****" at bounding box center [617, 336] width 30 height 20
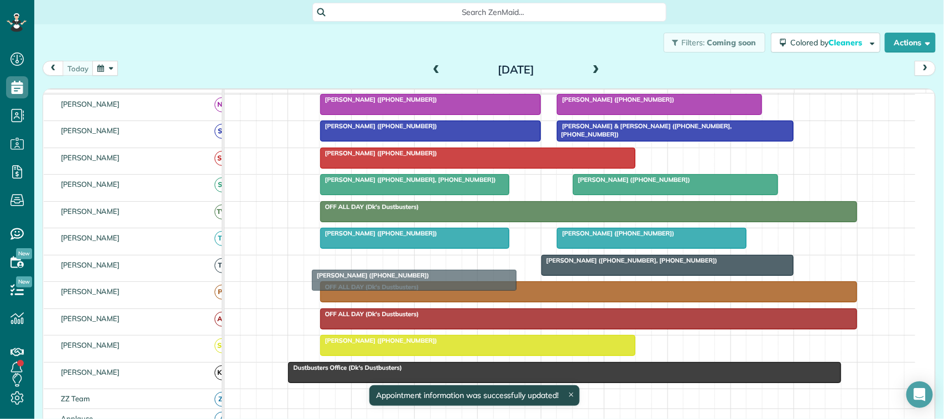
drag, startPoint x: 336, startPoint y: 275, endPoint x: 344, endPoint y: 276, distance: 8.5
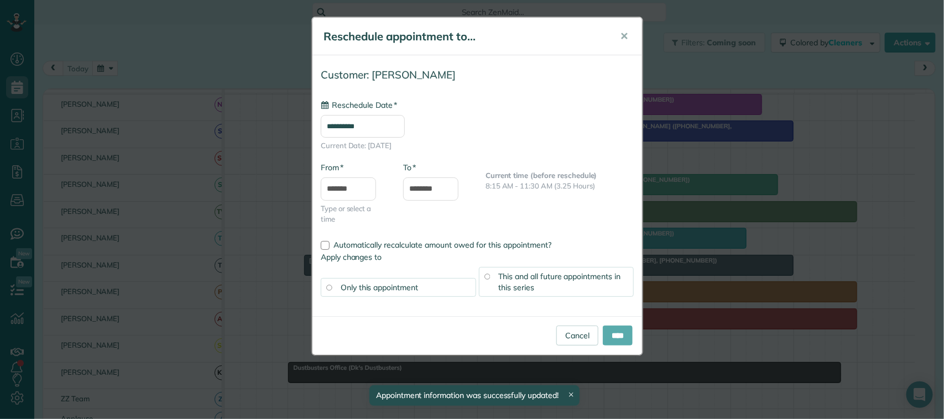
type input "**********"
click at [610, 334] on input "****" at bounding box center [617, 336] width 30 height 20
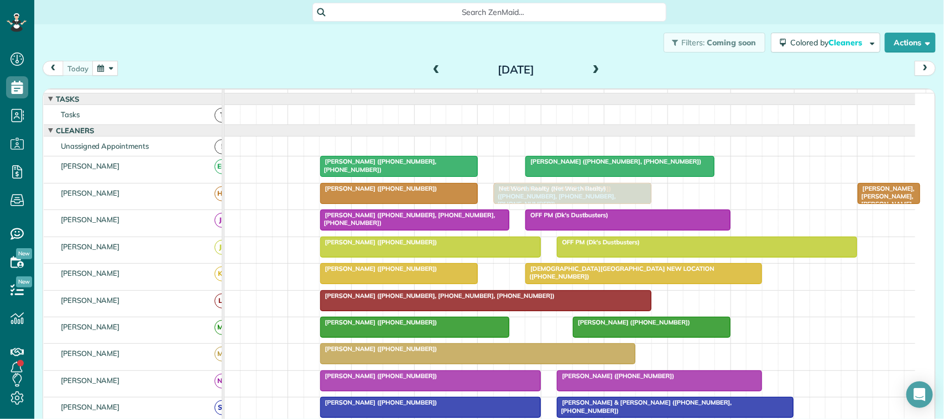
drag, startPoint x: 703, startPoint y: 203, endPoint x: 524, endPoint y: 211, distance: 178.7
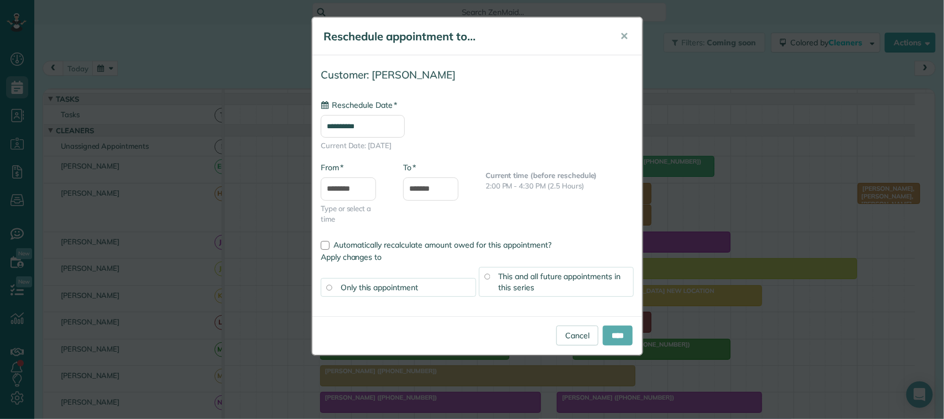
type input "**********"
click at [604, 332] on input "****" at bounding box center [617, 336] width 30 height 20
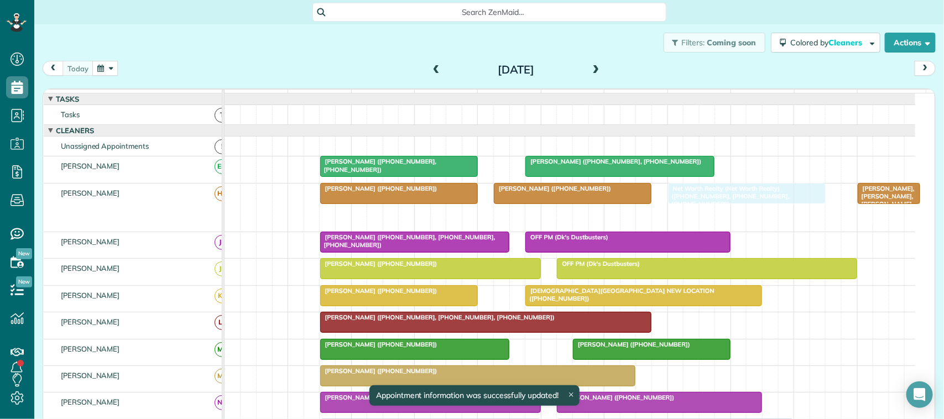
drag, startPoint x: 557, startPoint y: 229, endPoint x: 723, endPoint y: 207, distance: 167.8
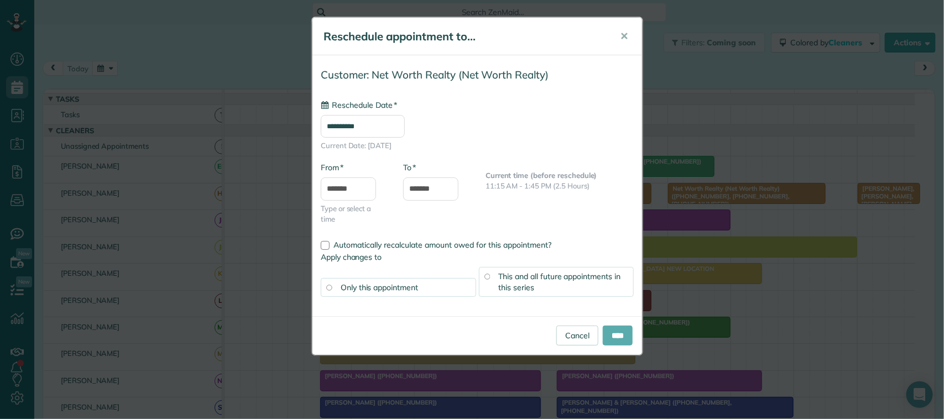
type input "**********"
click at [609, 332] on input "****" at bounding box center [617, 336] width 30 height 20
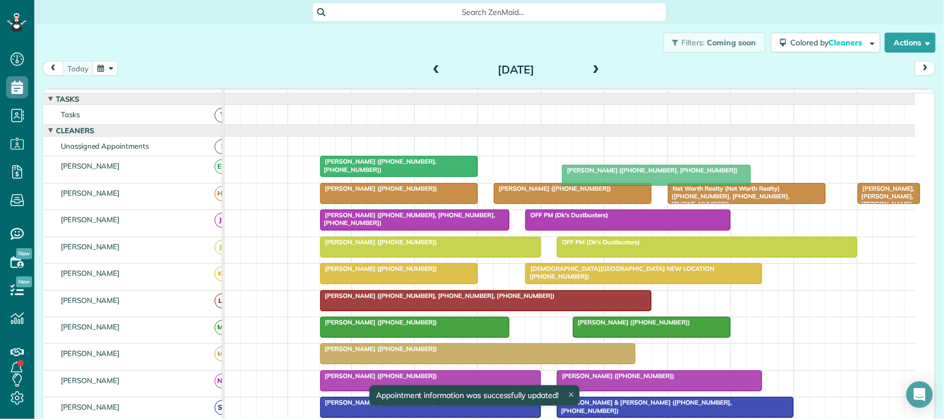
drag, startPoint x: 565, startPoint y: 177, endPoint x: 604, endPoint y: 175, distance: 38.2
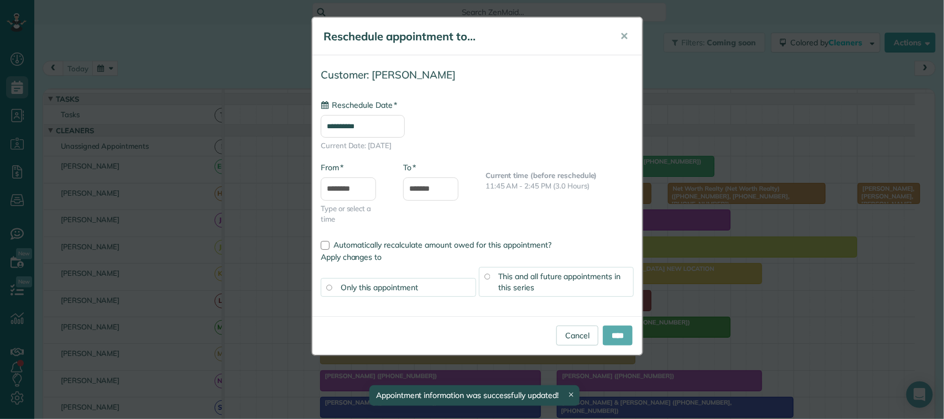
type input "**********"
click at [622, 333] on input "****" at bounding box center [617, 336] width 30 height 20
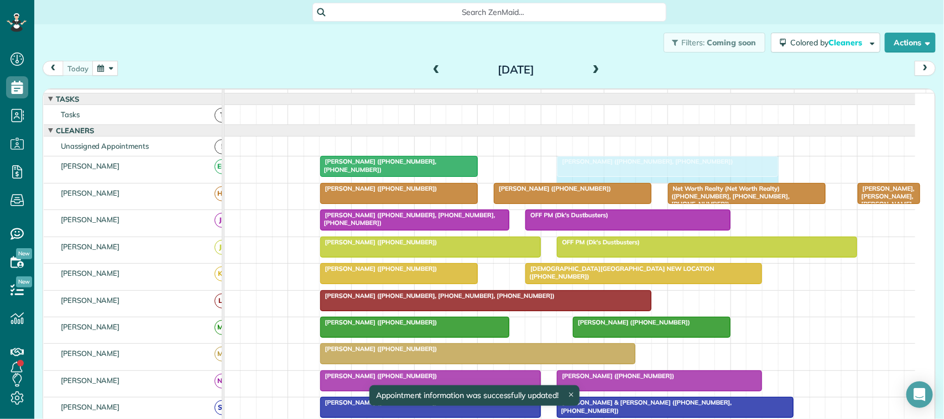
drag, startPoint x: 741, startPoint y: 175, endPoint x: 764, endPoint y: 173, distance: 23.3
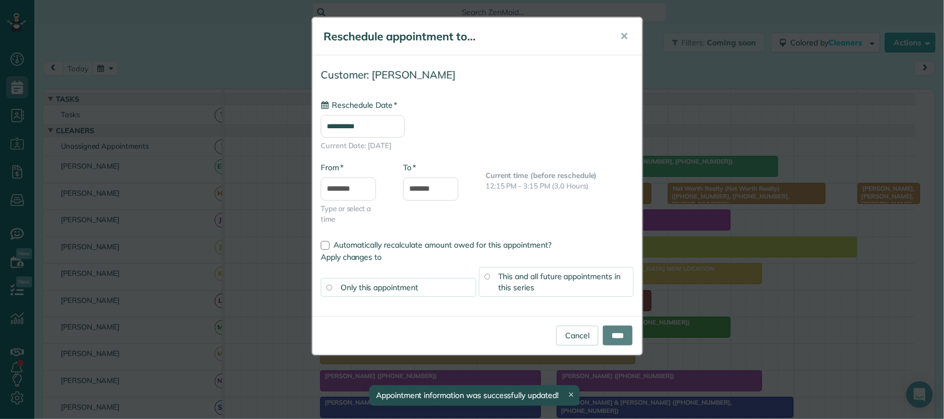
type input "**********"
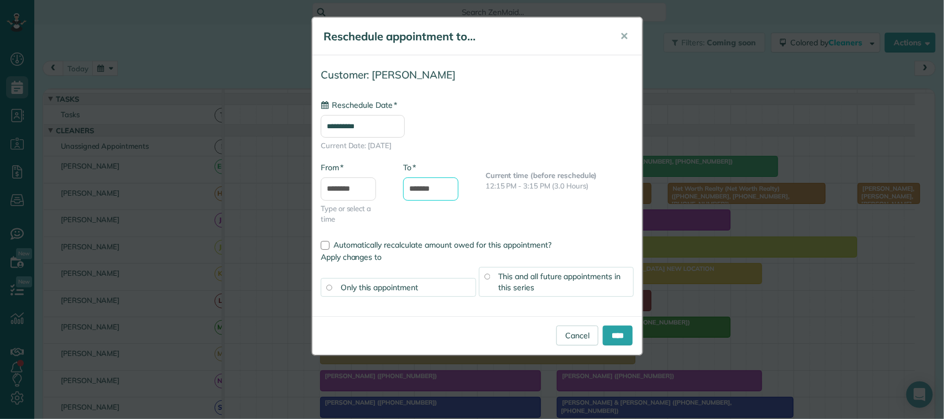
click at [426, 189] on input "*******" at bounding box center [430, 188] width 55 height 23
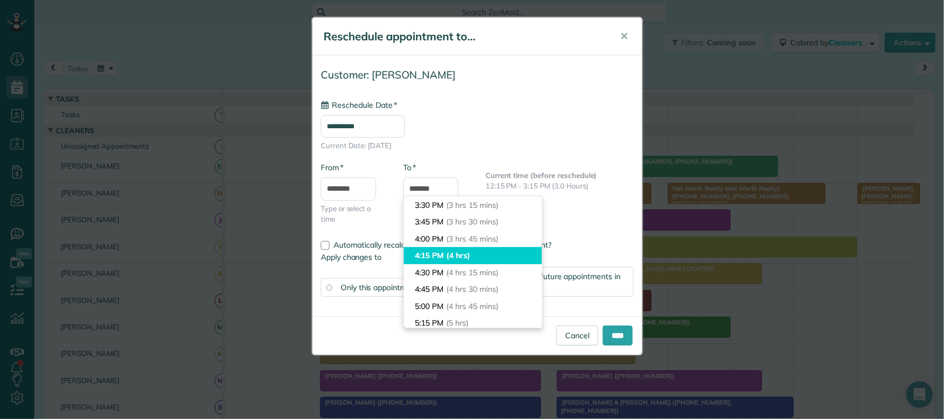
type input "*******"
click at [450, 257] on span "(4 hrs)" at bounding box center [458, 255] width 24 height 10
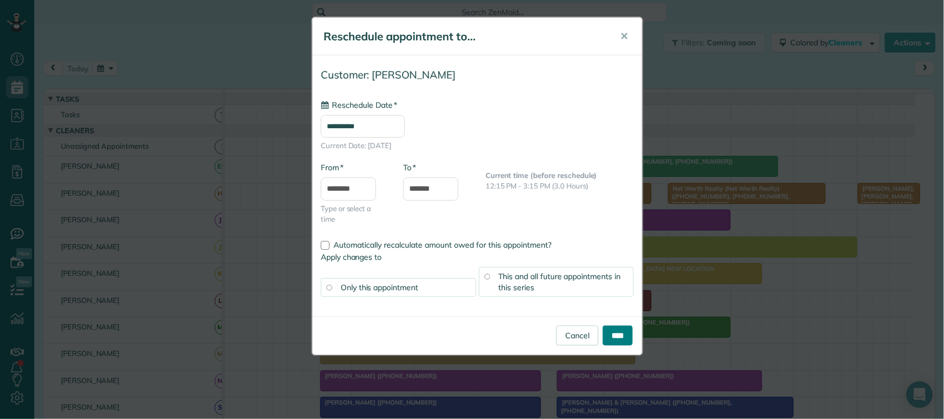
click at [607, 332] on input "****" at bounding box center [617, 336] width 30 height 20
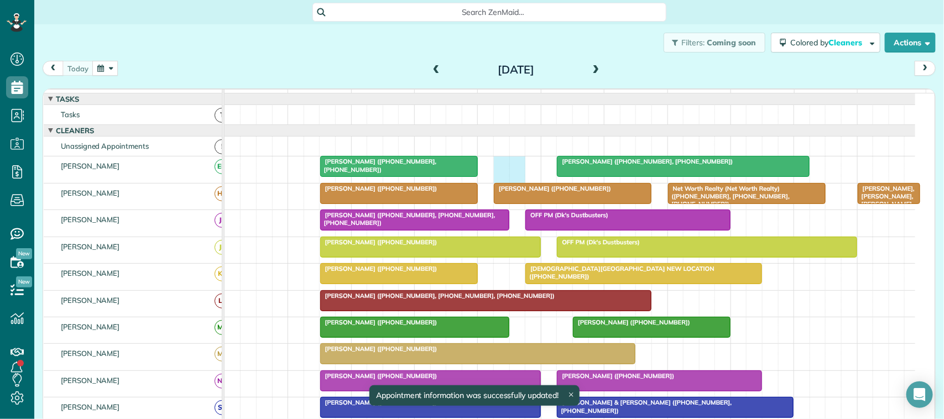
drag, startPoint x: 501, startPoint y: 178, endPoint x: 518, endPoint y: 179, distance: 16.6
click at [518, 179] on div "Pam Harris (+12812160857, +12813349062) Sarah Moutz (+13343550002, +13346950007)" at bounding box center [569, 169] width 690 height 26
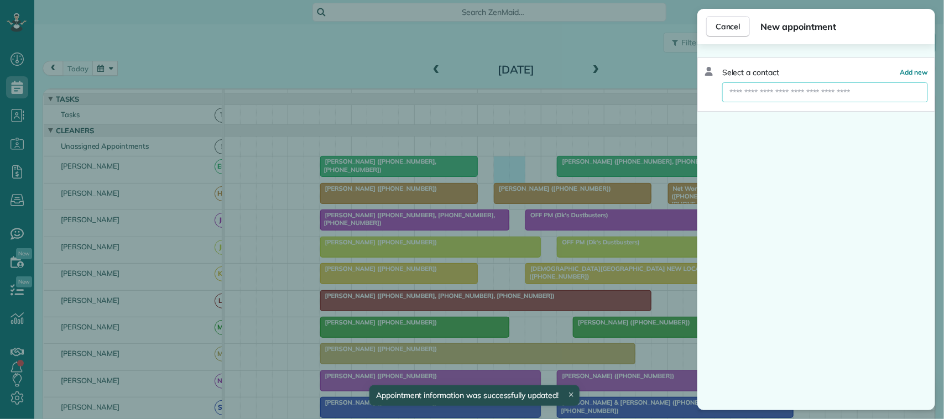
click at [752, 101] on input "text" at bounding box center [825, 92] width 206 height 20
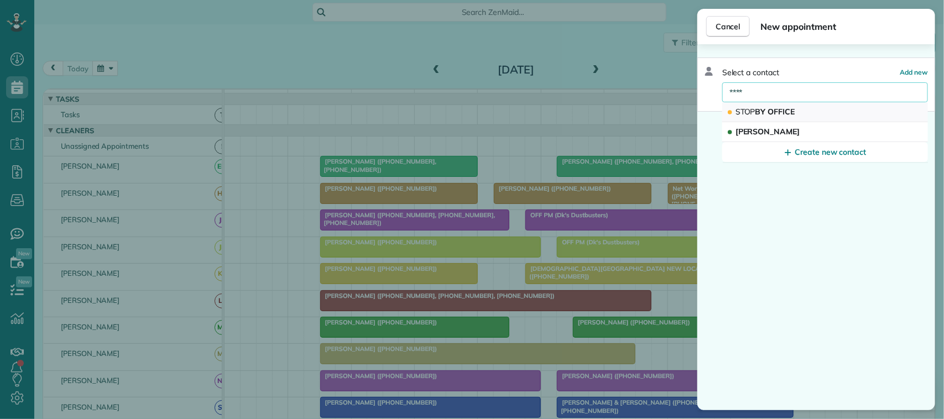
type input "****"
click at [778, 108] on span "STOP BY OFFICE" at bounding box center [765, 112] width 60 height 10
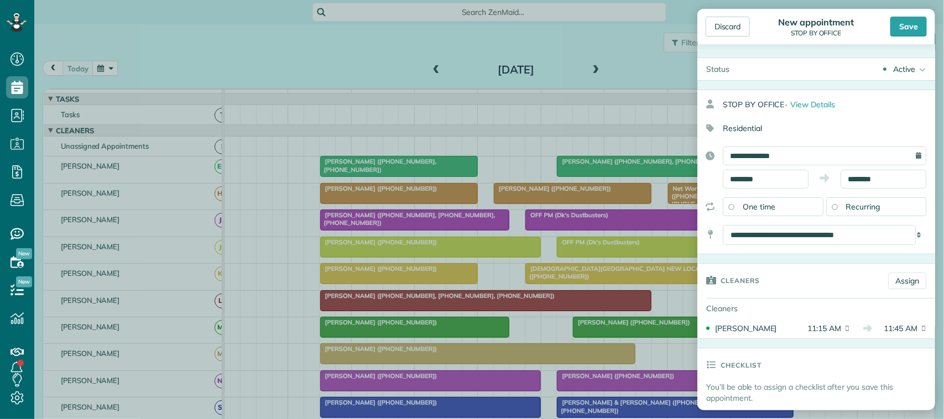
click at [903, 37] on div "Discard New appointment STOP BY OFFICE Save" at bounding box center [816, 26] width 238 height 35
click at [907, 30] on div "Save" at bounding box center [908, 27] width 36 height 20
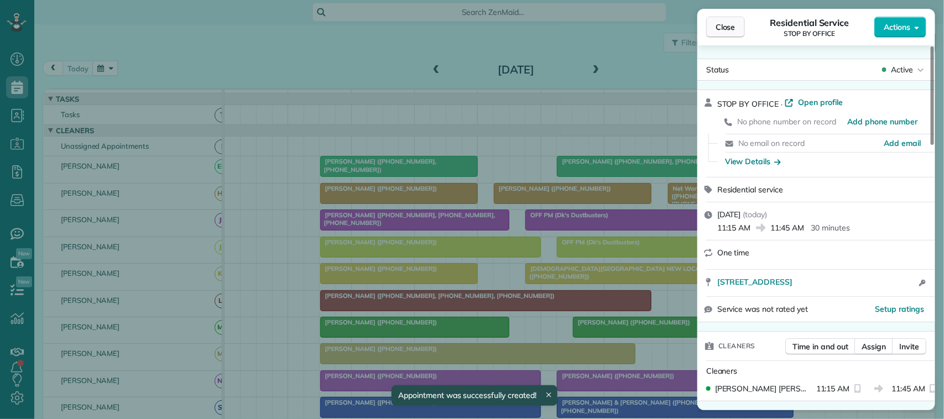
click at [736, 28] on button "Close" at bounding box center [725, 27] width 39 height 21
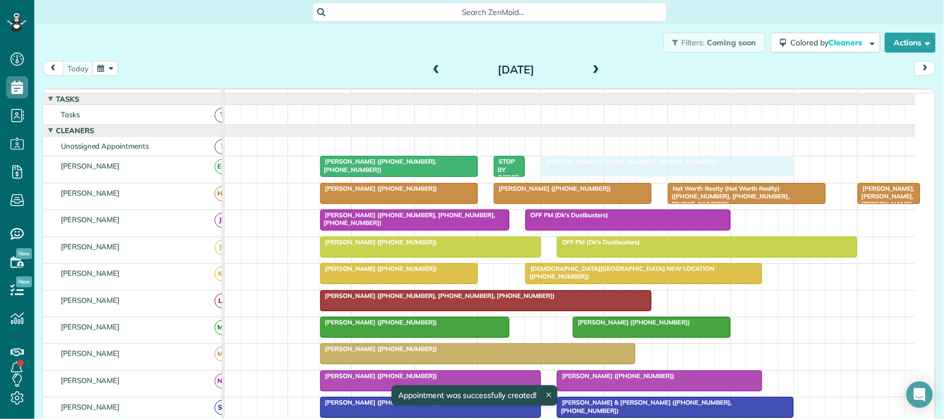
drag, startPoint x: 579, startPoint y: 177, endPoint x: 567, endPoint y: 177, distance: 12.2
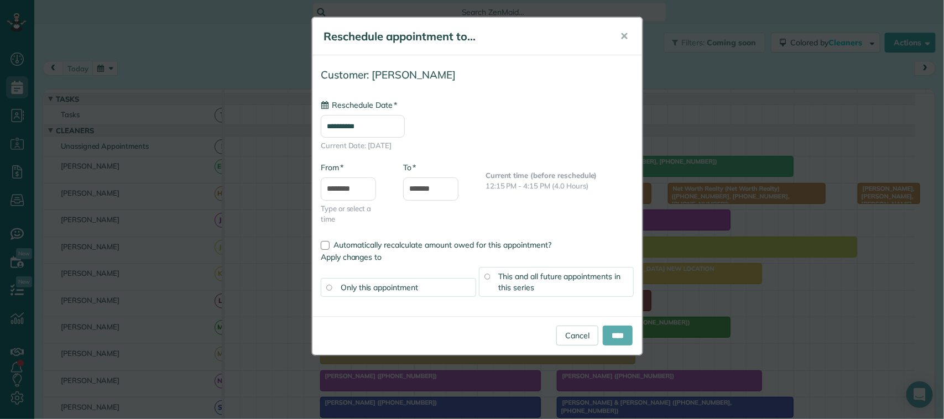
type input "**********"
click at [614, 338] on input "****" at bounding box center [617, 336] width 30 height 20
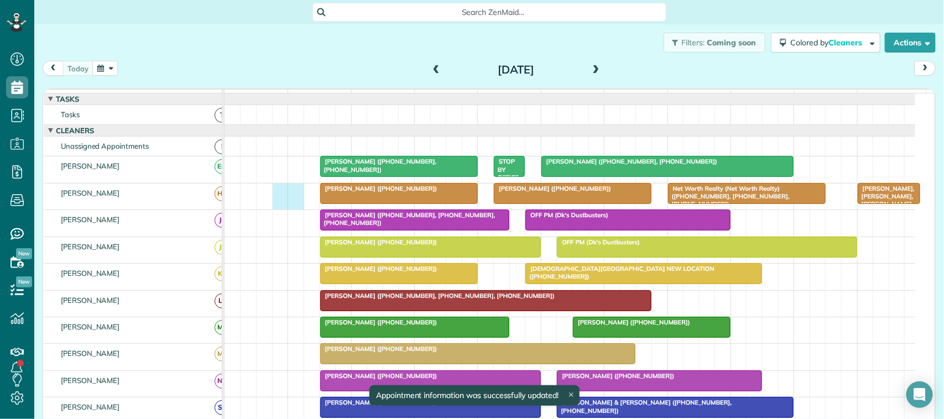
drag, startPoint x: 275, startPoint y: 207, endPoint x: 286, endPoint y: 207, distance: 11.1
click at [294, 208] on div "Net Worth Realty (Net Worth Realty) (+18326793840, +14092344800, +17133669727) …" at bounding box center [569, 197] width 690 height 26
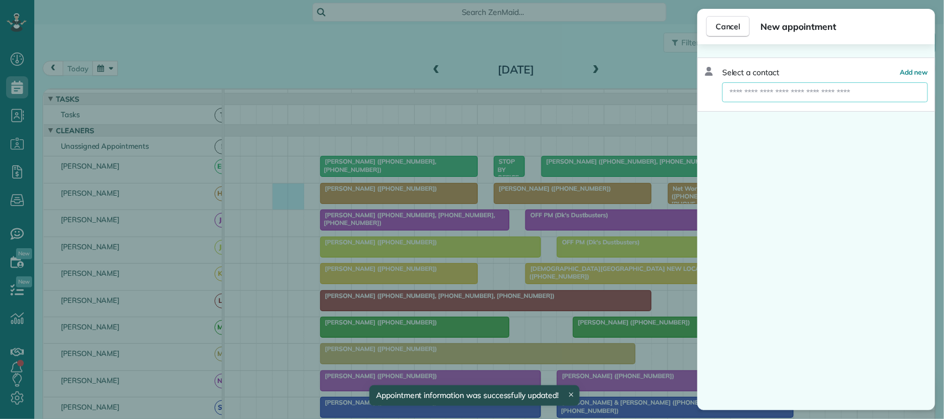
click at [757, 98] on input "text" at bounding box center [825, 92] width 206 height 20
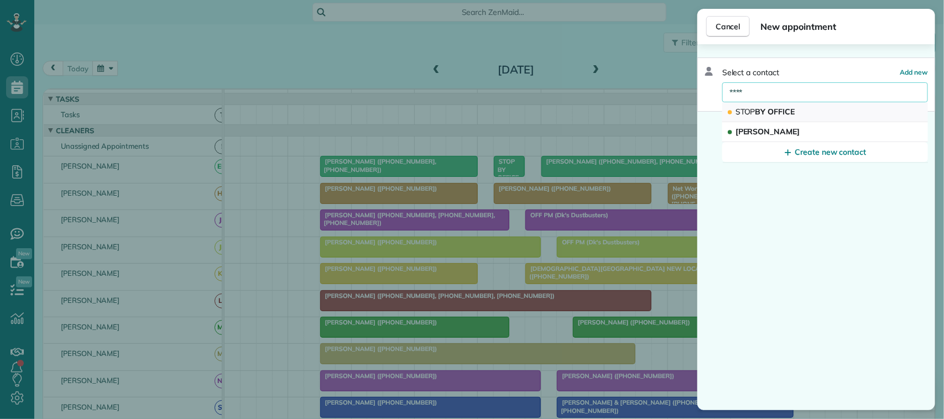
type input "****"
click at [779, 111] on span "STOP BY OFFICE" at bounding box center [765, 112] width 60 height 10
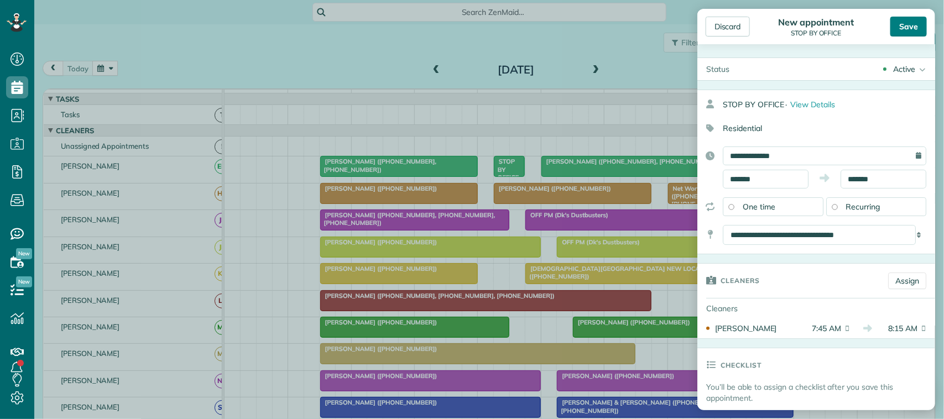
click at [901, 29] on div "Save" at bounding box center [908, 27] width 36 height 20
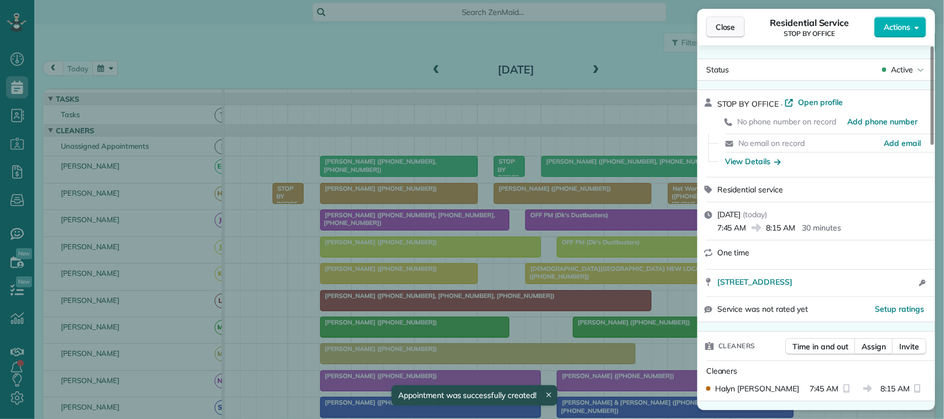
click at [738, 30] on button "Close" at bounding box center [725, 27] width 39 height 21
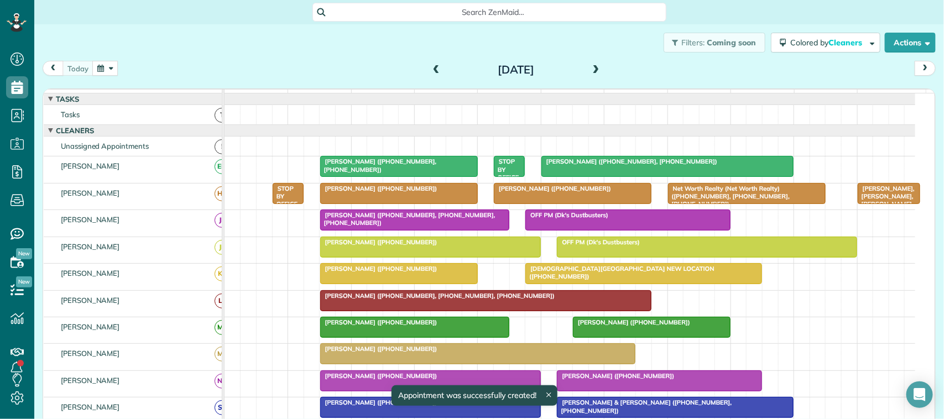
scroll to position [69, 0]
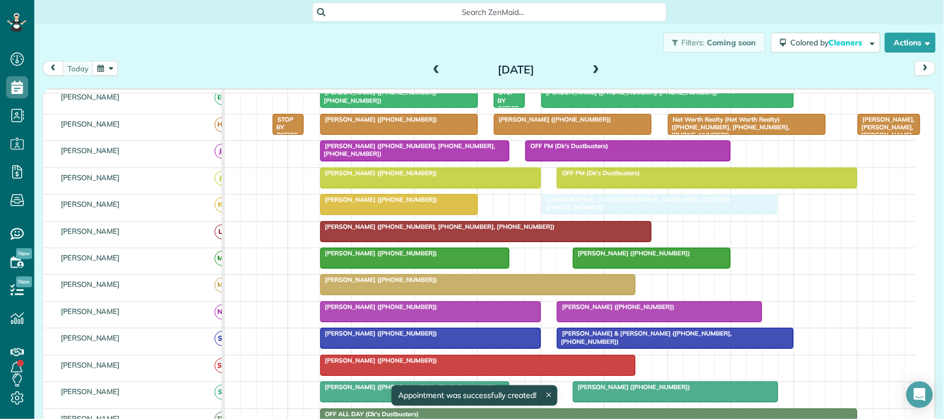
drag, startPoint x: 552, startPoint y: 216, endPoint x: 567, endPoint y: 216, distance: 14.9
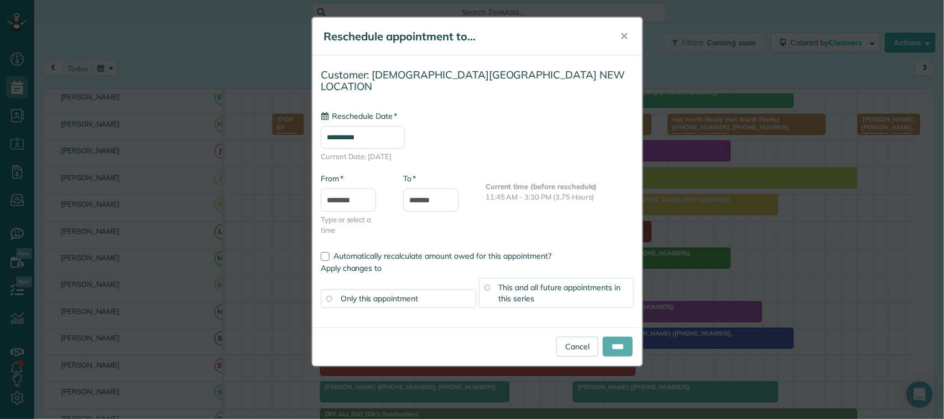
type input "**********"
click at [612, 337] on input "****" at bounding box center [617, 347] width 30 height 20
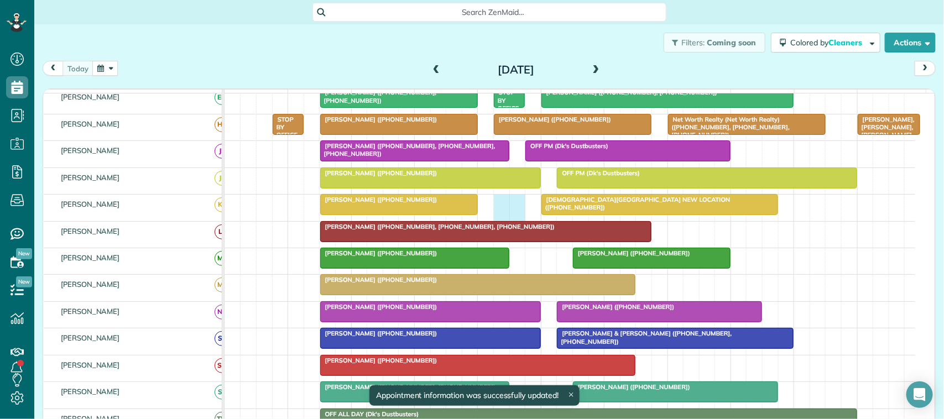
drag, startPoint x: 499, startPoint y: 218, endPoint x: 514, endPoint y: 221, distance: 15.7
click at [514, 221] on div "Refuge Mission Church NEW LOCATION (+17138188119) Dianne Bowman (+17138981394)" at bounding box center [569, 208] width 690 height 26
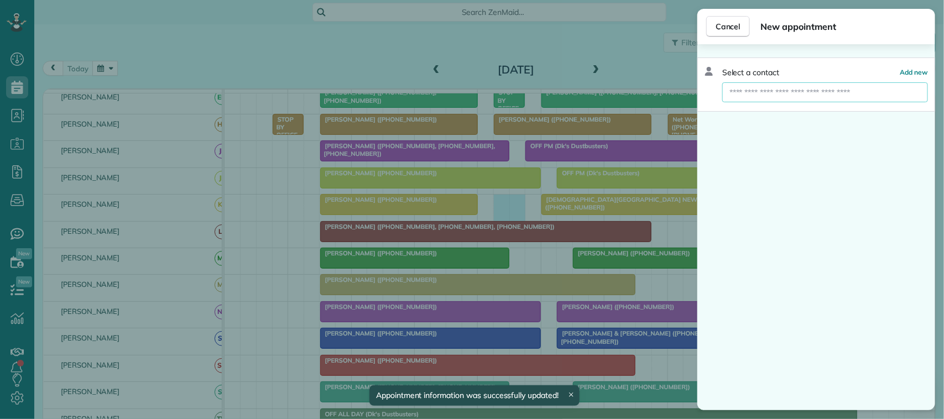
click at [779, 93] on input "text" at bounding box center [825, 92] width 206 height 20
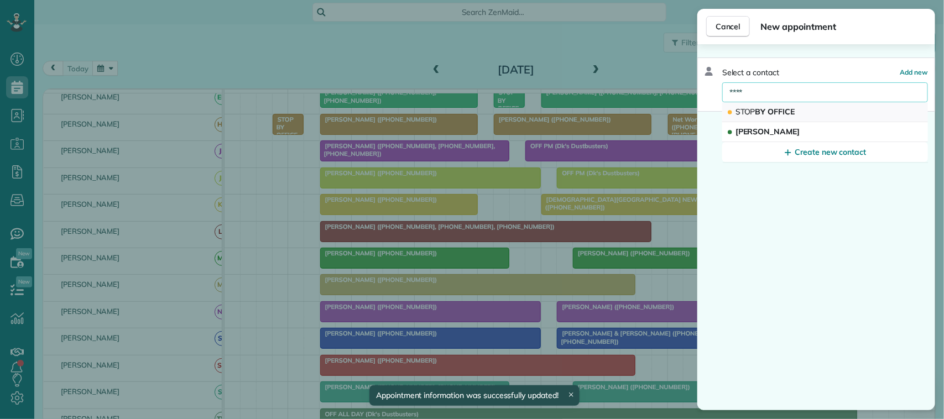
type input "****"
click at [781, 106] on button "STOP BY OFFICE" at bounding box center [825, 112] width 206 height 20
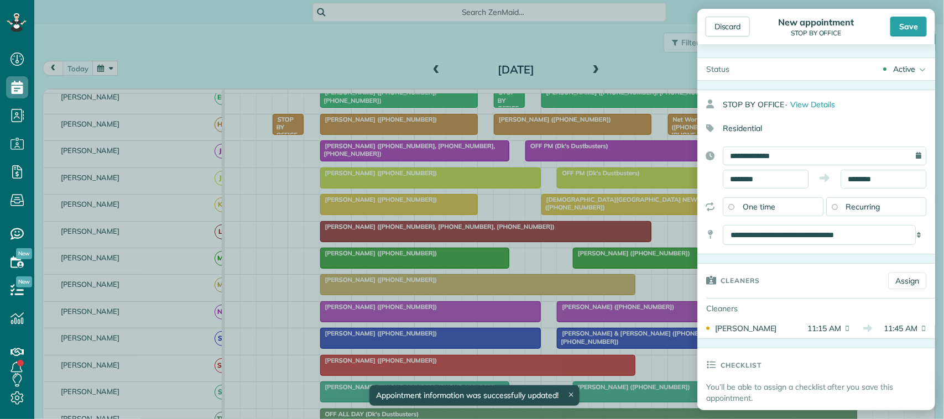
drag, startPoint x: 904, startPoint y: 27, endPoint x: 898, endPoint y: 37, distance: 12.1
click at [903, 28] on div "Save" at bounding box center [908, 27] width 36 height 20
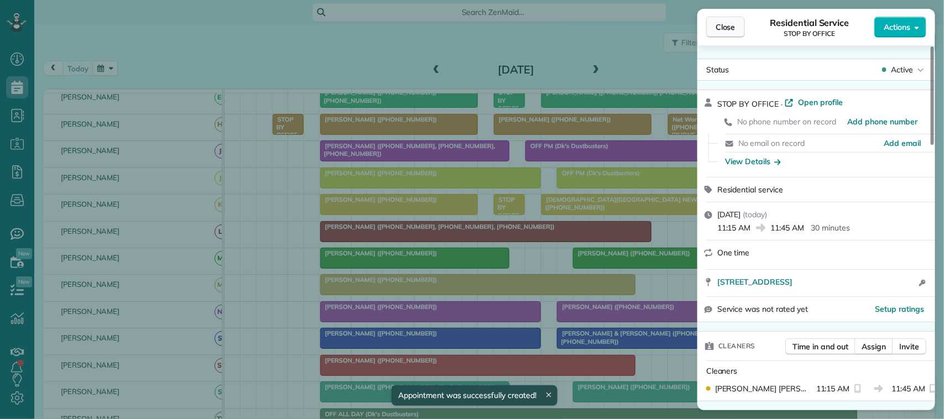
click at [723, 25] on span "Close" at bounding box center [725, 27] width 20 height 11
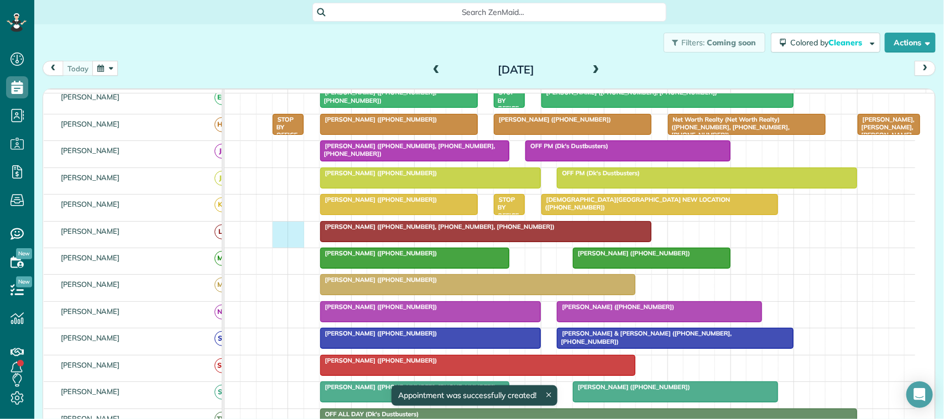
drag, startPoint x: 275, startPoint y: 240, endPoint x: 286, endPoint y: 240, distance: 11.1
click at [288, 240] on div "[PERSON_NAME] ([PHONE_NUMBER], [PHONE_NUMBER], [PHONE_NUMBER])" at bounding box center [569, 235] width 690 height 26
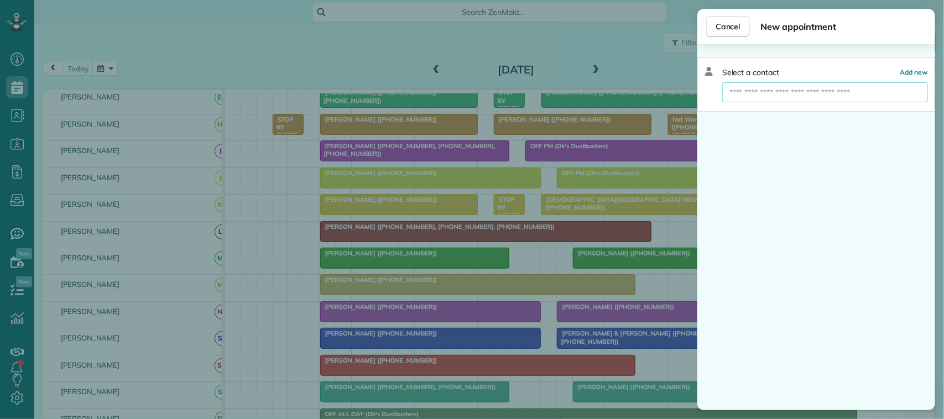
click at [783, 95] on input "text" at bounding box center [825, 92] width 206 height 20
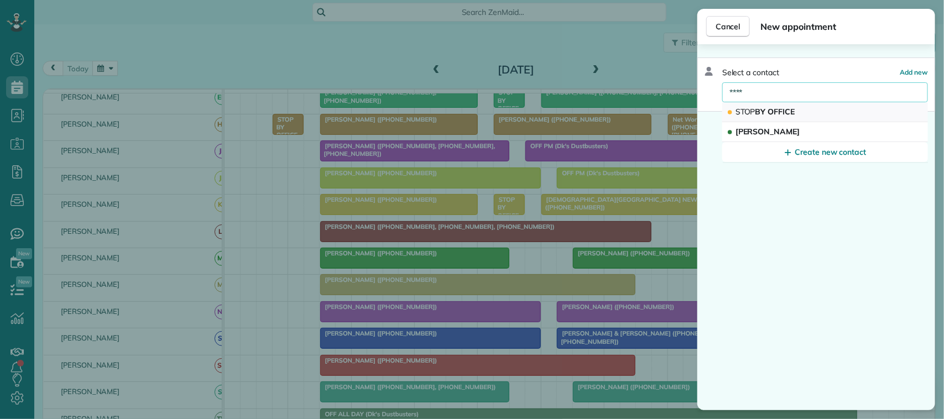
type input "****"
drag, startPoint x: 784, startPoint y: 106, endPoint x: 836, endPoint y: 86, distance: 56.2
click at [784, 105] on button "STOP BY OFFICE" at bounding box center [825, 112] width 206 height 20
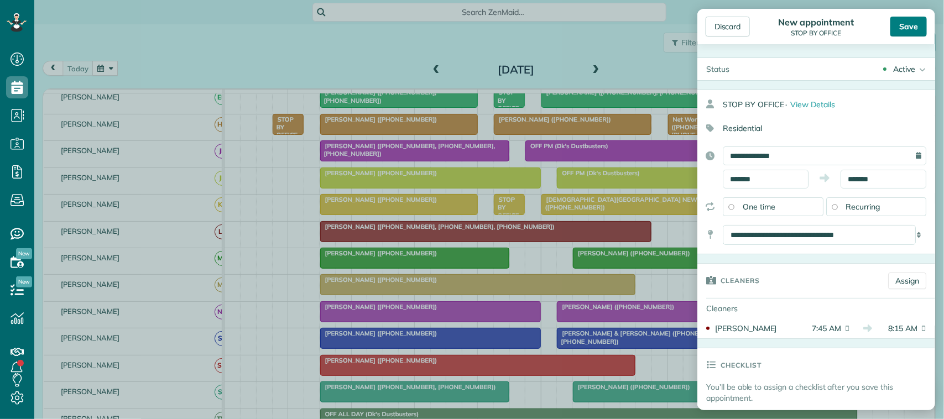
click at [905, 29] on div "Save" at bounding box center [908, 27] width 36 height 20
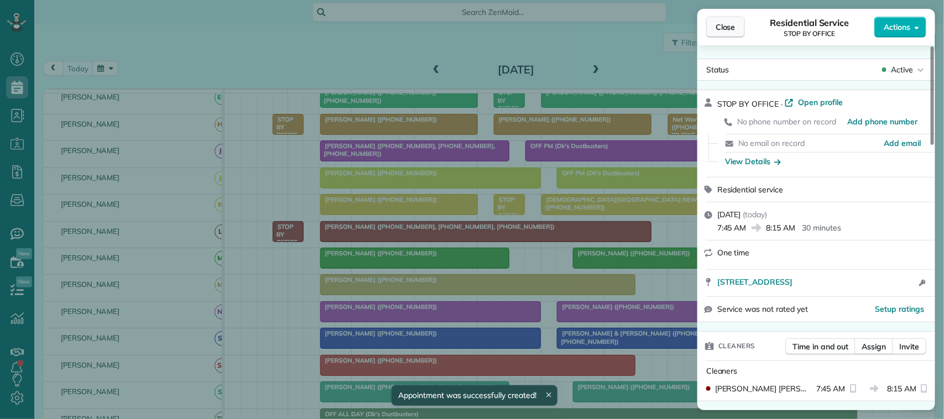
click at [738, 20] on button "Close" at bounding box center [725, 27] width 39 height 21
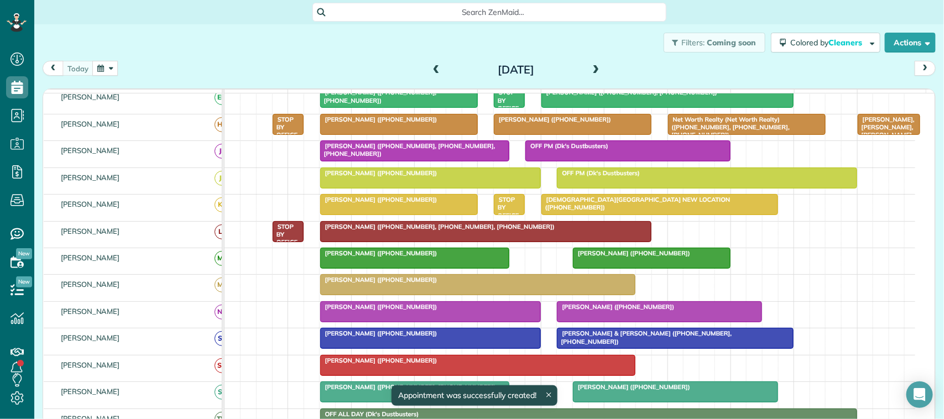
scroll to position [138, 0]
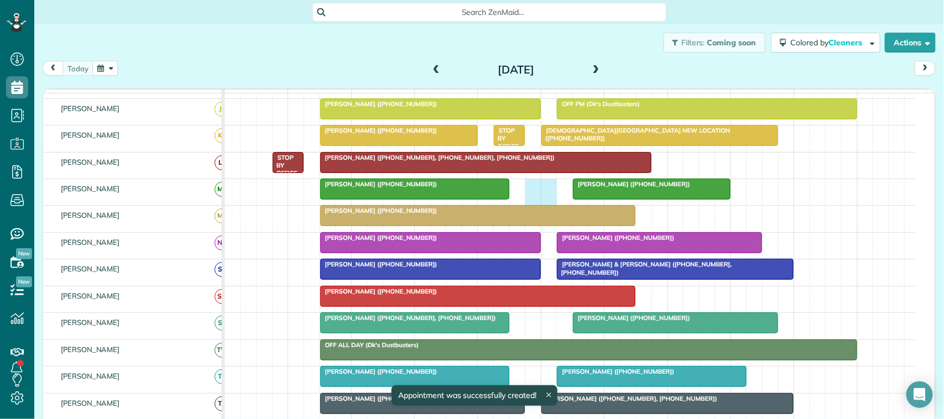
drag, startPoint x: 531, startPoint y: 198, endPoint x: 539, endPoint y: 198, distance: 8.8
click at [542, 198] on div "Sandra Buso (+12815132395) Judy Steeland (+14802520567)" at bounding box center [569, 192] width 690 height 26
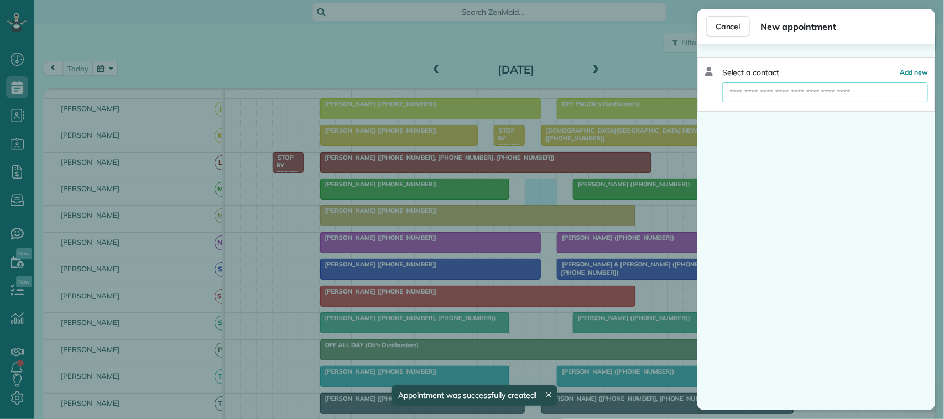
click at [766, 96] on input "text" at bounding box center [825, 92] width 206 height 20
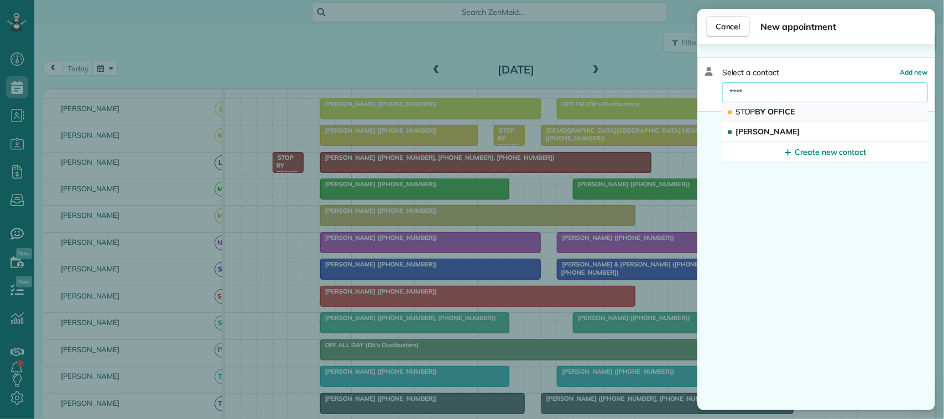
type input "****"
click at [775, 111] on span "STOP BY OFFICE" at bounding box center [765, 112] width 60 height 10
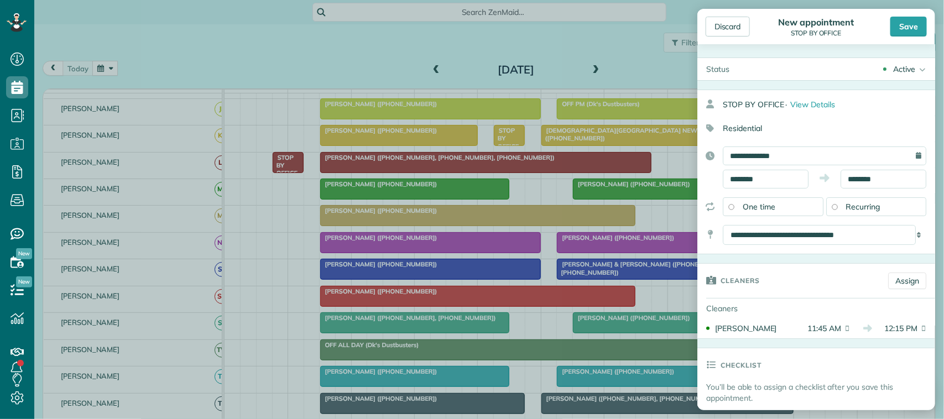
click at [899, 32] on div "Save" at bounding box center [908, 27] width 36 height 20
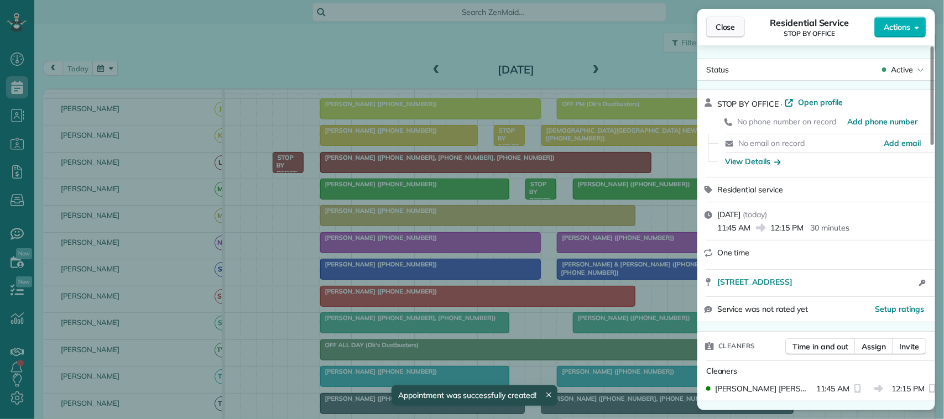
click at [725, 25] on span "Close" at bounding box center [725, 27] width 20 height 11
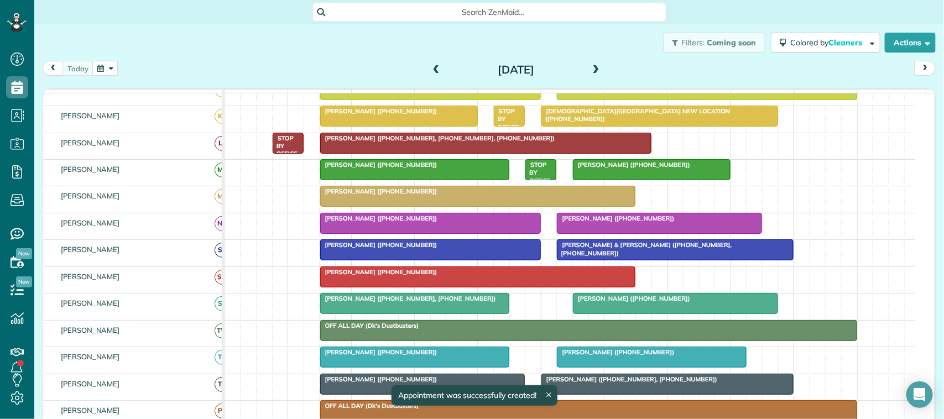
scroll to position [207, 0]
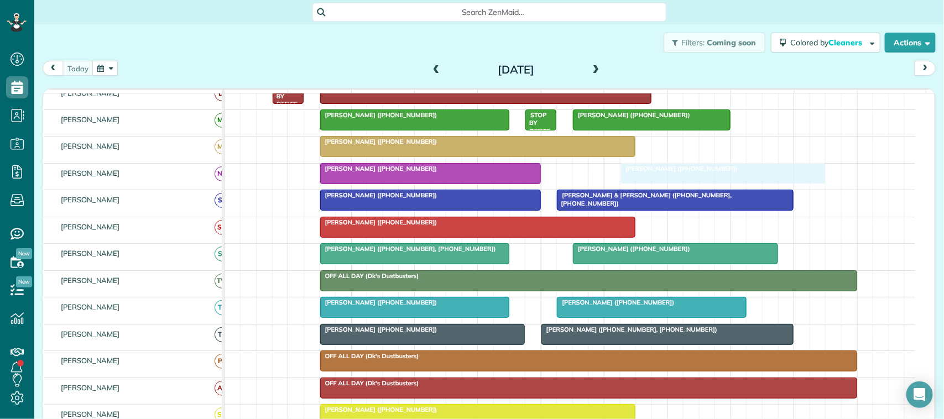
drag, startPoint x: 590, startPoint y: 186, endPoint x: 655, endPoint y: 185, distance: 65.2
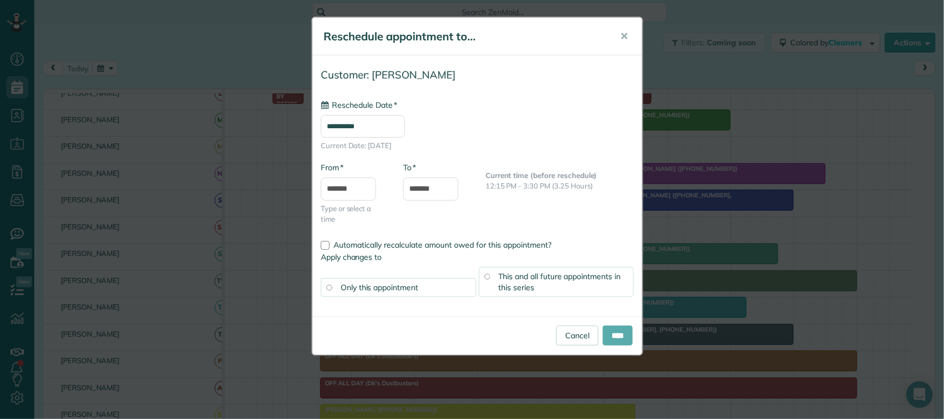
type input "**********"
click at [620, 336] on input "****" at bounding box center [617, 336] width 30 height 20
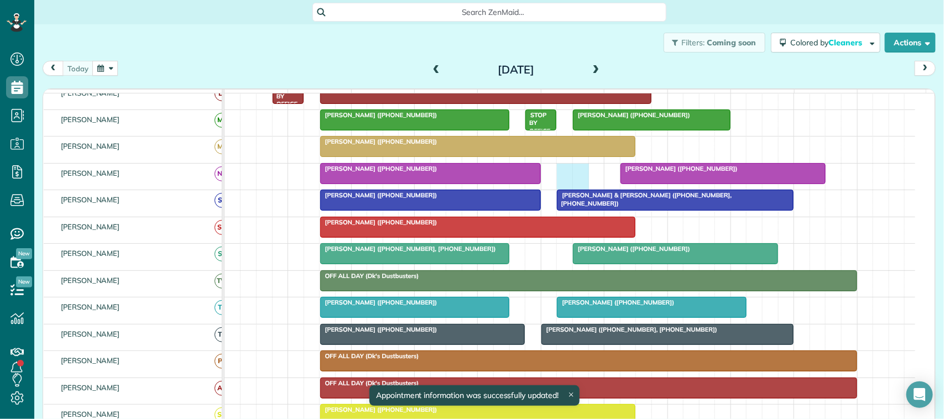
drag, startPoint x: 569, startPoint y: 188, endPoint x: 584, endPoint y: 190, distance: 15.0
click at [584, 190] on div "Ashley Ellis (+19038099099) Leanne Bowman (+19175972610)" at bounding box center [569, 177] width 690 height 26
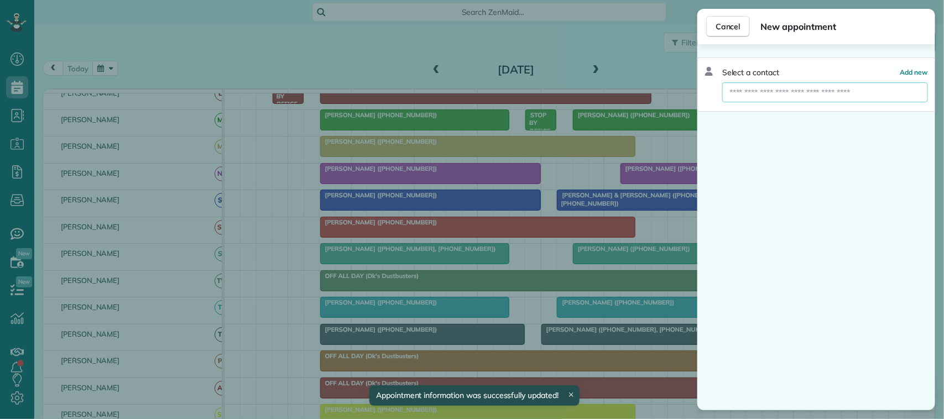
click at [759, 95] on input "text" at bounding box center [825, 92] width 206 height 20
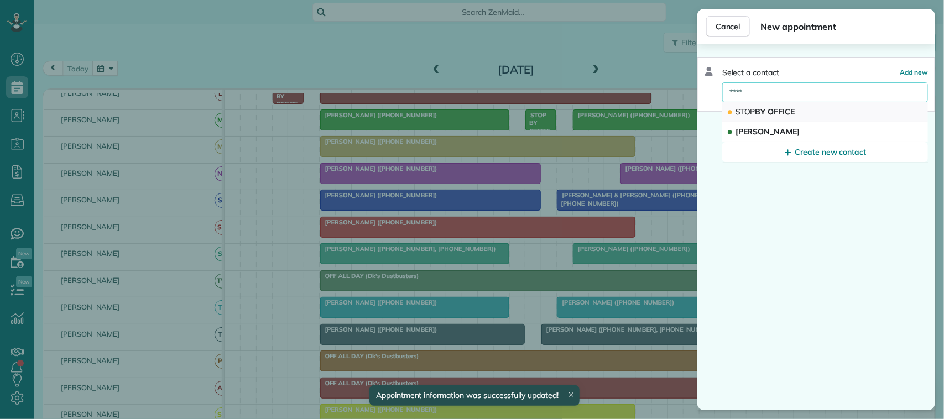
type input "****"
click at [777, 111] on span "STOP BY OFFICE" at bounding box center [765, 112] width 60 height 10
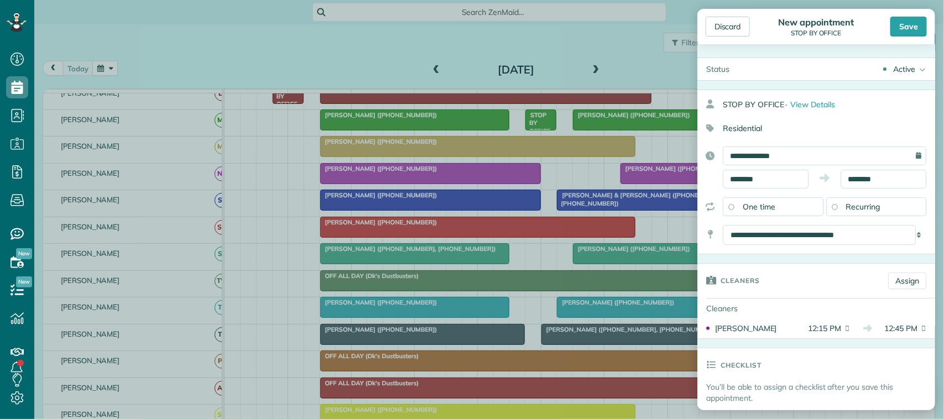
click at [914, 22] on div "Save" at bounding box center [908, 27] width 36 height 20
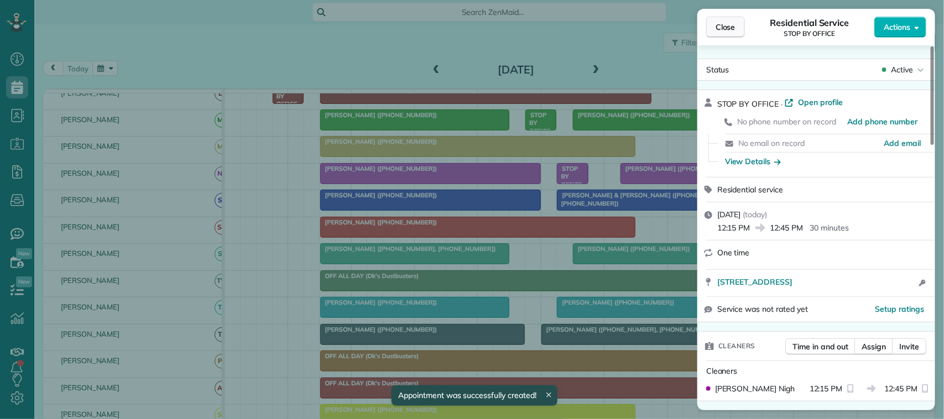
click at [714, 29] on button "Close" at bounding box center [725, 27] width 39 height 21
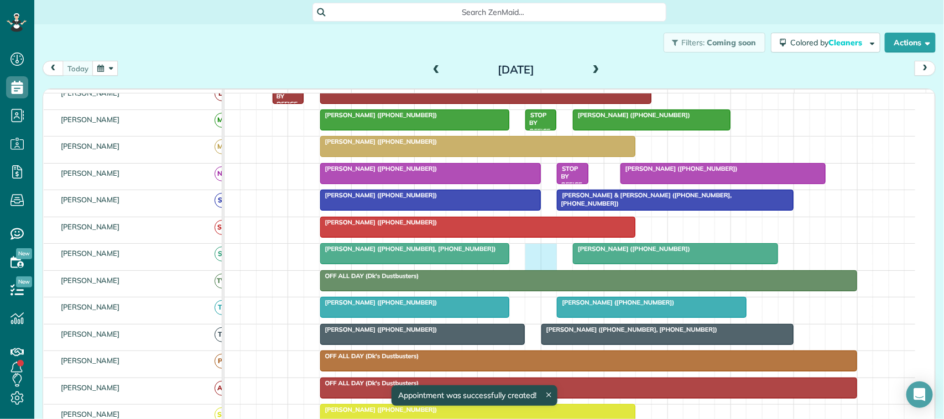
drag, startPoint x: 526, startPoint y: 268, endPoint x: 540, endPoint y: 266, distance: 14.5
click at [542, 266] on div "Marilyn Walker (+17135022661, +12814820541) Nikki Lilly (+12812177668)" at bounding box center [569, 257] width 690 height 26
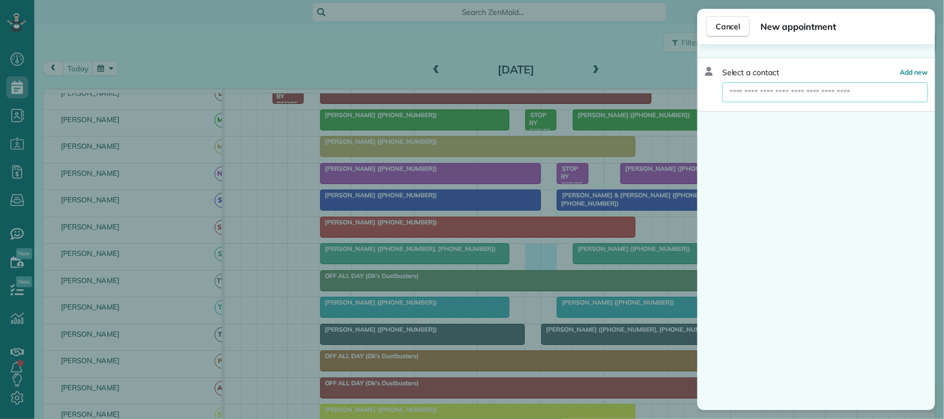
click at [822, 97] on input "text" at bounding box center [825, 92] width 206 height 20
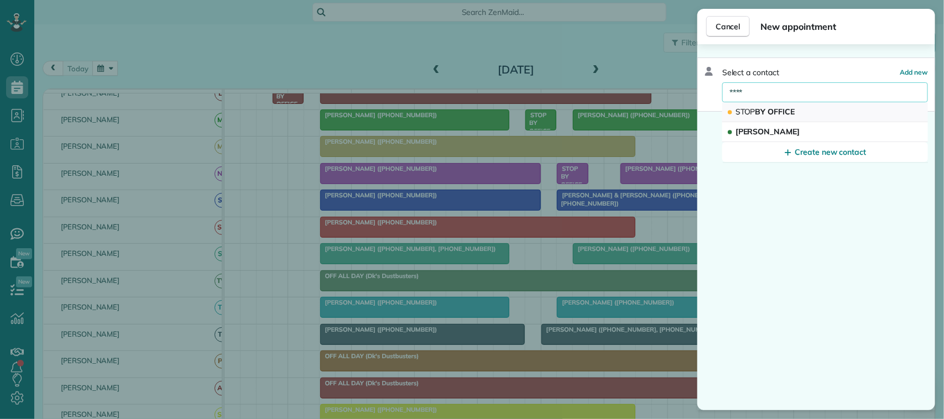
type input "****"
click at [813, 109] on button "STOP BY OFFICE" at bounding box center [825, 112] width 206 height 20
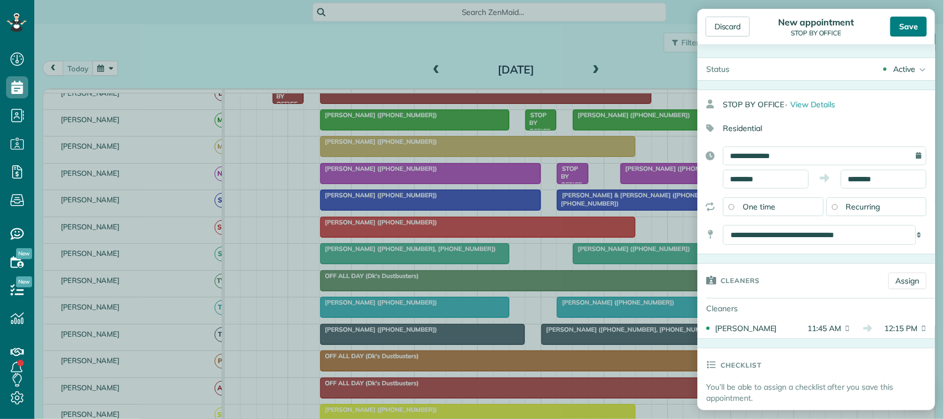
click at [899, 27] on div "Save" at bounding box center [908, 27] width 36 height 20
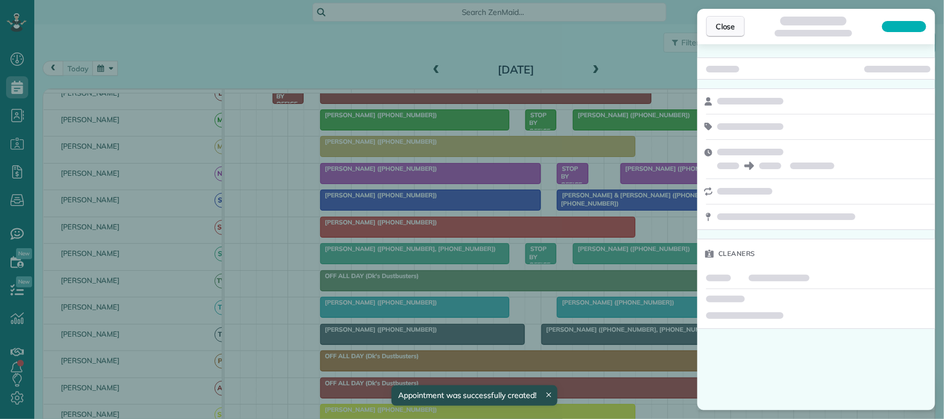
click at [722, 29] on span "Close" at bounding box center [725, 26] width 20 height 11
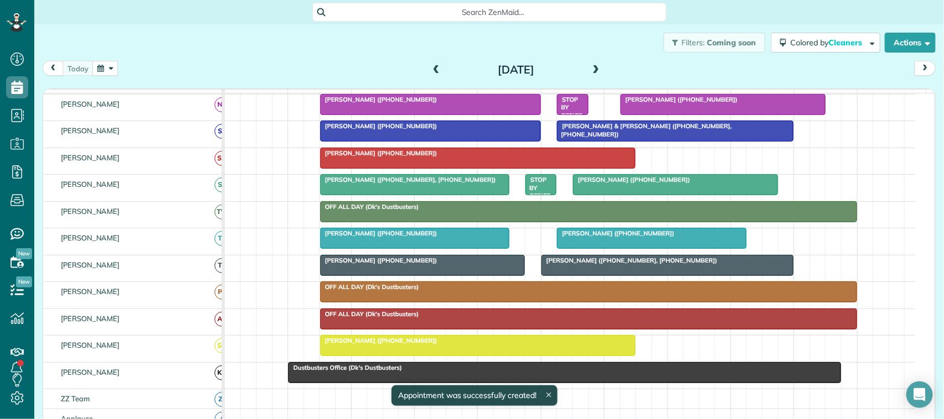
scroll to position [345, 0]
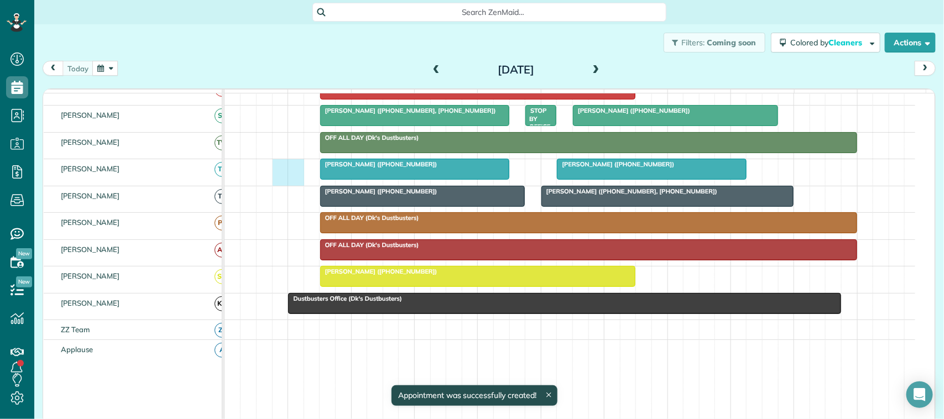
click at [293, 182] on div "Allen Darden (+18037308870) Elitza Meyer (+19738009099)" at bounding box center [569, 172] width 690 height 26
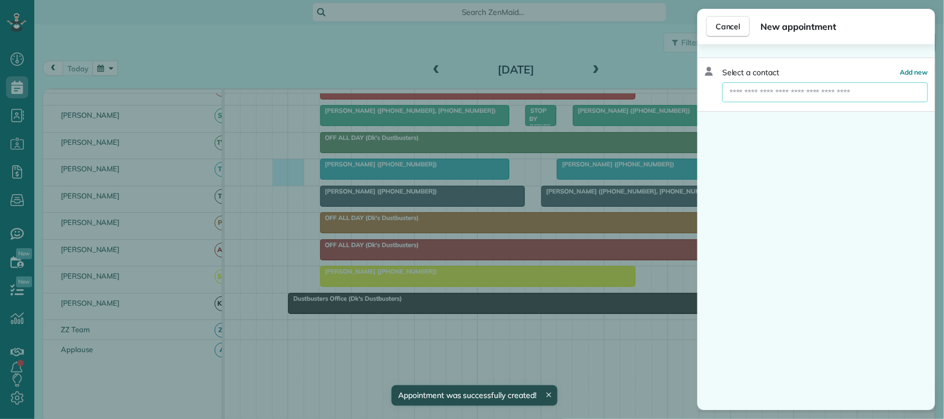
click at [757, 99] on input "text" at bounding box center [825, 92] width 206 height 20
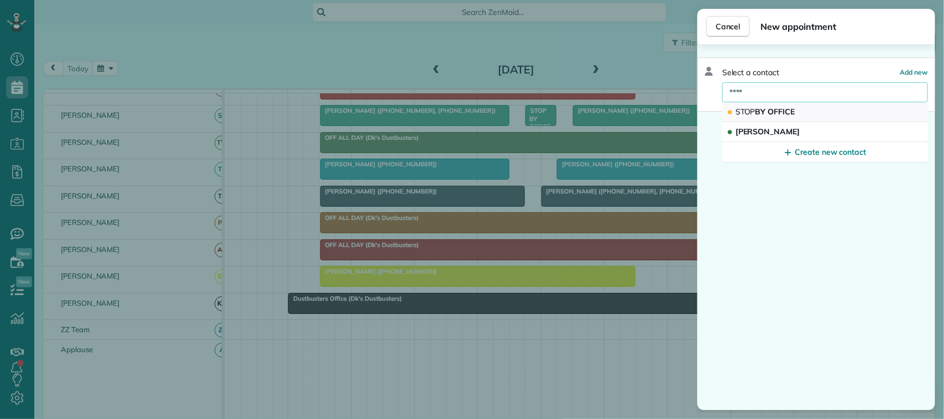
type input "****"
click at [779, 111] on span "STOP BY OFFICE" at bounding box center [765, 112] width 60 height 10
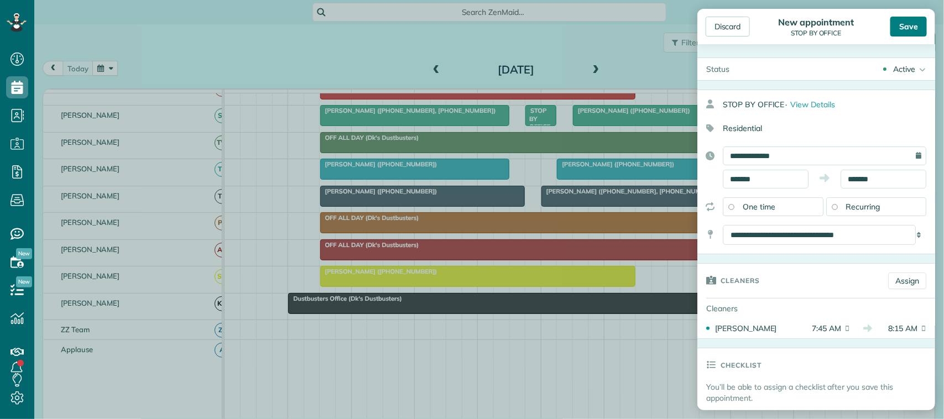
click at [905, 23] on div "Save" at bounding box center [908, 27] width 36 height 20
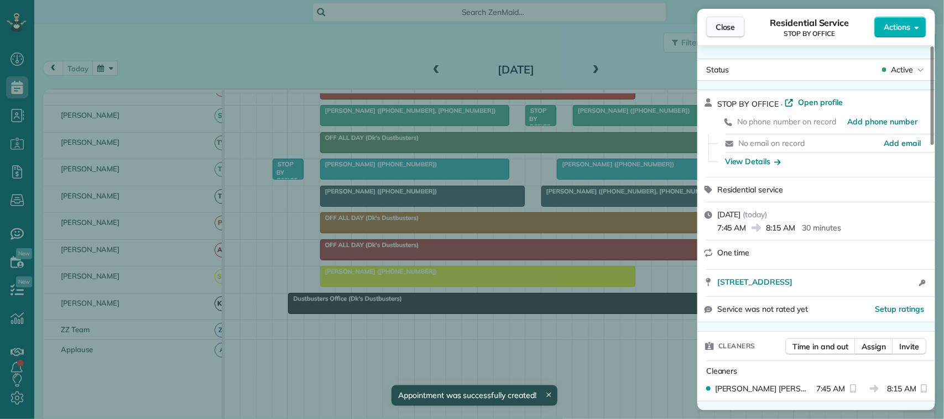
click at [735, 23] on span "Close" at bounding box center [725, 27] width 20 height 11
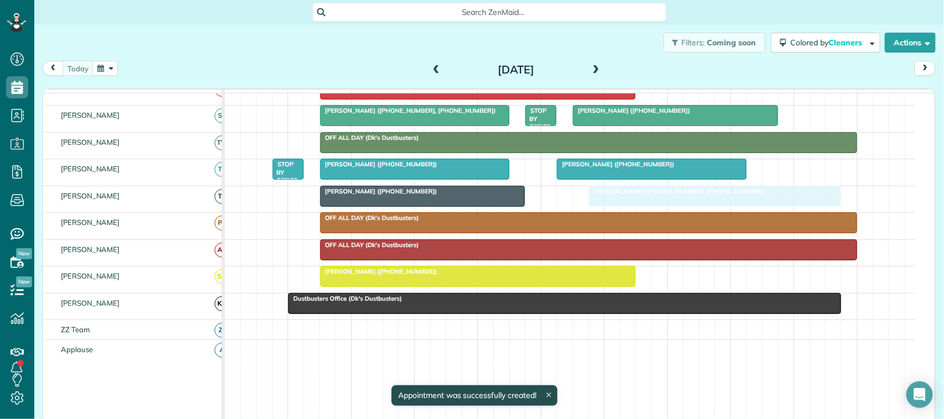
drag, startPoint x: 575, startPoint y: 209, endPoint x: 615, endPoint y: 211, distance: 39.9
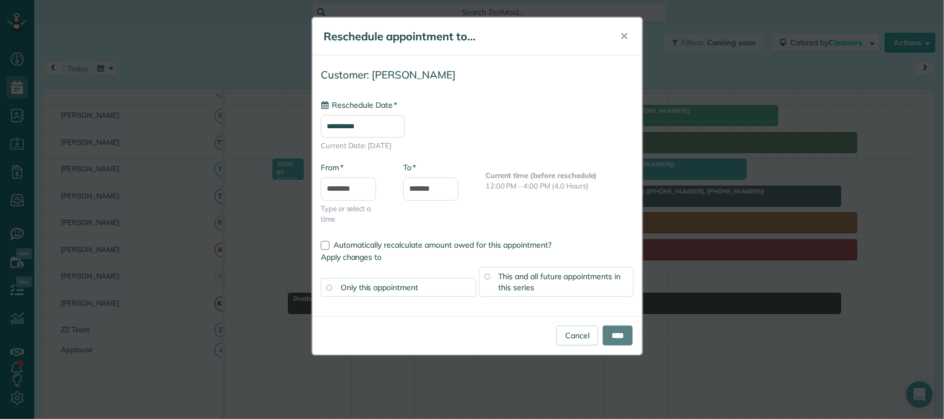
type input "**********"
click at [620, 334] on input "****" at bounding box center [617, 336] width 30 height 20
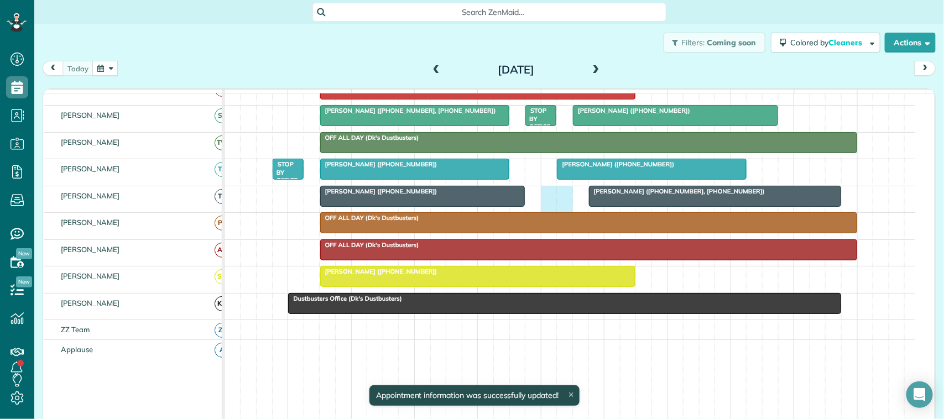
drag, startPoint x: 544, startPoint y: 210, endPoint x: 556, endPoint y: 210, distance: 11.1
click at [561, 212] on div "Melissa Flores (+18323414810, +18323414819) Mary Alderman (+12814358343)" at bounding box center [569, 199] width 690 height 26
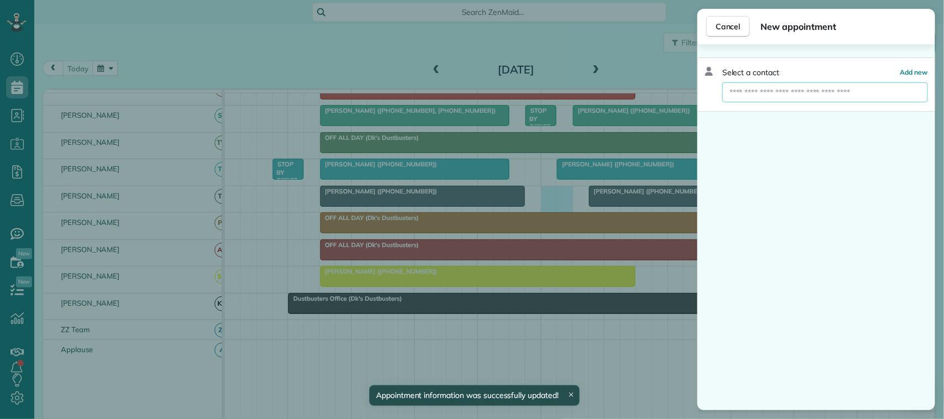
click at [755, 97] on input "text" at bounding box center [825, 92] width 206 height 20
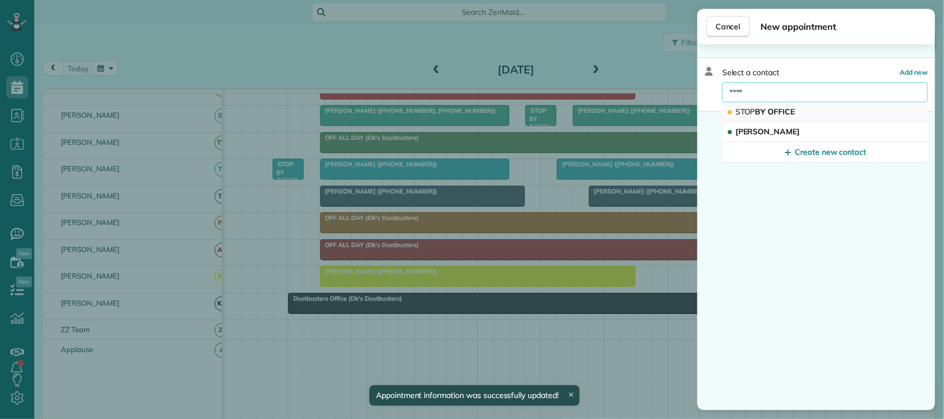
type input "****"
click at [792, 106] on button "STOP BY OFFICE" at bounding box center [825, 112] width 206 height 20
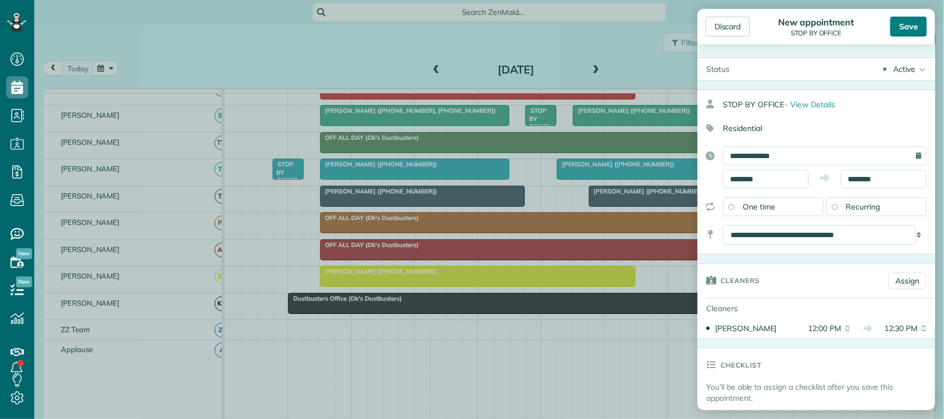
click at [910, 28] on div "Save" at bounding box center [908, 27] width 36 height 20
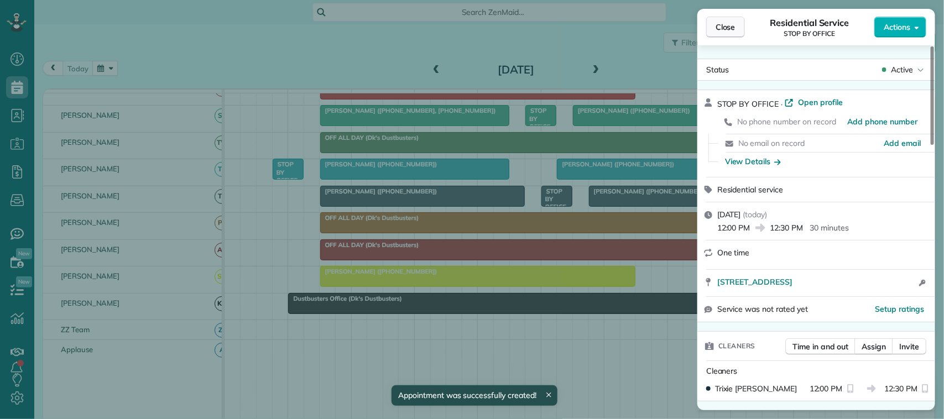
click at [733, 32] on span "Close" at bounding box center [725, 27] width 20 height 11
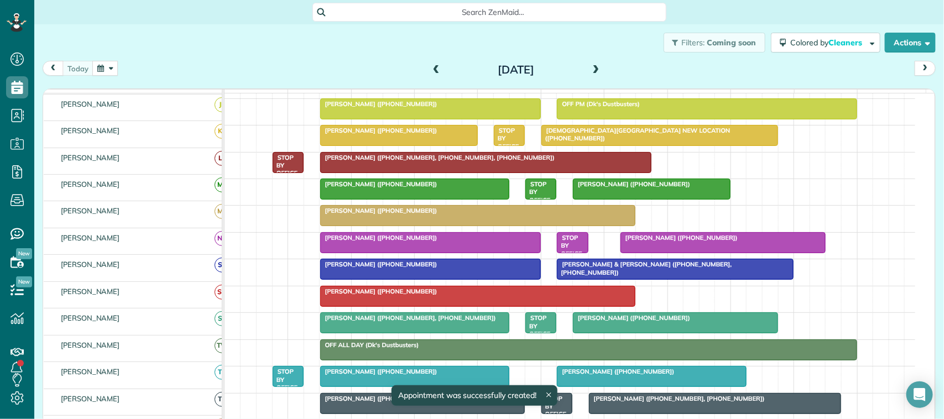
scroll to position [138, 0]
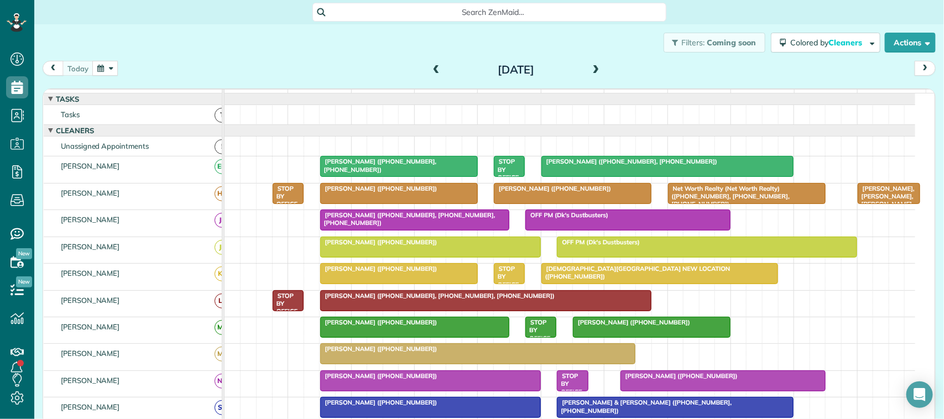
click at [103, 65] on button "button" at bounding box center [104, 68] width 25 height 15
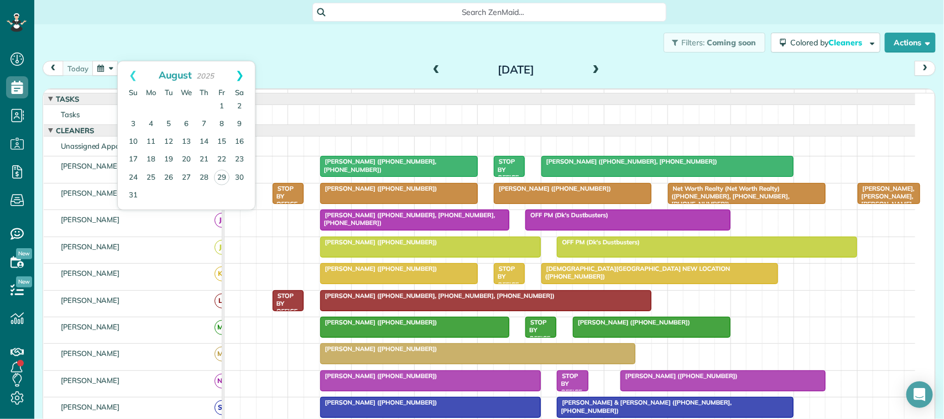
click at [249, 75] on link "Next" at bounding box center [239, 75] width 30 height 28
click at [221, 107] on link "5" at bounding box center [222, 107] width 18 height 18
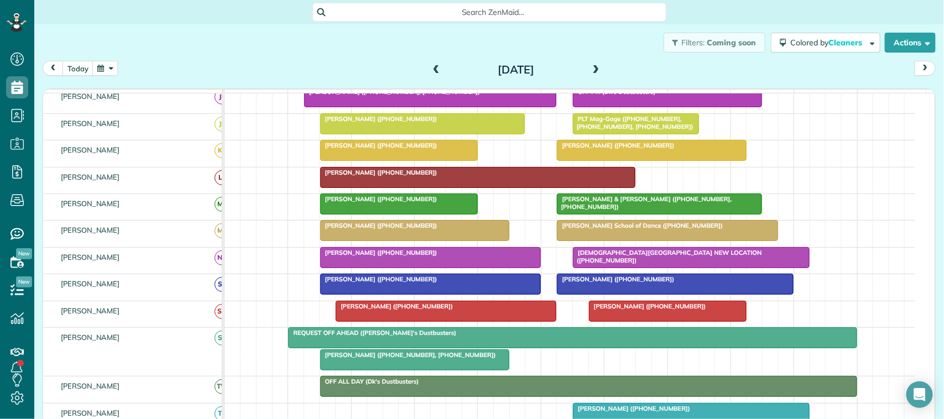
scroll to position [206, 0]
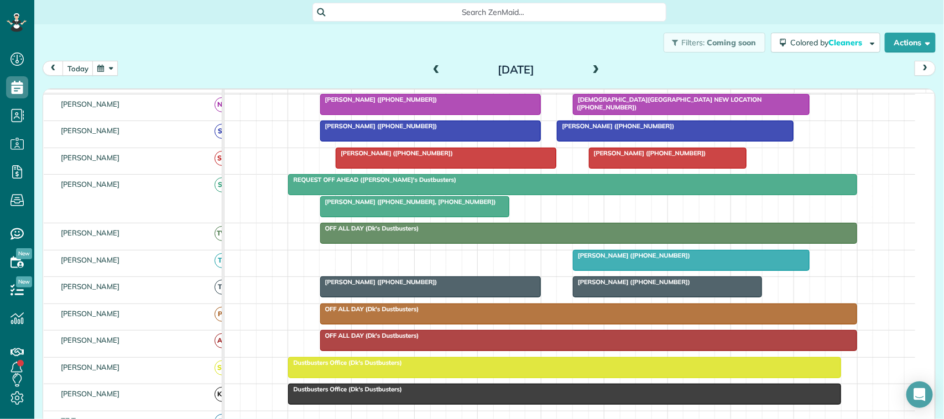
click at [112, 76] on div "today Friday Sep 5, 2025" at bounding box center [489, 71] width 893 height 20
click at [103, 68] on button "button" at bounding box center [104, 68] width 25 height 15
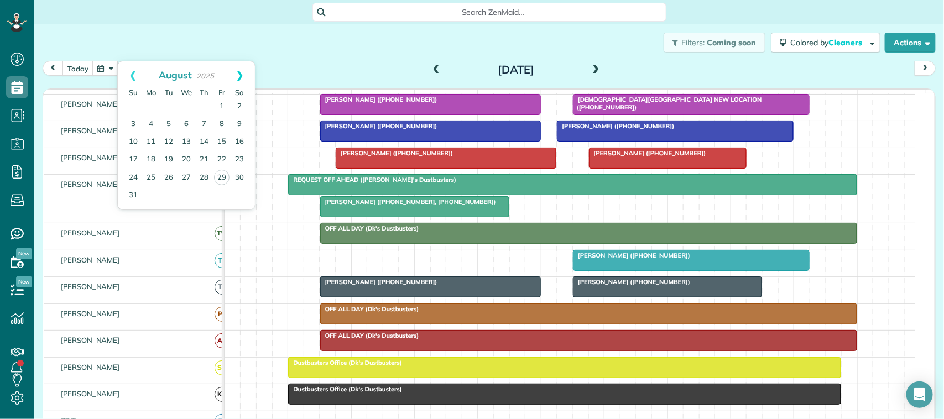
click at [248, 70] on link "Next" at bounding box center [239, 75] width 30 height 28
click at [224, 160] on link "26" at bounding box center [222, 160] width 18 height 18
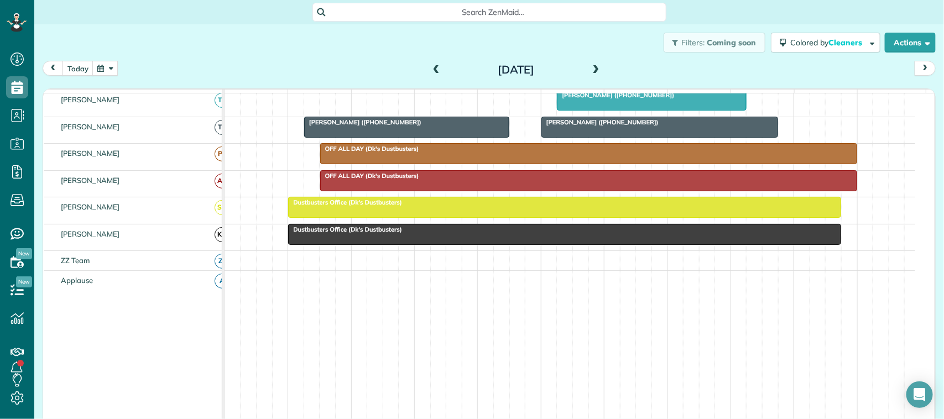
scroll to position [337, 0]
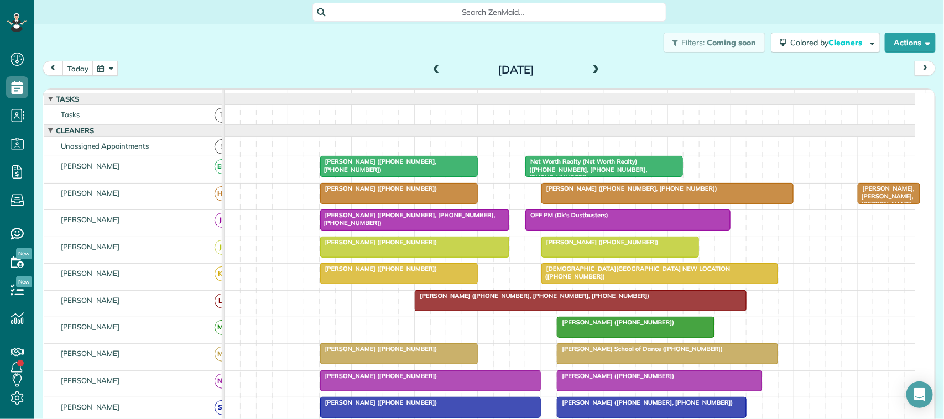
click at [184, 67] on div "today Friday Sep 26, 2025" at bounding box center [489, 71] width 893 height 20
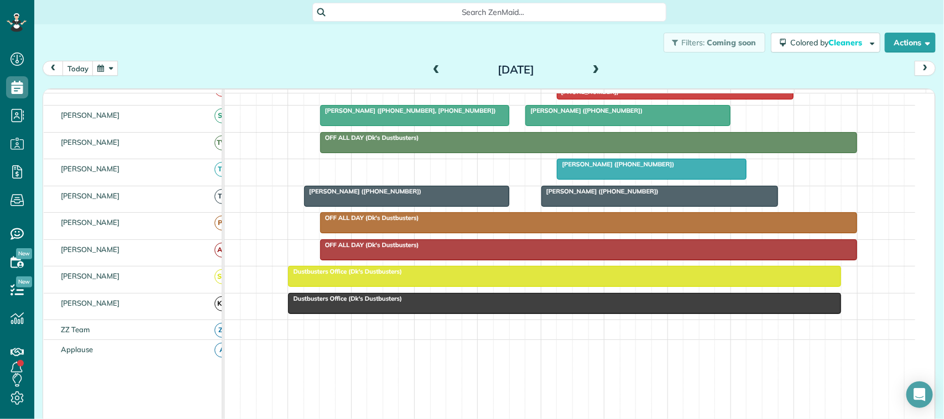
click at [233, 80] on div "today Friday Sep 26, 2025" at bounding box center [489, 71] width 893 height 20
click at [103, 67] on button "button" at bounding box center [104, 68] width 25 height 15
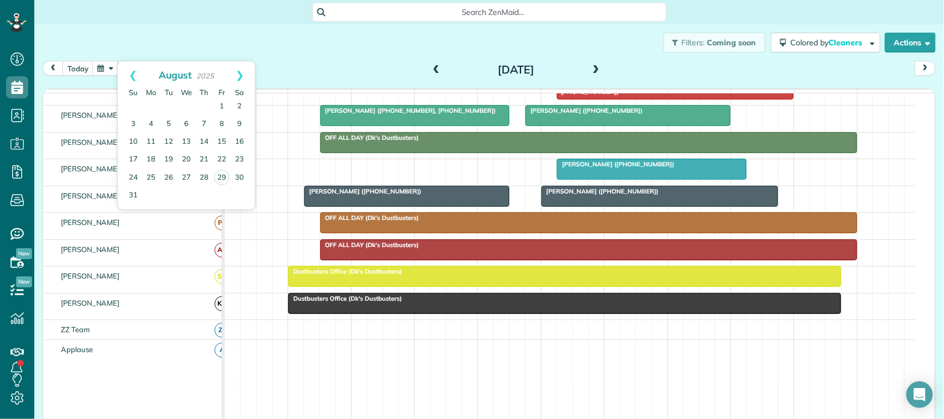
click at [150, 53] on div "Filters: Coming soon Colored by Cleaners Color by Cleaner Color by Team Color b…" at bounding box center [488, 42] width 909 height 36
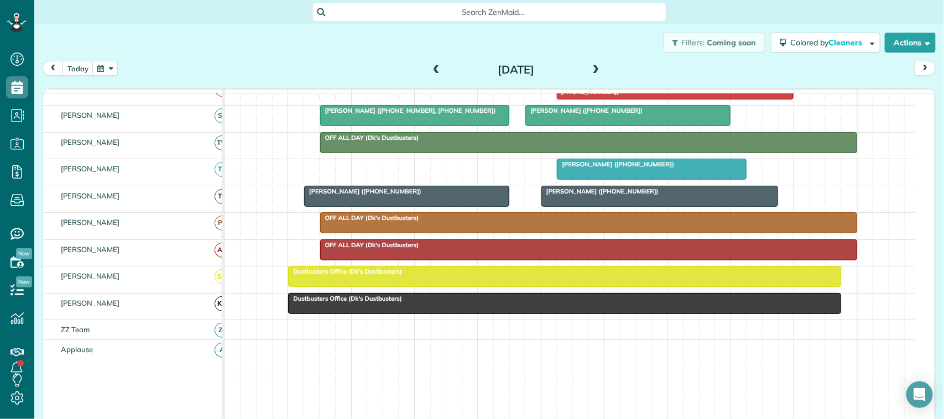
click at [101, 72] on button "button" at bounding box center [104, 68] width 25 height 15
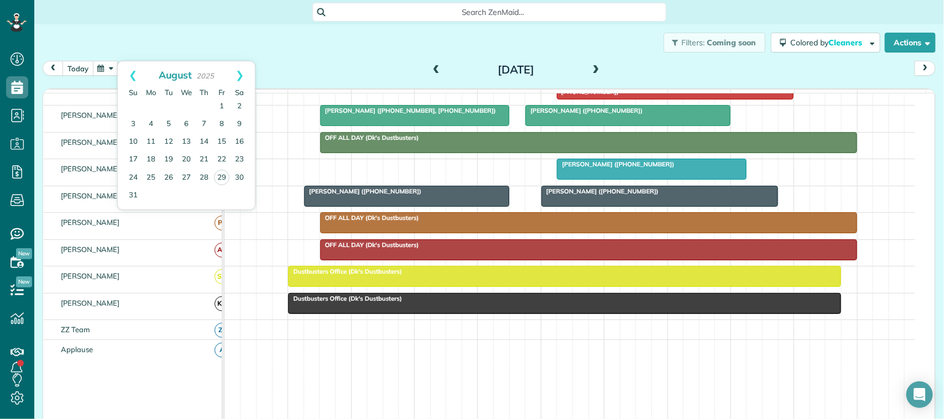
click at [81, 64] on button "today" at bounding box center [77, 68] width 31 height 15
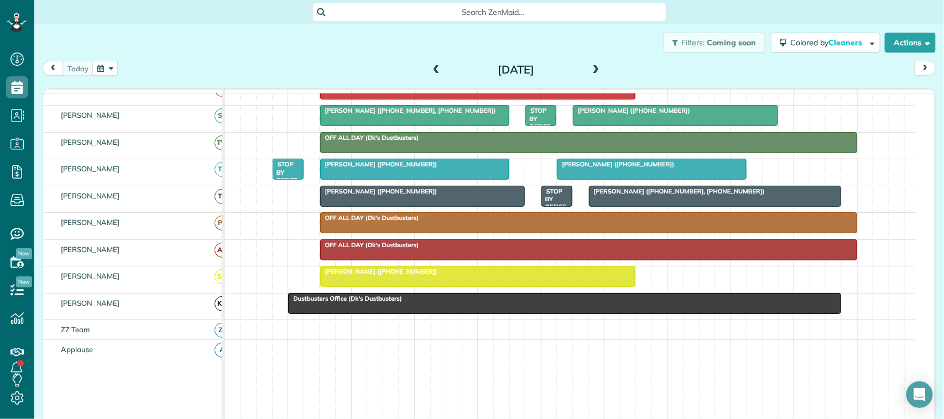
click at [106, 65] on button "button" at bounding box center [104, 68] width 25 height 15
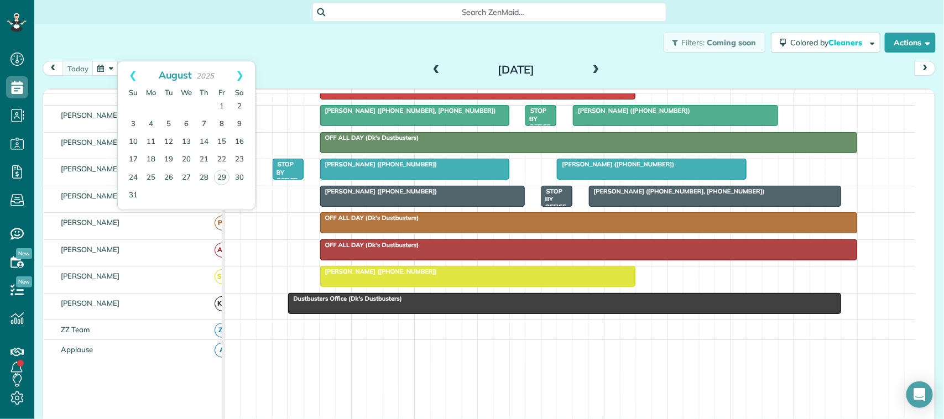
click at [272, 71] on div "today Friday Aug 29, 2025" at bounding box center [489, 71] width 893 height 20
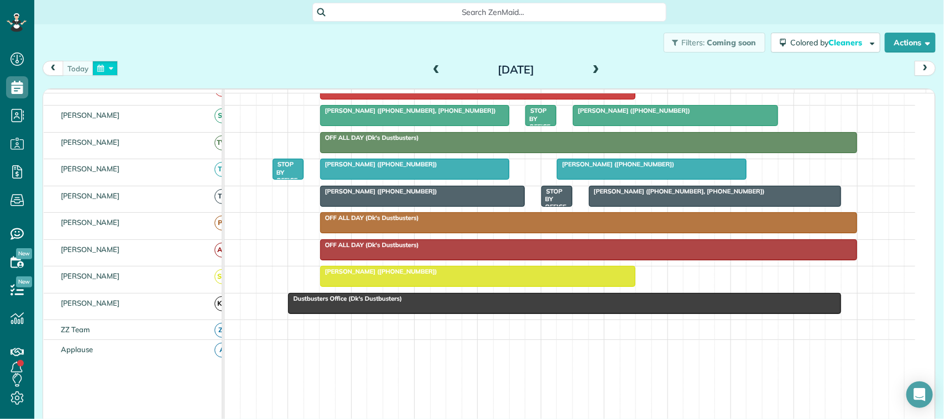
click at [98, 72] on button "button" at bounding box center [104, 68] width 25 height 15
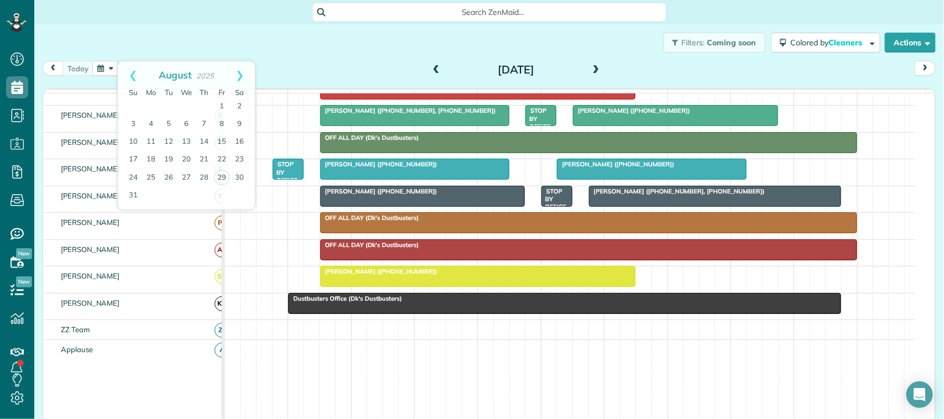
click at [117, 45] on div "Filters: Coming soon Colored by Cleaners Color by Cleaner Color by Team Color b…" at bounding box center [488, 42] width 909 height 36
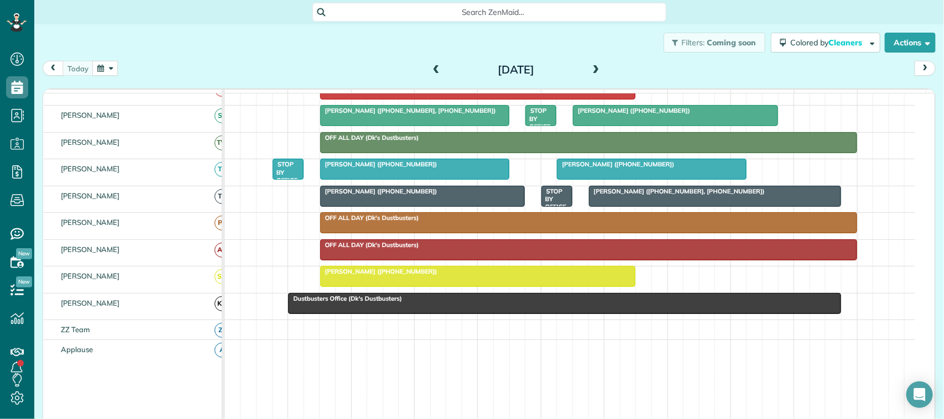
scroll to position [0, 0]
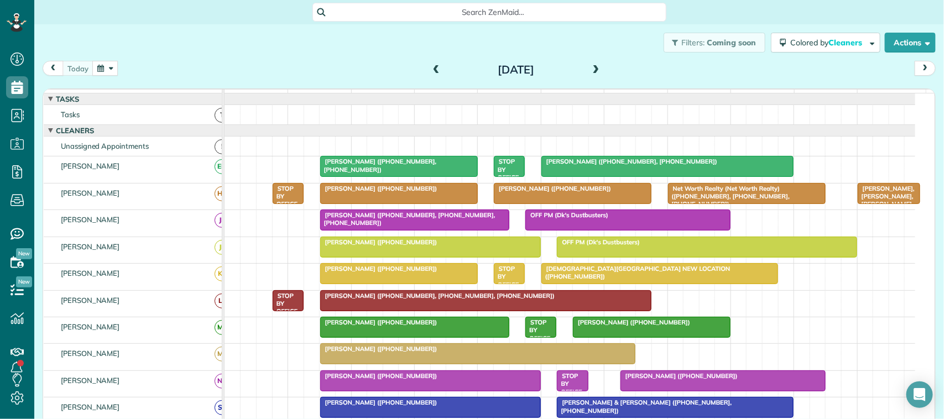
click at [101, 73] on button "button" at bounding box center [104, 68] width 25 height 15
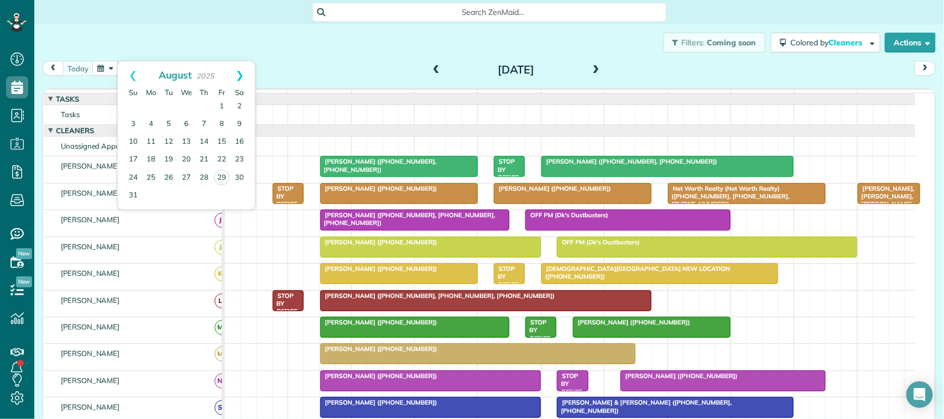
click at [242, 67] on link "Next" at bounding box center [239, 75] width 30 height 28
click at [167, 109] on link "2" at bounding box center [169, 107] width 18 height 18
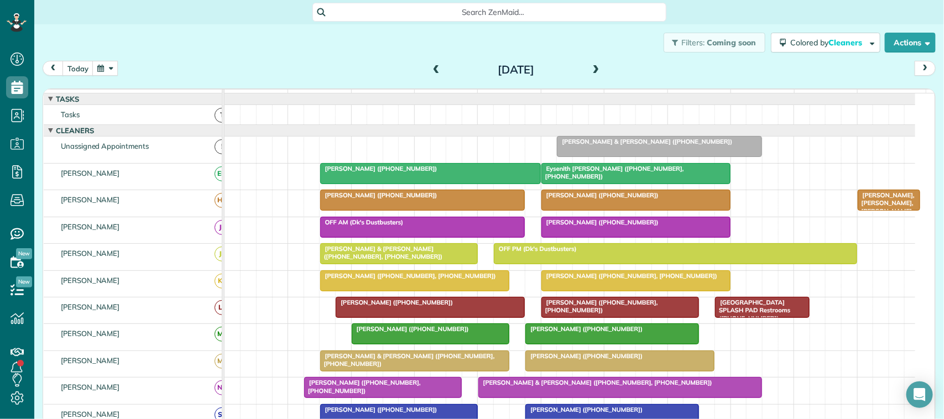
click at [83, 59] on div "Filters: Coming soon Colored by Cleaners Color by Cleaner Color by Team Color b…" at bounding box center [488, 42] width 909 height 36
click at [76, 69] on button "today" at bounding box center [77, 68] width 31 height 15
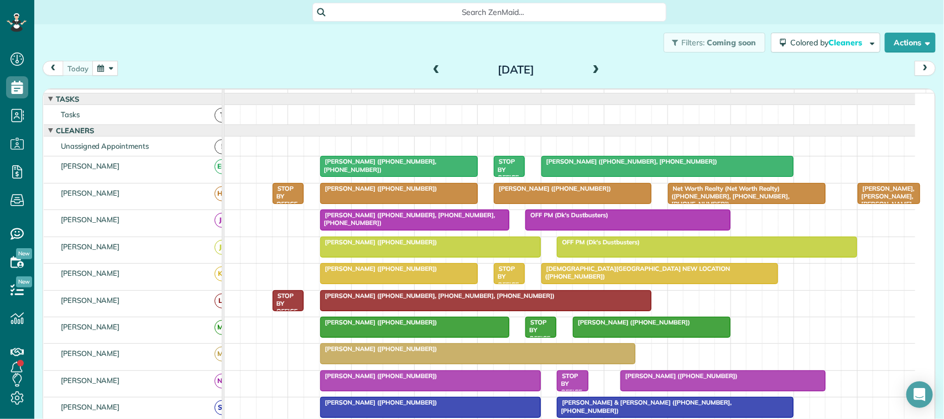
click at [430, 74] on span at bounding box center [436, 70] width 12 height 10
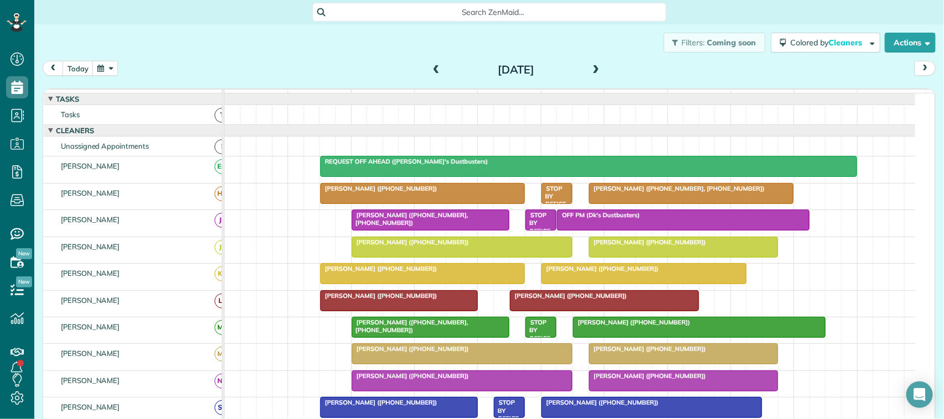
click at [431, 68] on span at bounding box center [436, 70] width 12 height 10
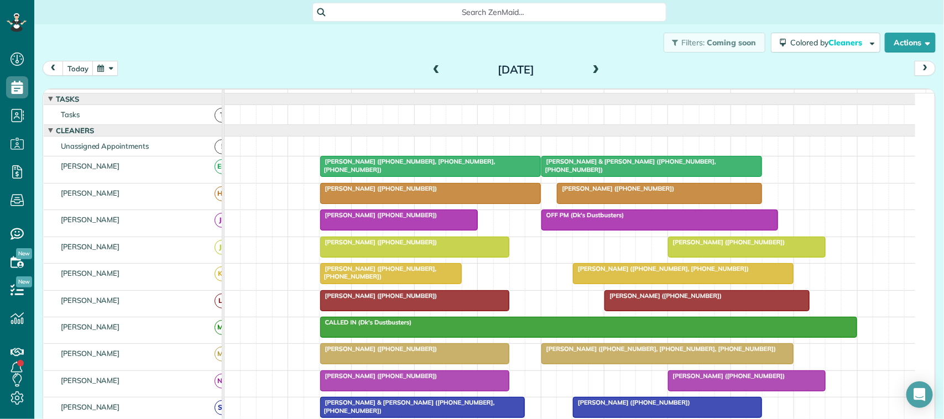
click at [609, 203] on div at bounding box center [659, 194] width 204 height 20
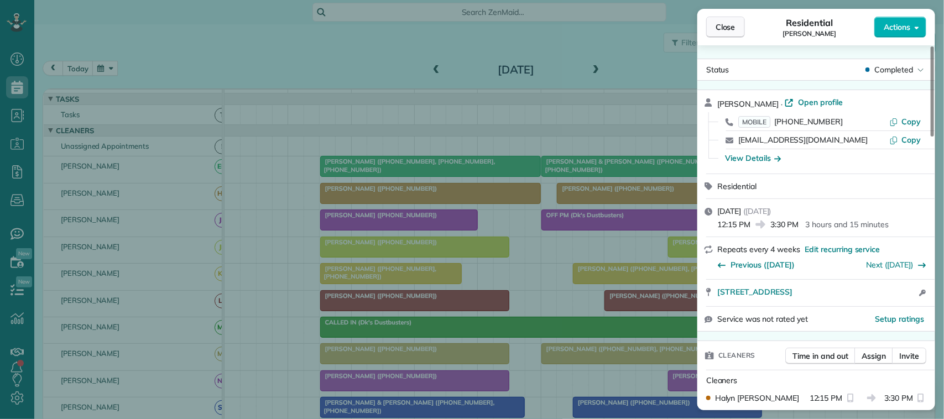
click at [738, 23] on button "Close" at bounding box center [725, 27] width 39 height 21
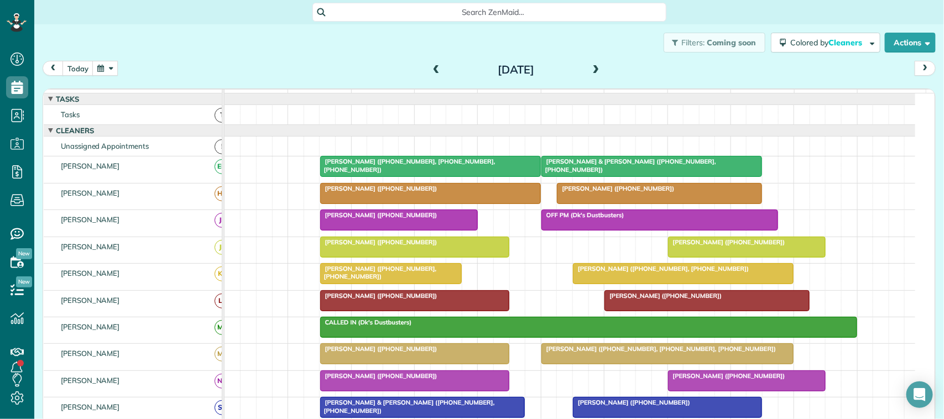
click at [431, 65] on span at bounding box center [436, 70] width 12 height 10
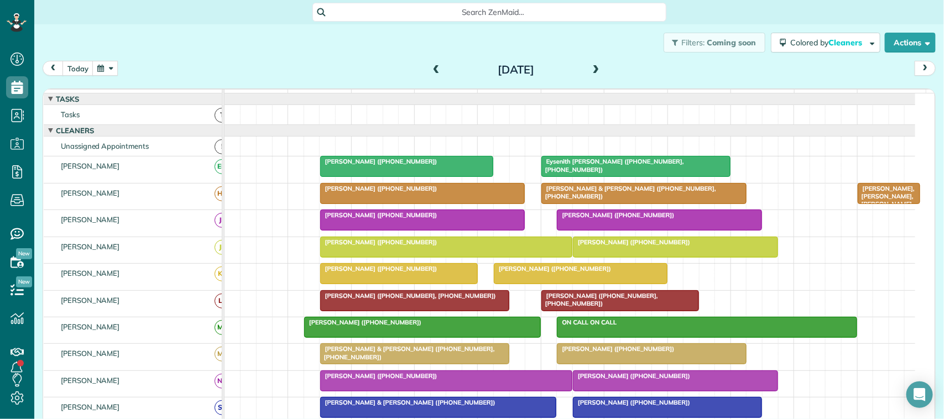
click at [431, 65] on span at bounding box center [436, 70] width 12 height 10
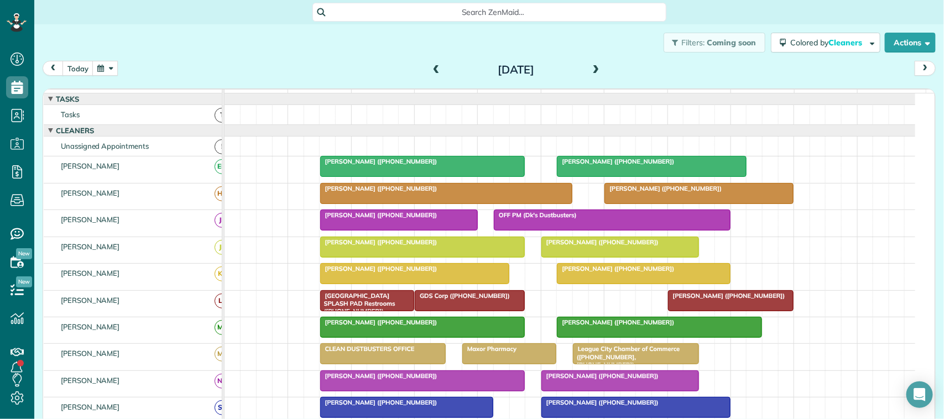
click at [431, 65] on span at bounding box center [436, 70] width 12 height 10
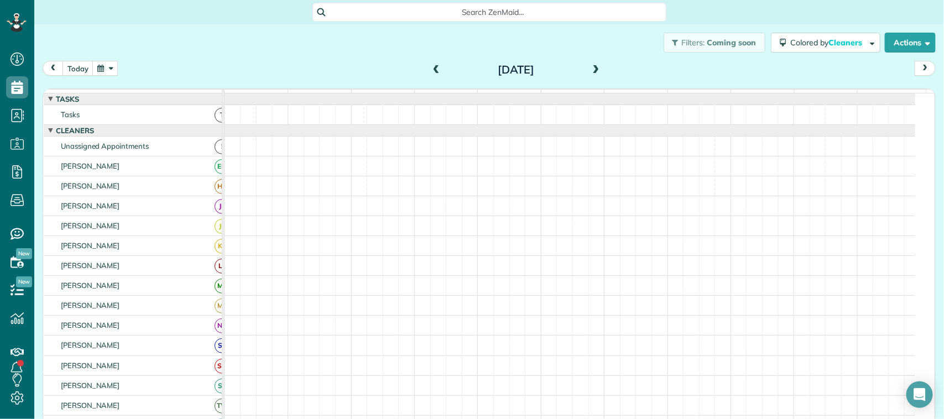
click at [102, 67] on button "button" at bounding box center [104, 68] width 25 height 15
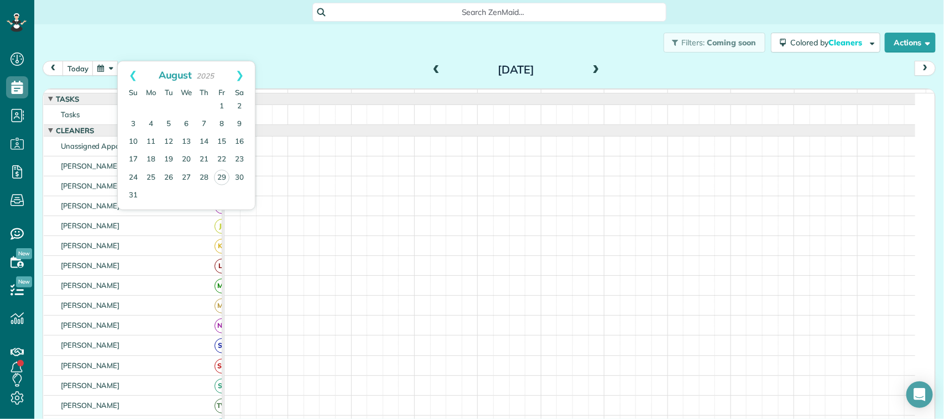
click at [284, 45] on div "Filters: Coming soon Colored by Cleaners Color by Cleaner Color by Team Color b…" at bounding box center [488, 42] width 909 height 36
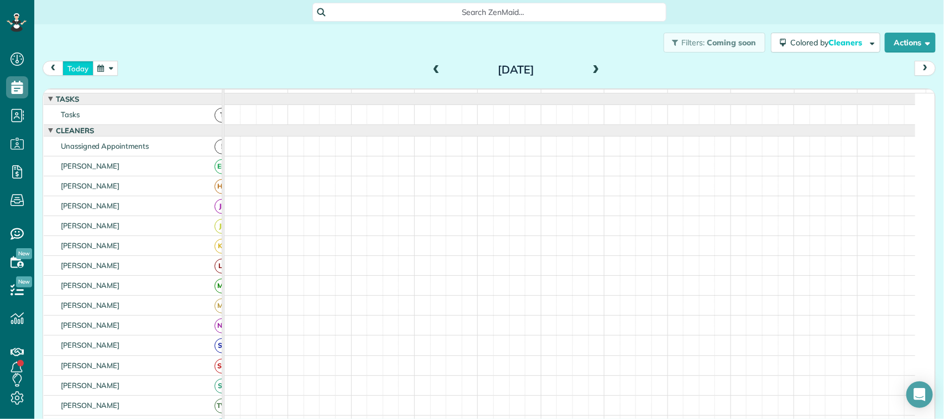
click at [87, 67] on button "today" at bounding box center [77, 68] width 31 height 15
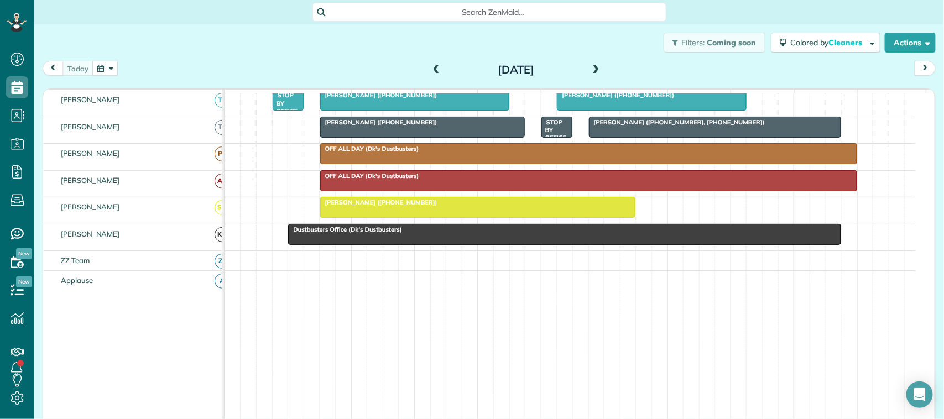
scroll to position [345, 0]
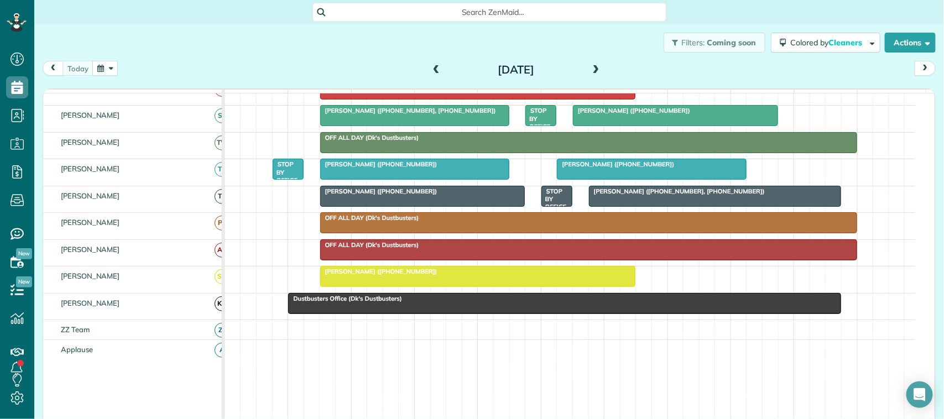
click at [432, 65] on span at bounding box center [436, 70] width 12 height 10
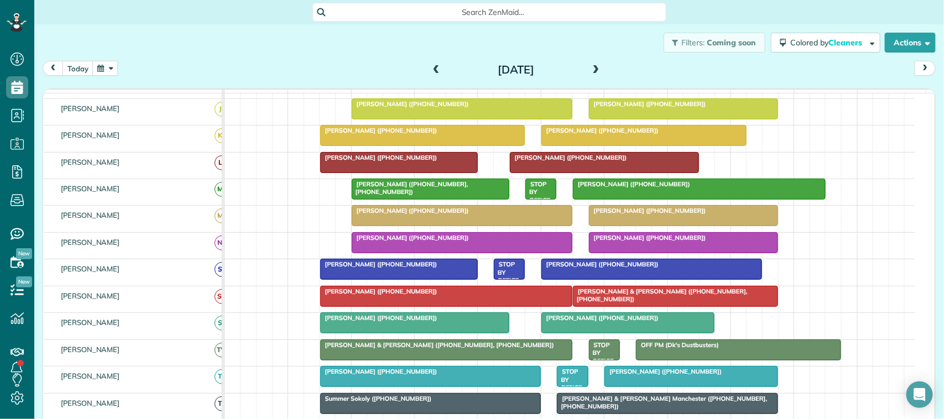
scroll to position [207, 0]
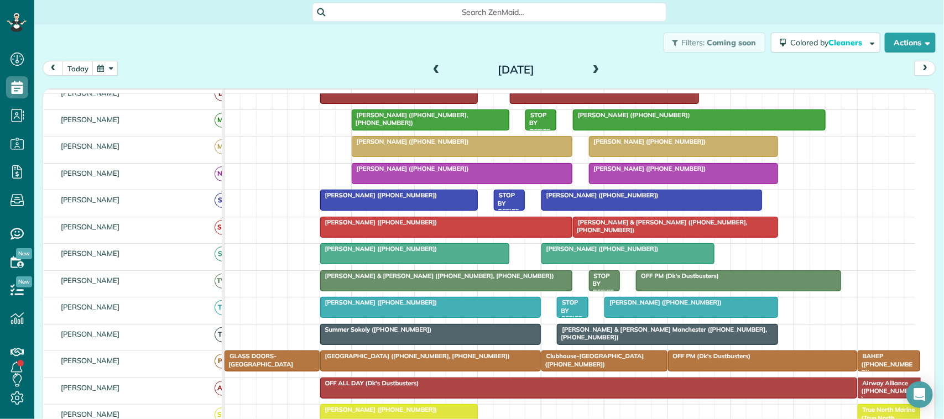
click at [484, 317] on div at bounding box center [430, 307] width 219 height 20
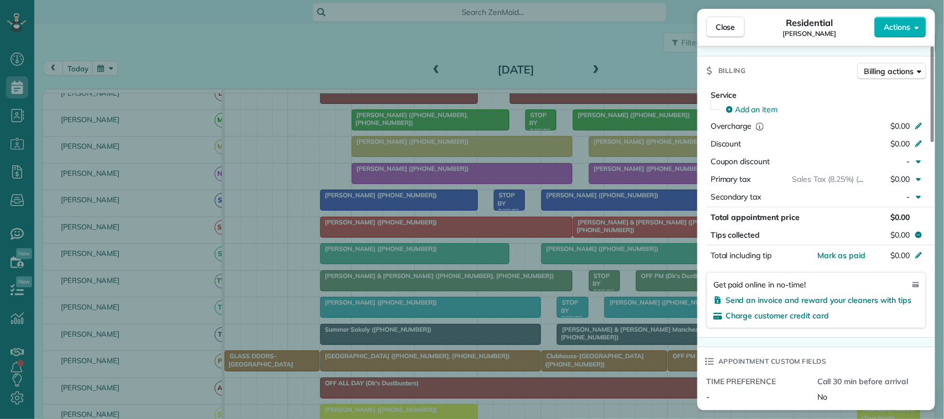
scroll to position [484, 0]
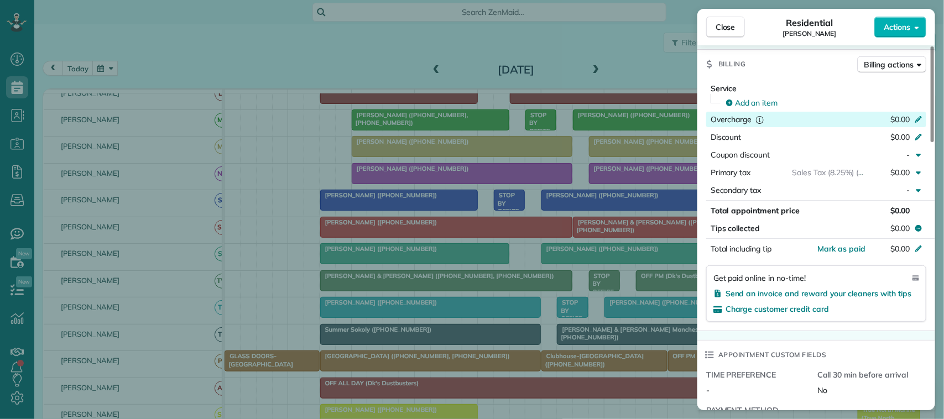
click at [899, 123] on span "$0.00" at bounding box center [899, 119] width 19 height 10
type input "******"
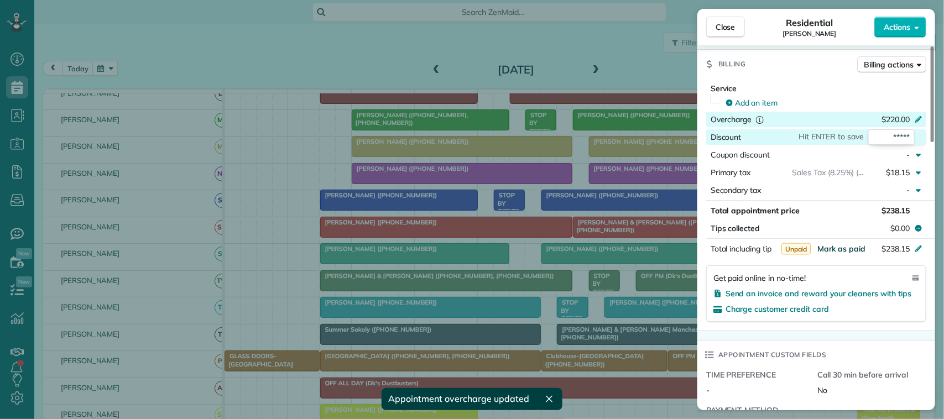
click at [840, 251] on span "Mark as paid" at bounding box center [841, 249] width 48 height 10
click at [725, 22] on span "Close" at bounding box center [725, 27] width 20 height 11
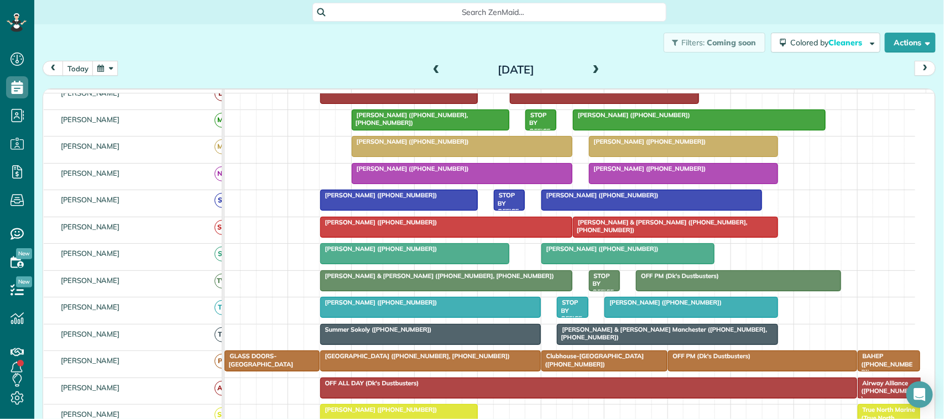
click at [619, 317] on div at bounding box center [691, 307] width 172 height 20
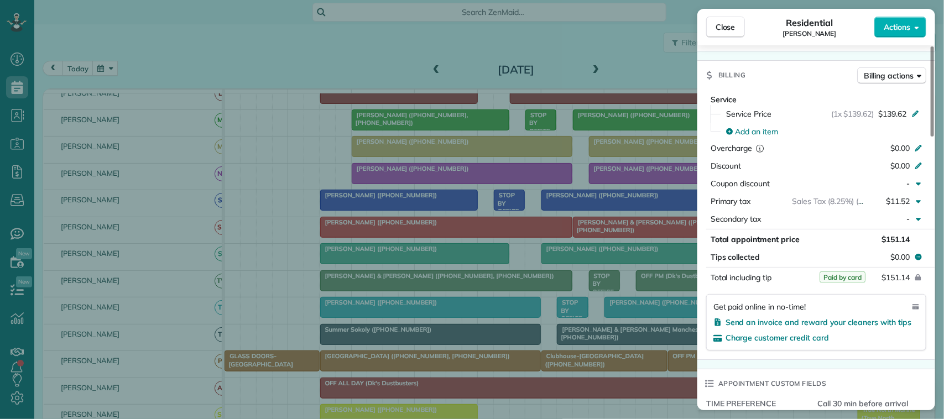
scroll to position [484, 0]
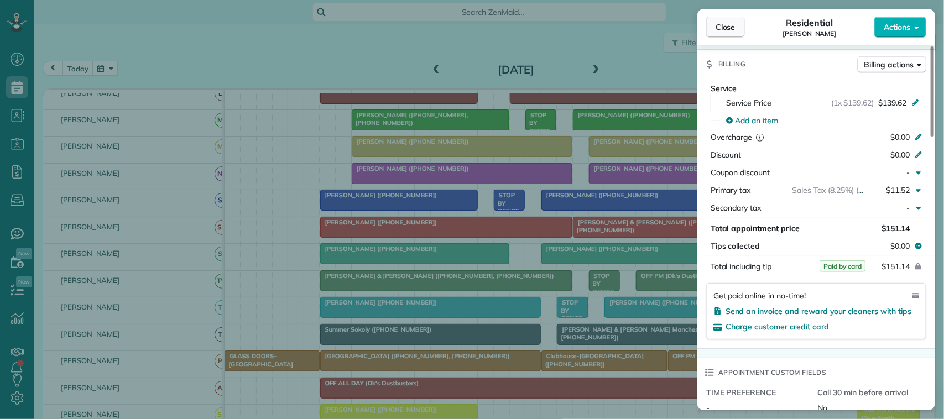
click at [717, 20] on button "Close" at bounding box center [725, 27] width 39 height 21
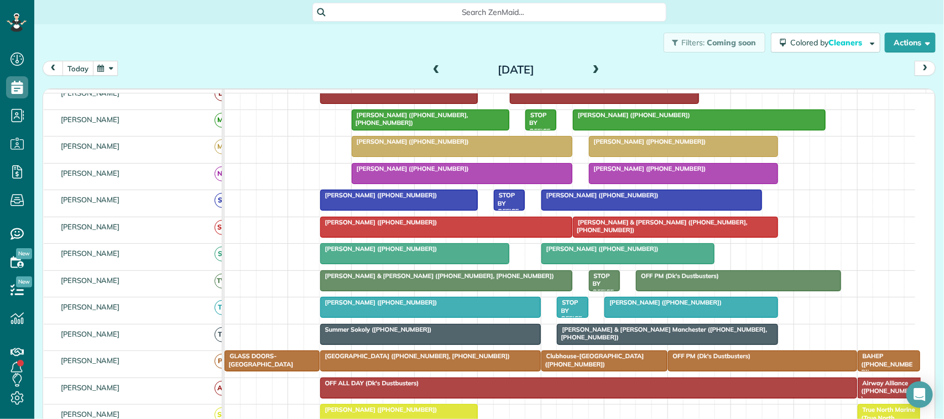
click at [70, 71] on button "today" at bounding box center [77, 68] width 31 height 15
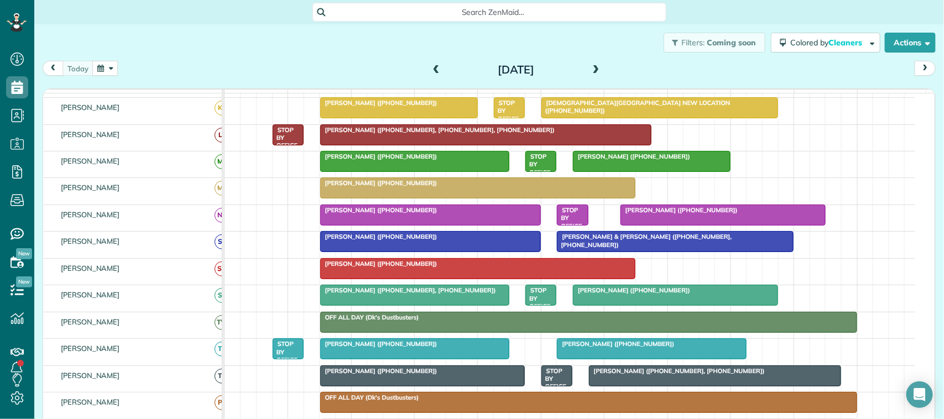
scroll to position [207, 0]
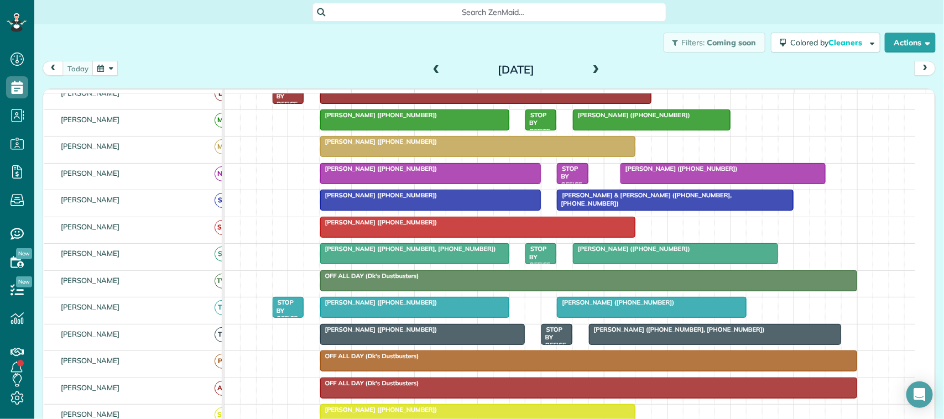
click at [430, 66] on span at bounding box center [436, 70] width 12 height 10
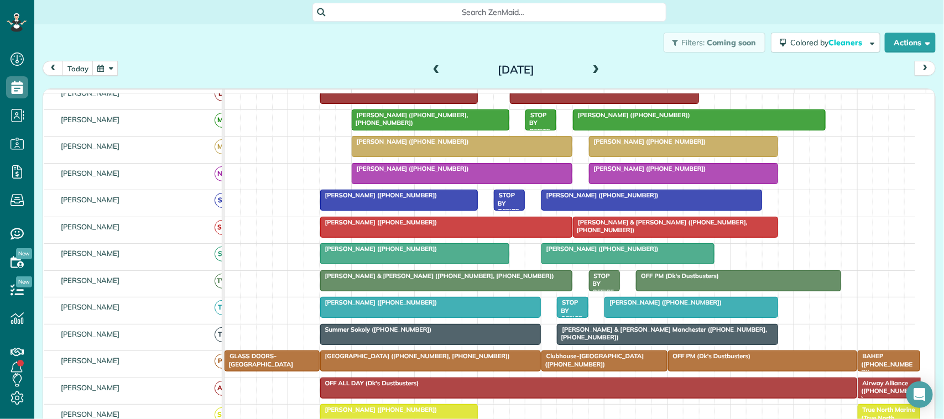
click at [430, 66] on span at bounding box center [436, 70] width 12 height 10
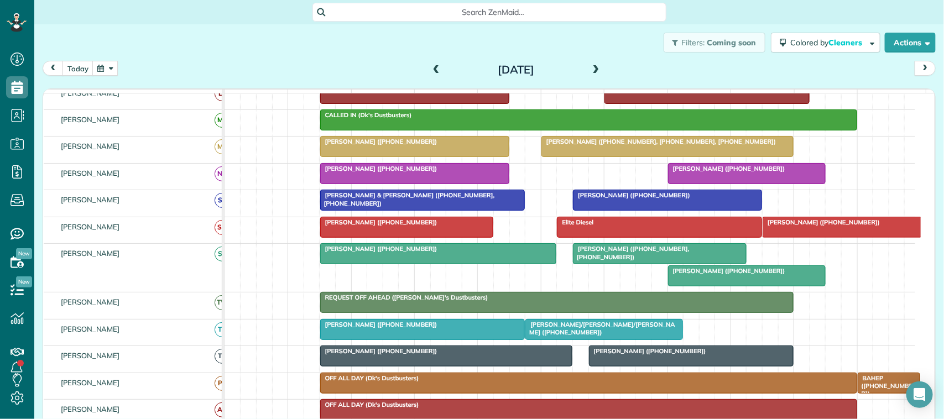
click at [462, 332] on link "Kenji Hirabayashi (+15122978250)" at bounding box center [422, 329] width 205 height 21
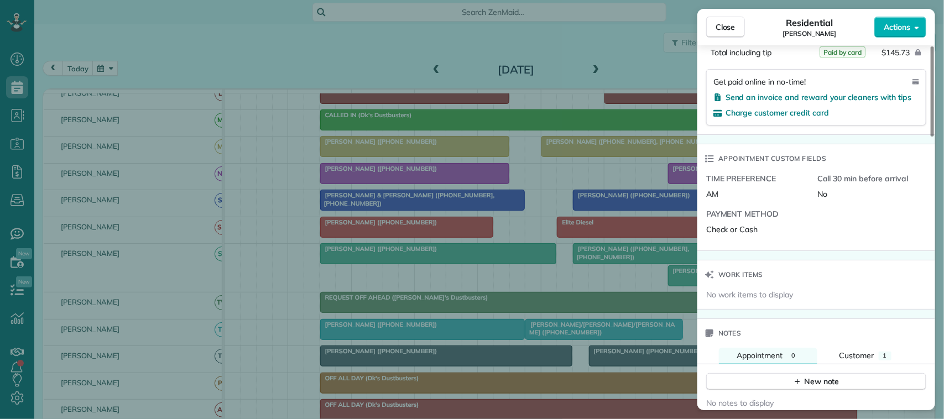
scroll to position [327, 0]
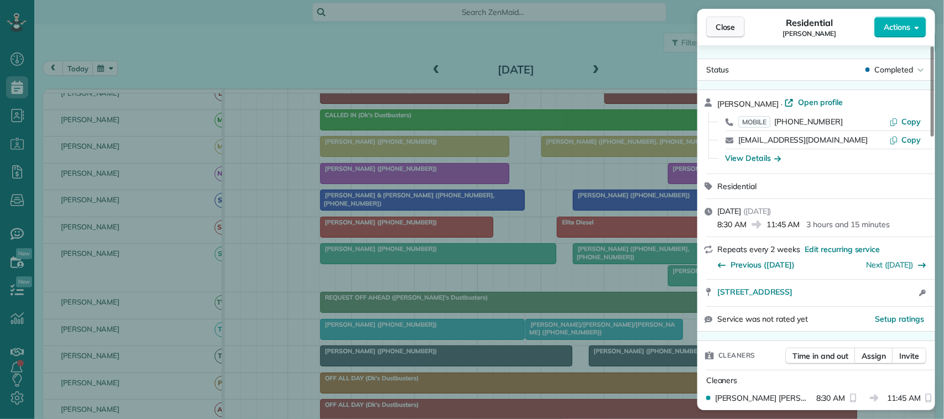
click at [719, 27] on span "Close" at bounding box center [725, 27] width 20 height 11
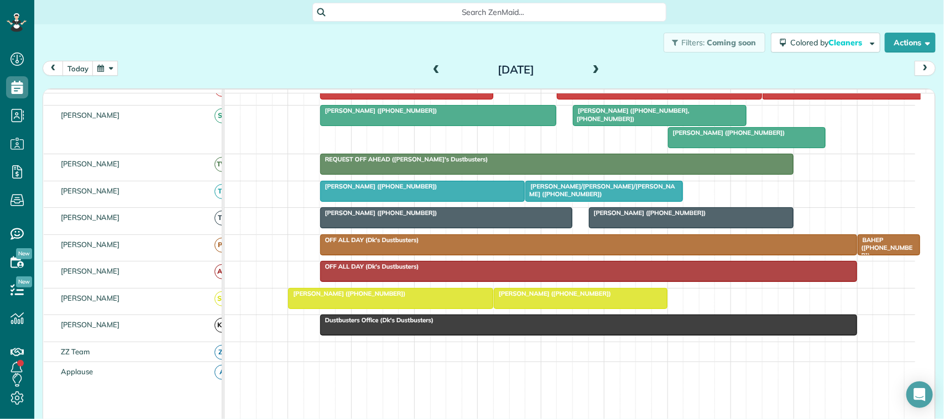
click at [567, 198] on span "Jeanie/James LaBree/Dawson (+12814860216)" at bounding box center [600, 189] width 150 height 15
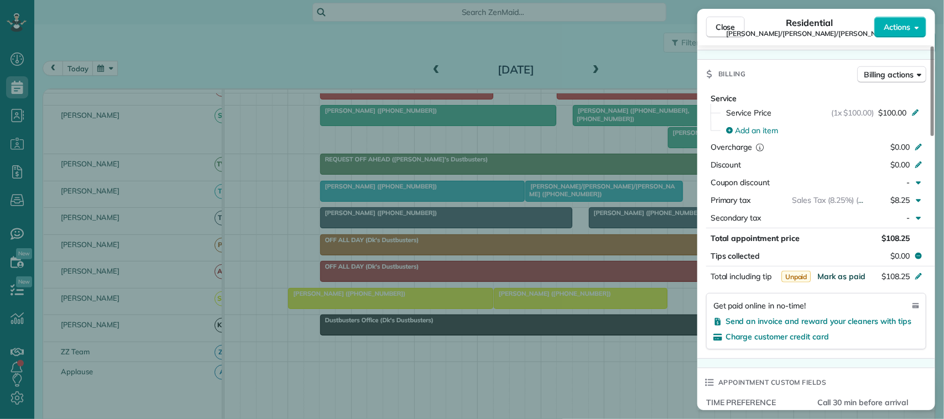
click at [830, 271] on span "Mark as paid" at bounding box center [841, 276] width 48 height 10
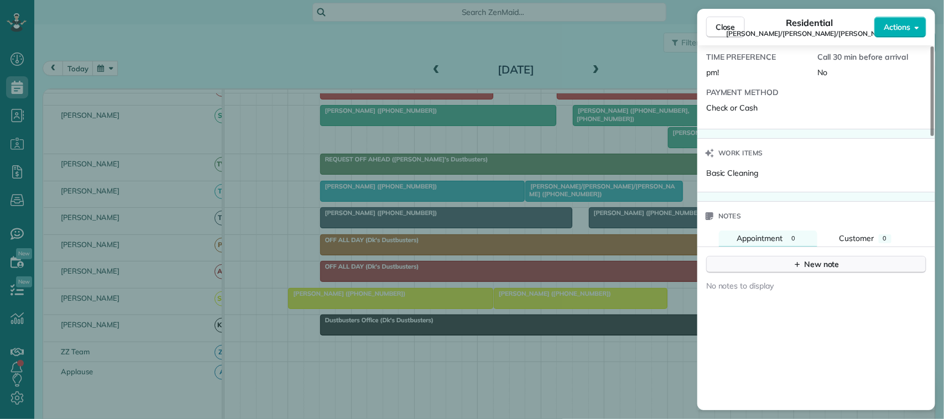
click at [767, 258] on button "New note" at bounding box center [816, 264] width 220 height 17
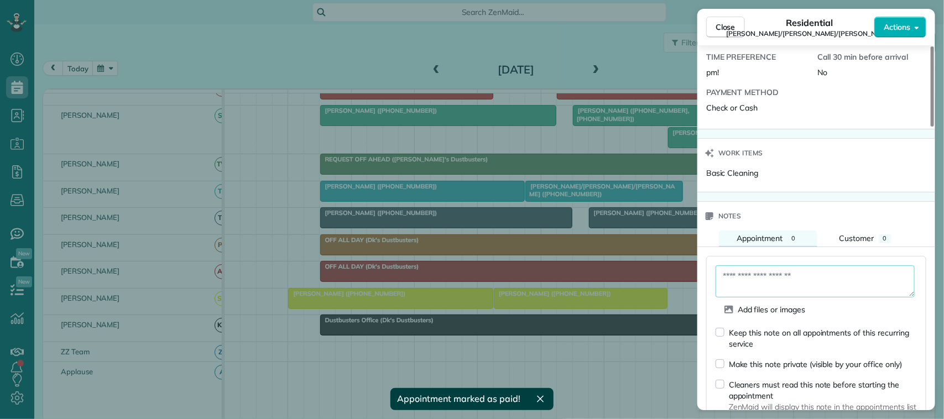
click at [724, 269] on textarea at bounding box center [814, 281] width 199 height 32
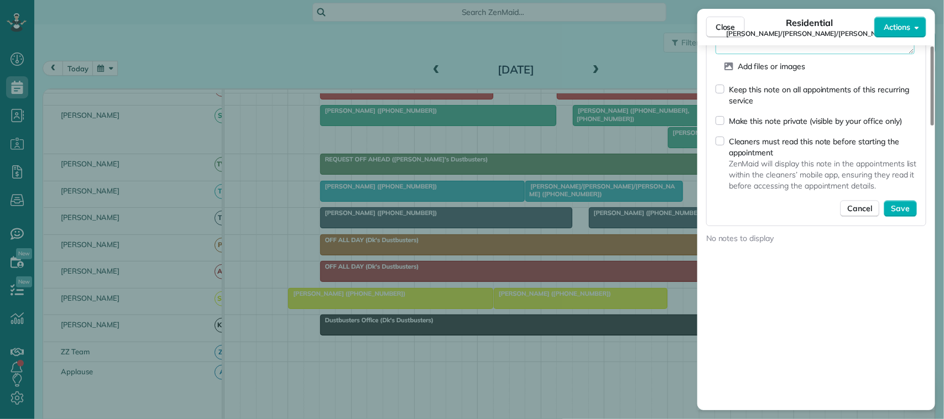
scroll to position [1030, 0]
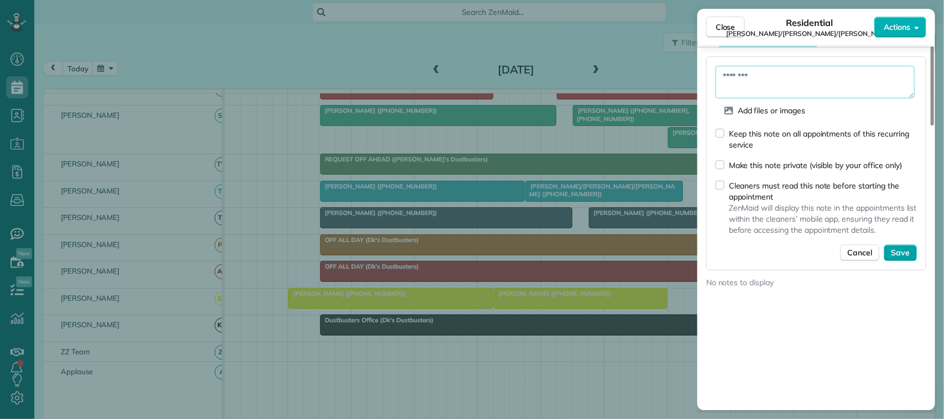
type textarea "********"
click at [894, 247] on span "Save" at bounding box center [899, 252] width 19 height 11
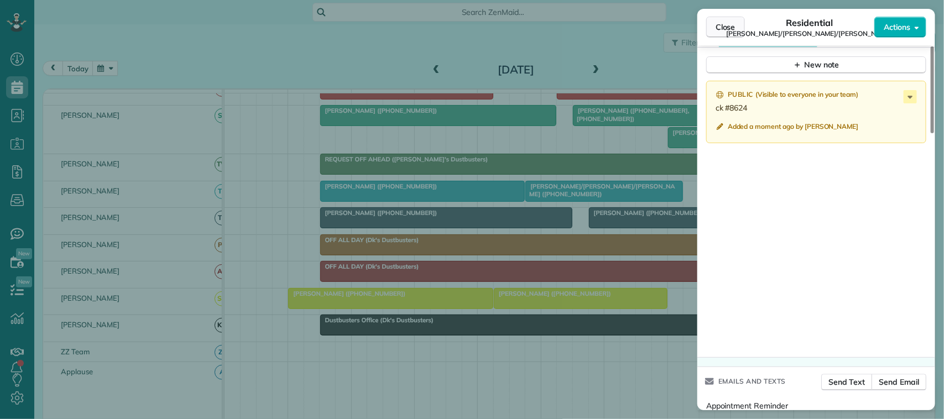
click at [728, 18] on button "Close" at bounding box center [725, 27] width 39 height 21
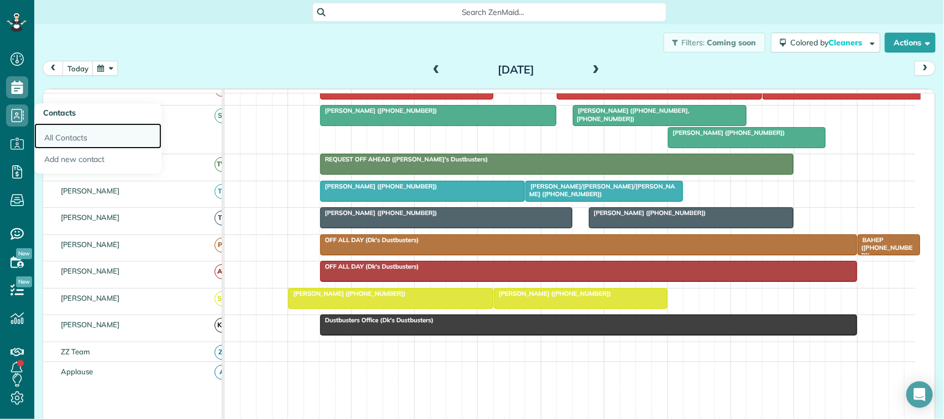
click at [67, 138] on link "All Contacts" at bounding box center [97, 135] width 127 height 25
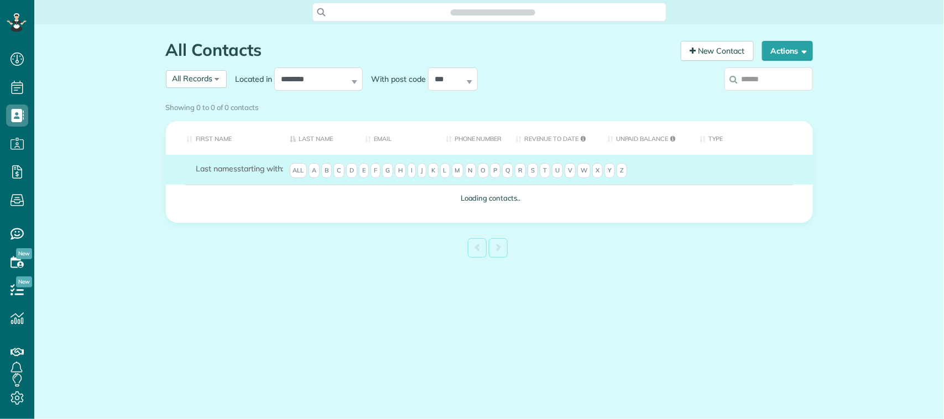
scroll to position [4, 4]
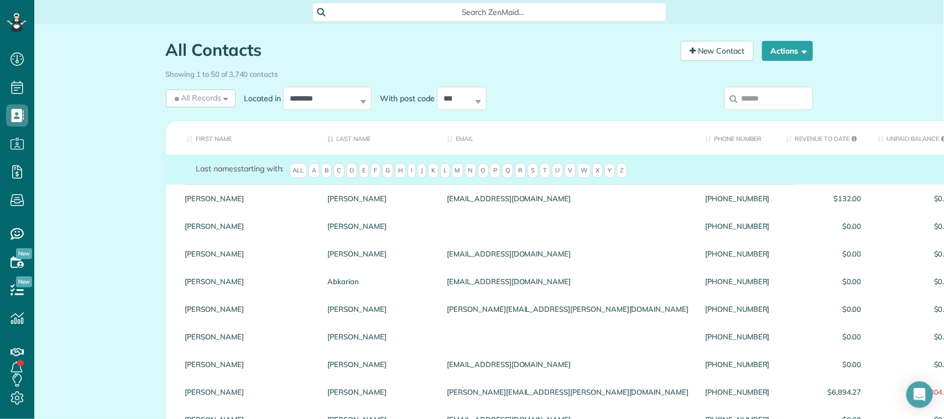
click at [744, 105] on input "search" at bounding box center [768, 98] width 88 height 23
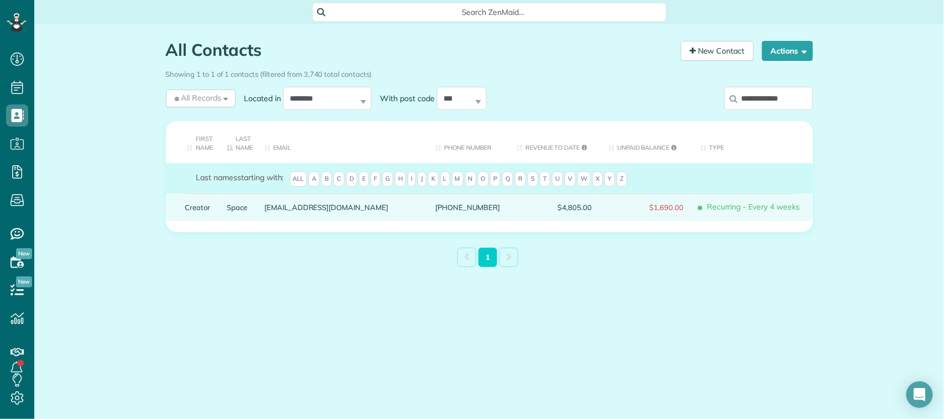
type input "**********"
click at [192, 203] on link "Creator" at bounding box center [197, 207] width 25 height 8
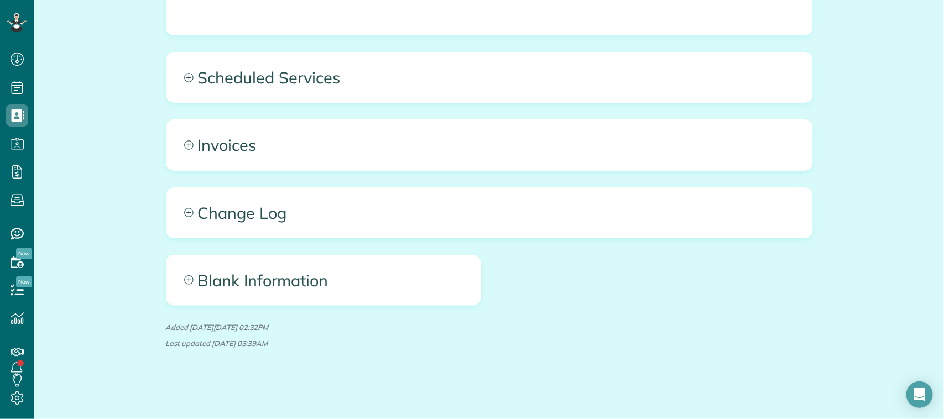
scroll to position [510, 0]
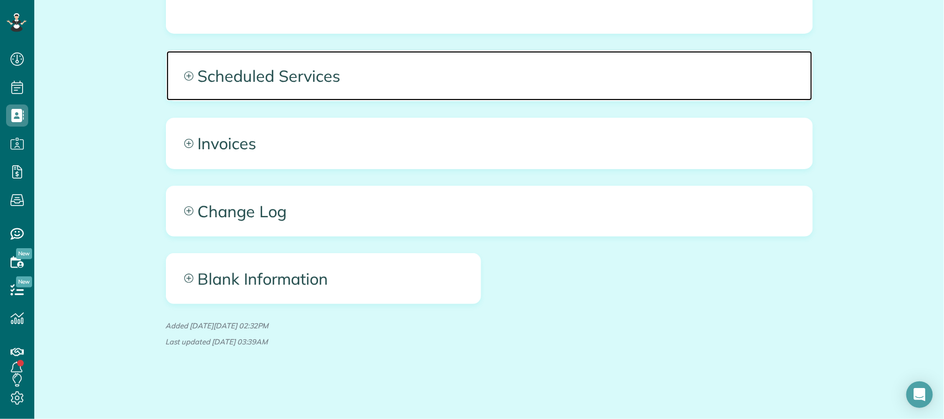
click at [319, 74] on span "Scheduled Services" at bounding box center [489, 76] width 646 height 50
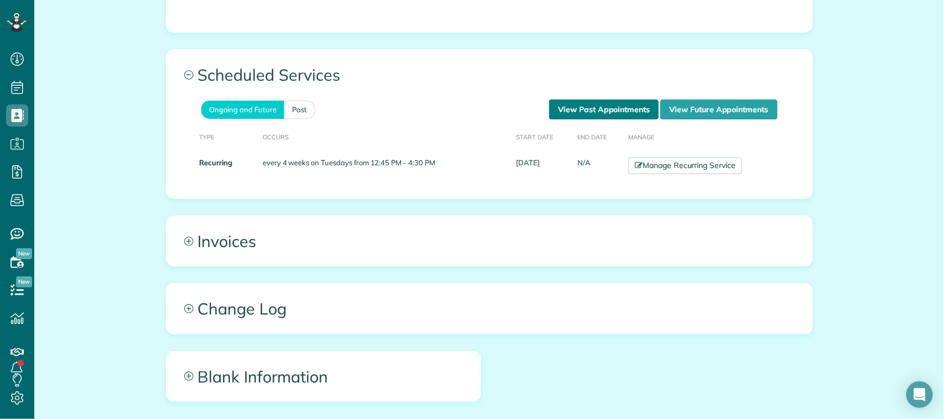
click at [639, 112] on link "View Past Appointments" at bounding box center [603, 109] width 109 height 20
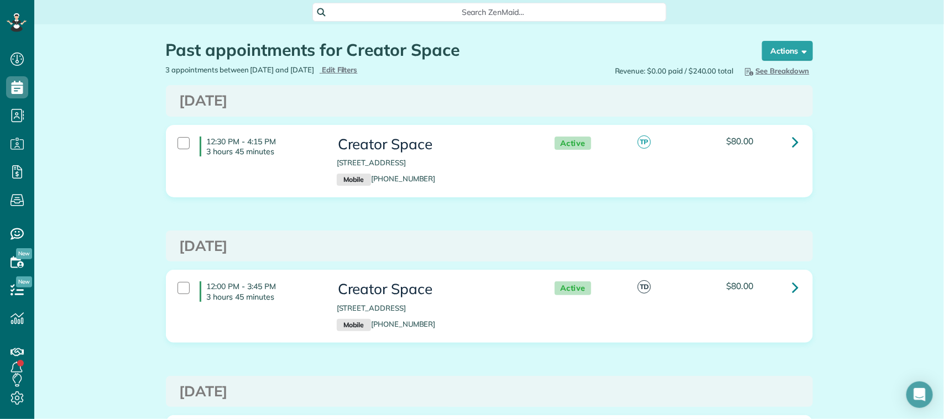
click at [852, 127] on div "Past appointments for Creator Space Schedule Changes Actions Create Appointment…" at bounding box center [488, 297] width 909 height 547
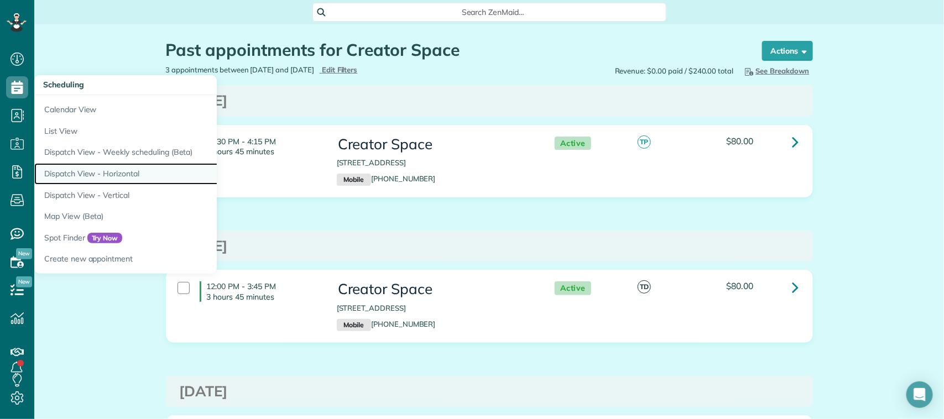
click at [78, 170] on link "Dispatch View - Horizontal" at bounding box center [172, 174] width 276 height 22
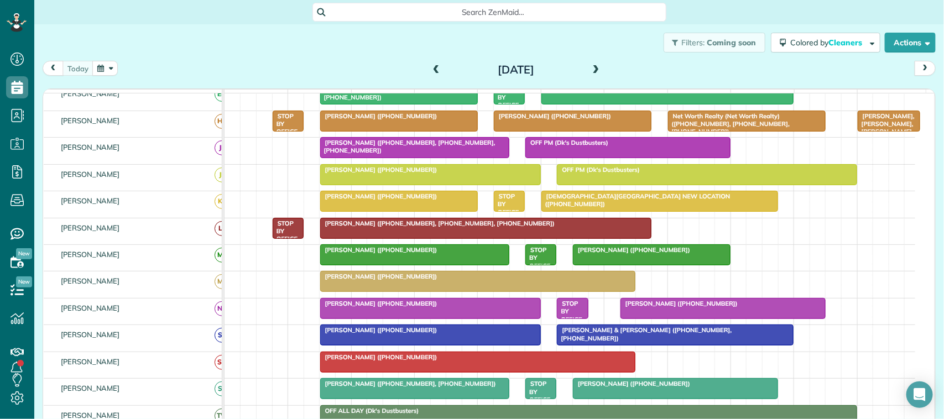
scroll to position [138, 0]
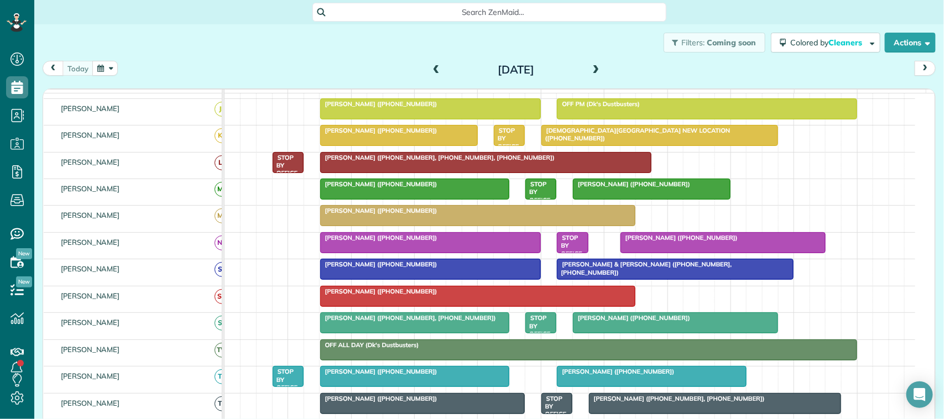
click at [385, 253] on div at bounding box center [430, 243] width 219 height 20
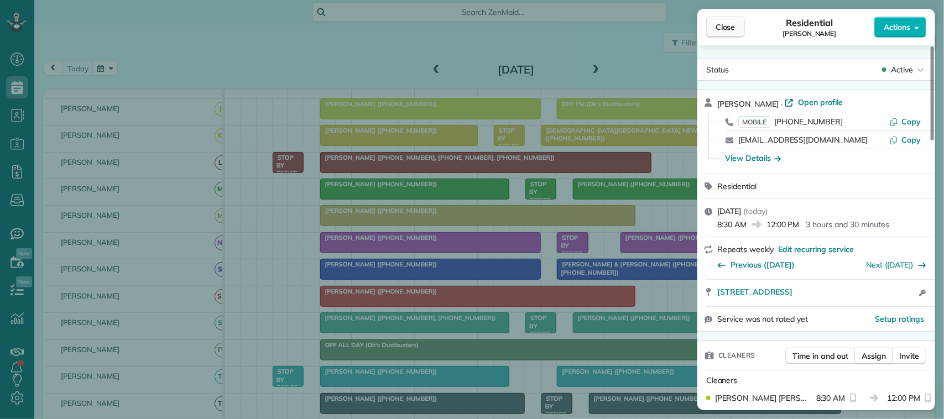
click at [741, 26] on button "Close" at bounding box center [725, 27] width 39 height 21
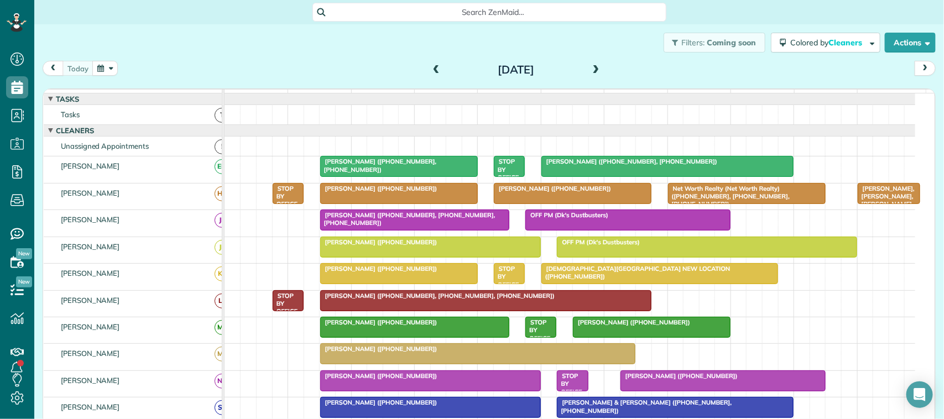
scroll to position [69, 0]
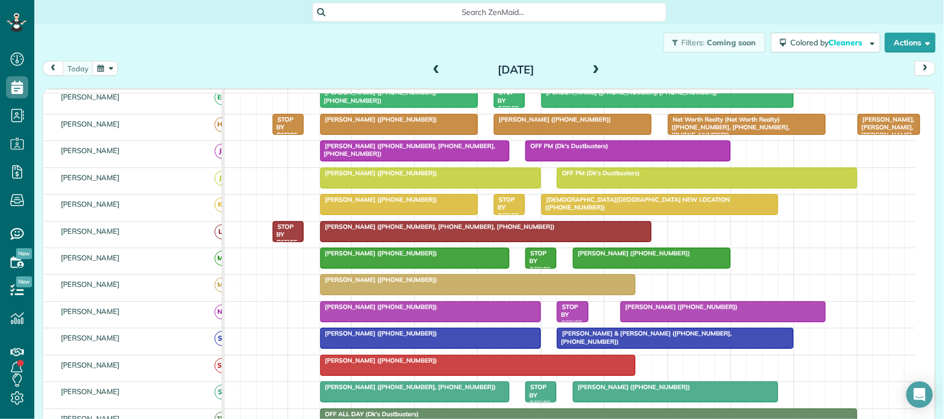
click at [485, 188] on div at bounding box center [430, 178] width 219 height 20
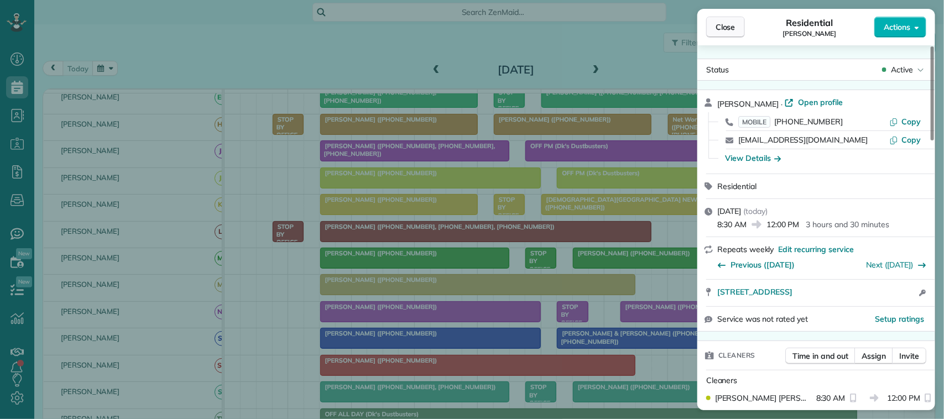
click at [727, 20] on button "Close" at bounding box center [725, 27] width 39 height 21
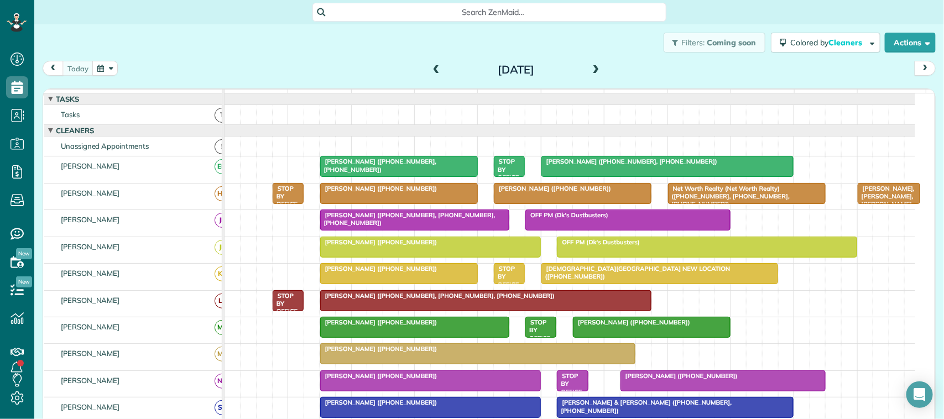
click at [103, 67] on button "button" at bounding box center [104, 68] width 25 height 15
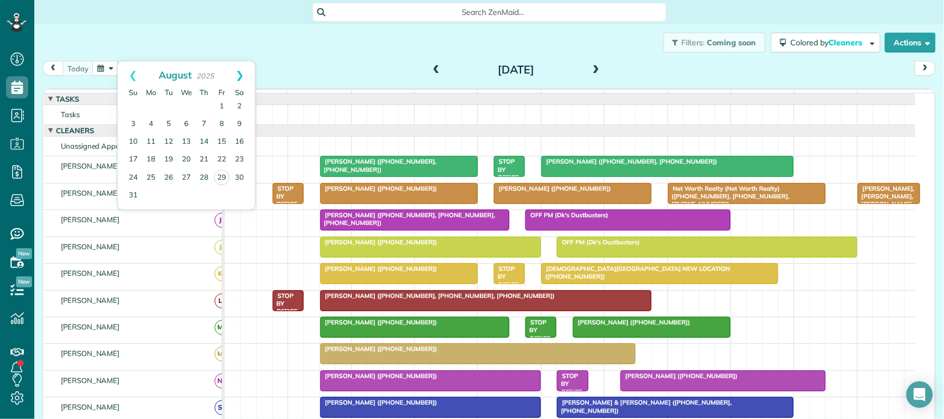
click at [238, 72] on link "Next" at bounding box center [239, 75] width 30 height 28
click at [166, 105] on link "2" at bounding box center [169, 107] width 18 height 18
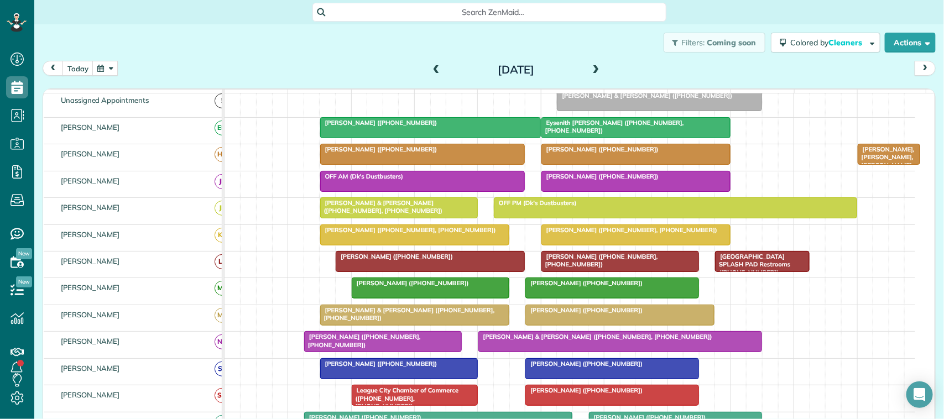
scroll to position [69, 0]
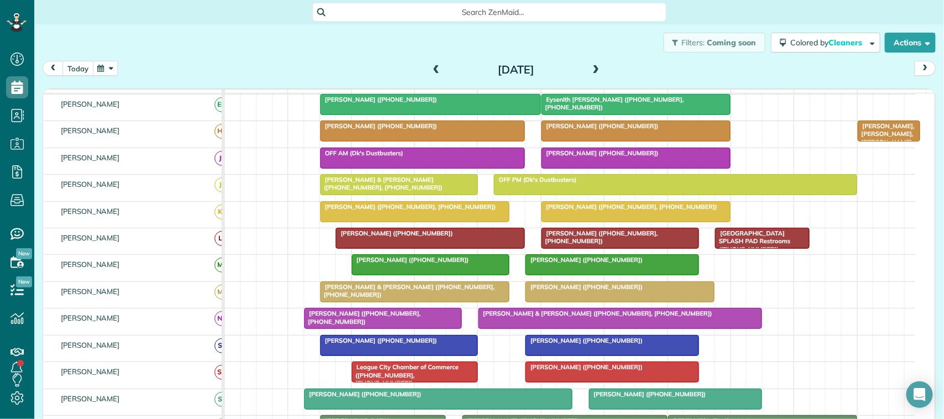
click at [78, 72] on button "today" at bounding box center [77, 68] width 31 height 15
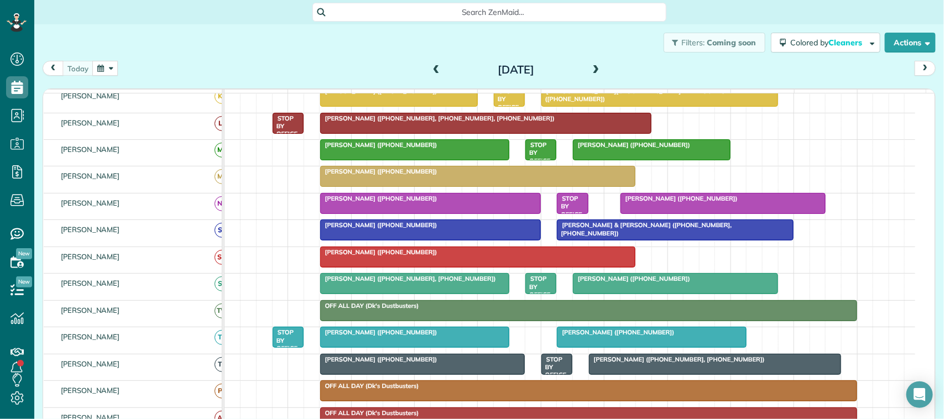
scroll to position [336, 0]
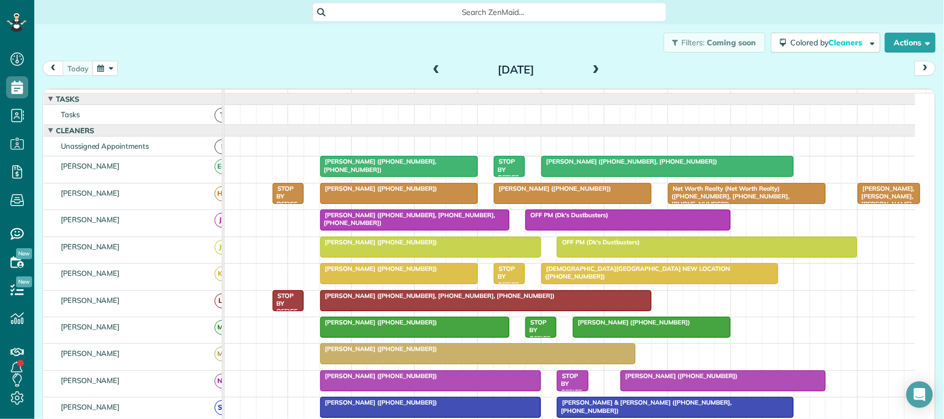
click at [597, 68] on div "[DATE]" at bounding box center [515, 70] width 177 height 18
click at [590, 67] on span at bounding box center [596, 70] width 12 height 10
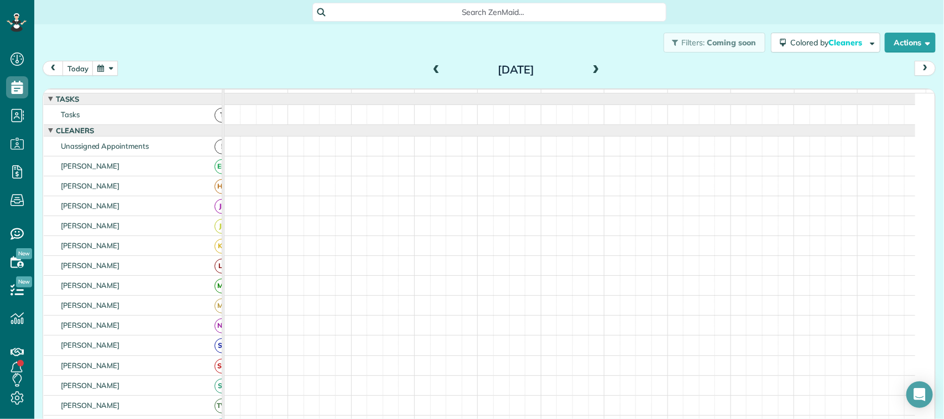
click at [593, 67] on span at bounding box center [596, 70] width 12 height 10
click at [369, 48] on div "Filters: Coming soon Colored by Cleaners Color by Cleaner Color by Team Color b…" at bounding box center [488, 42] width 909 height 36
